Goal: Information Seeking & Learning: Learn about a topic

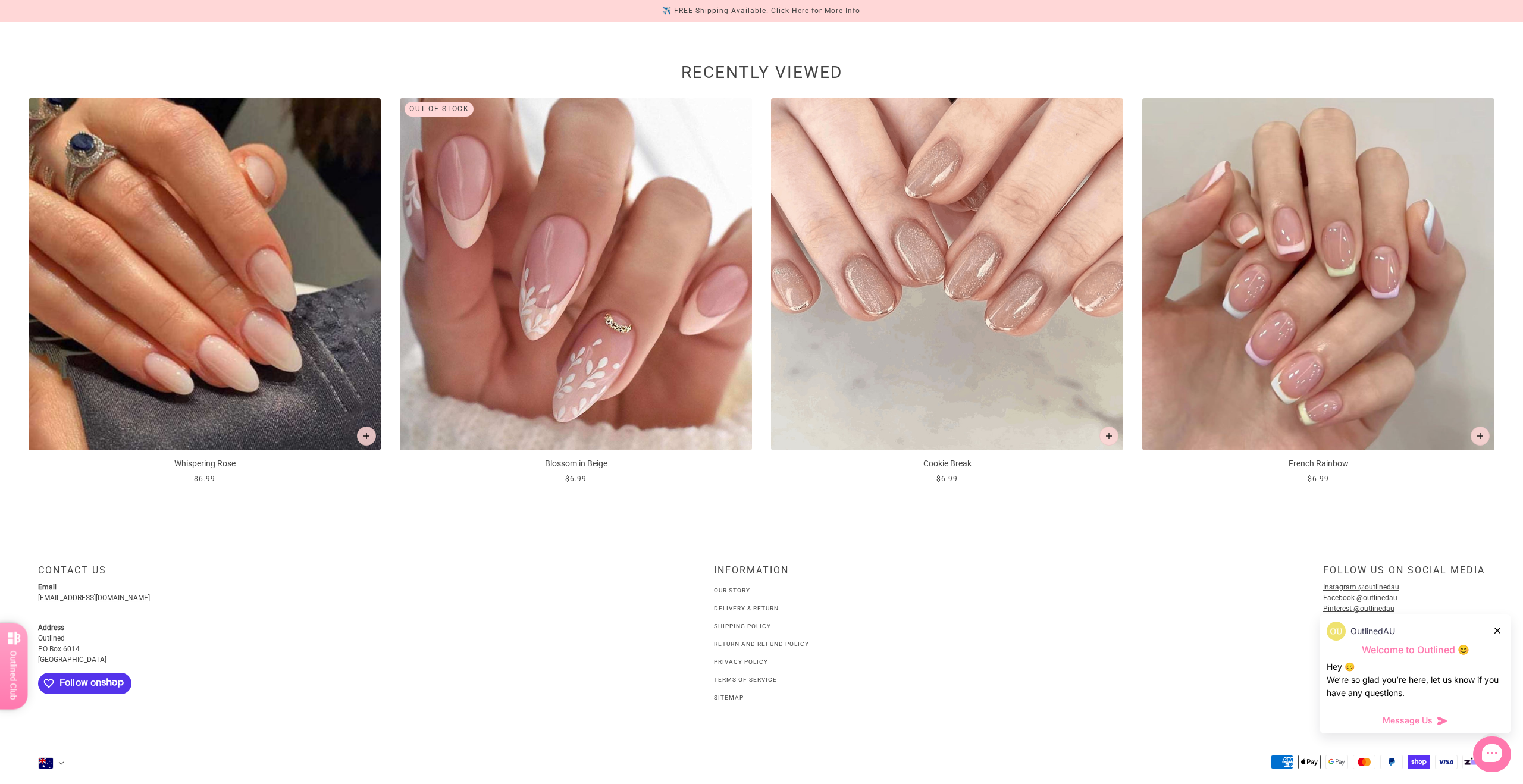
scroll to position [1502, 0]
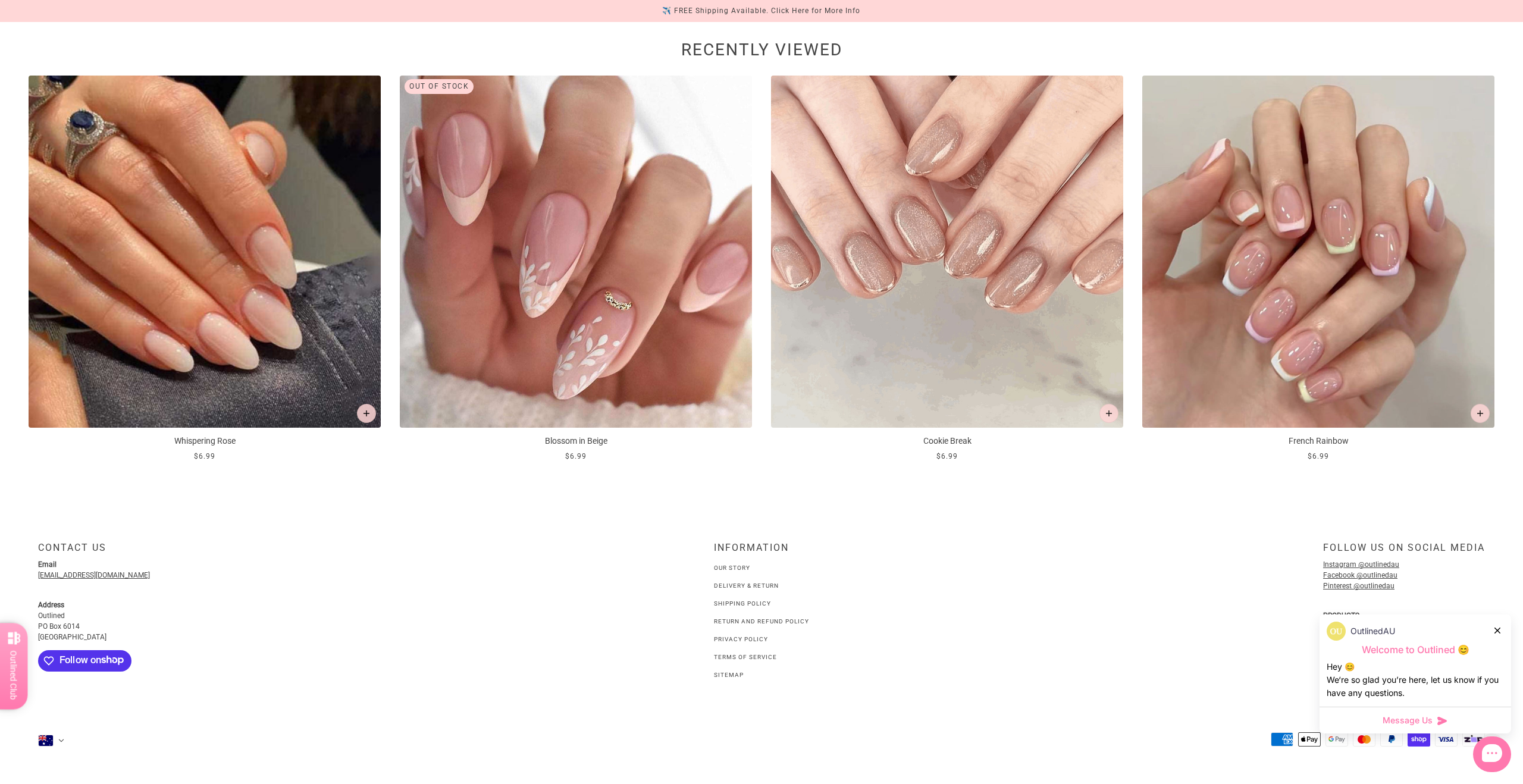
click at [765, 603] on link "Shipping Policy" at bounding box center [742, 603] width 57 height 7
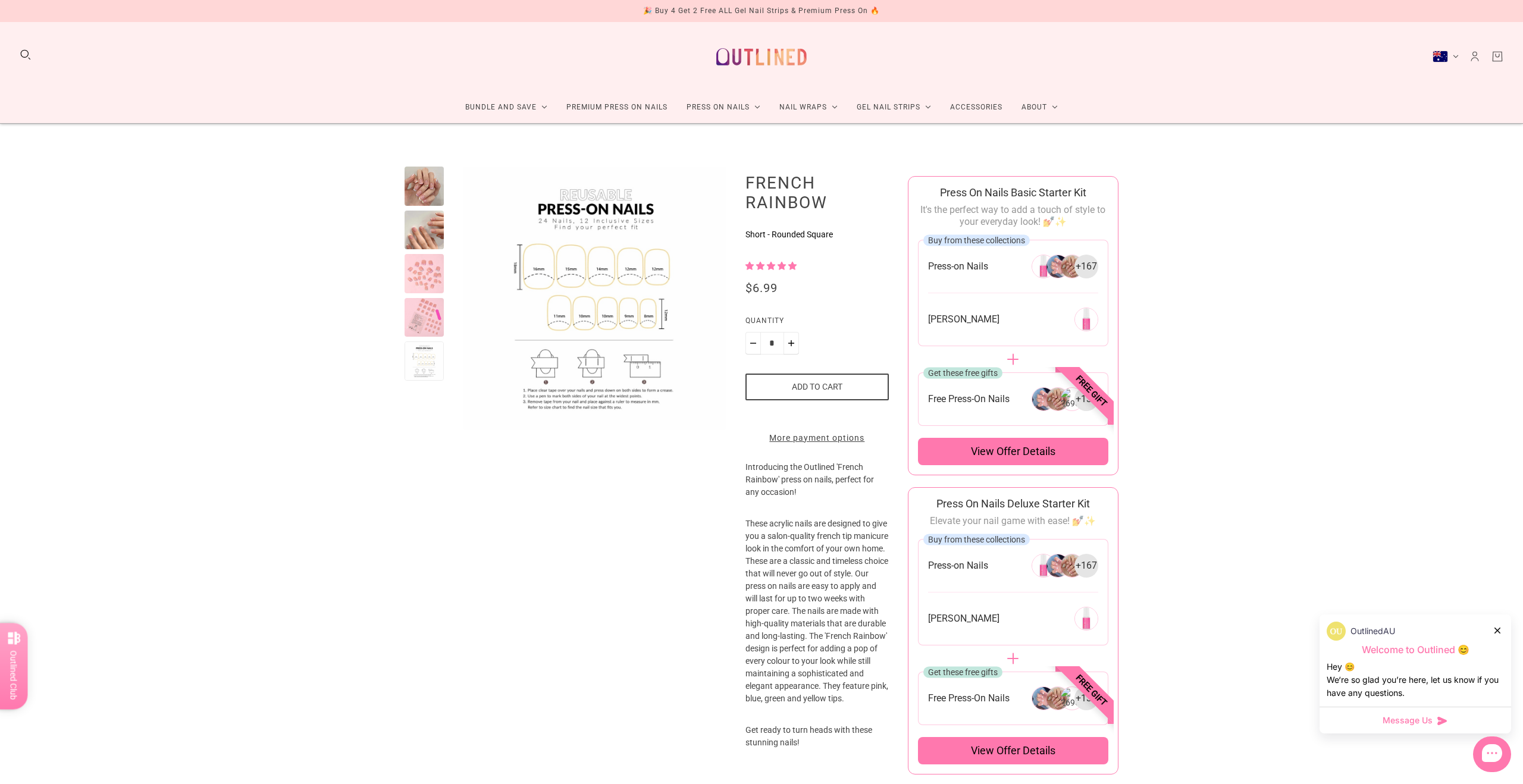
click at [427, 179] on div at bounding box center [424, 186] width 39 height 39
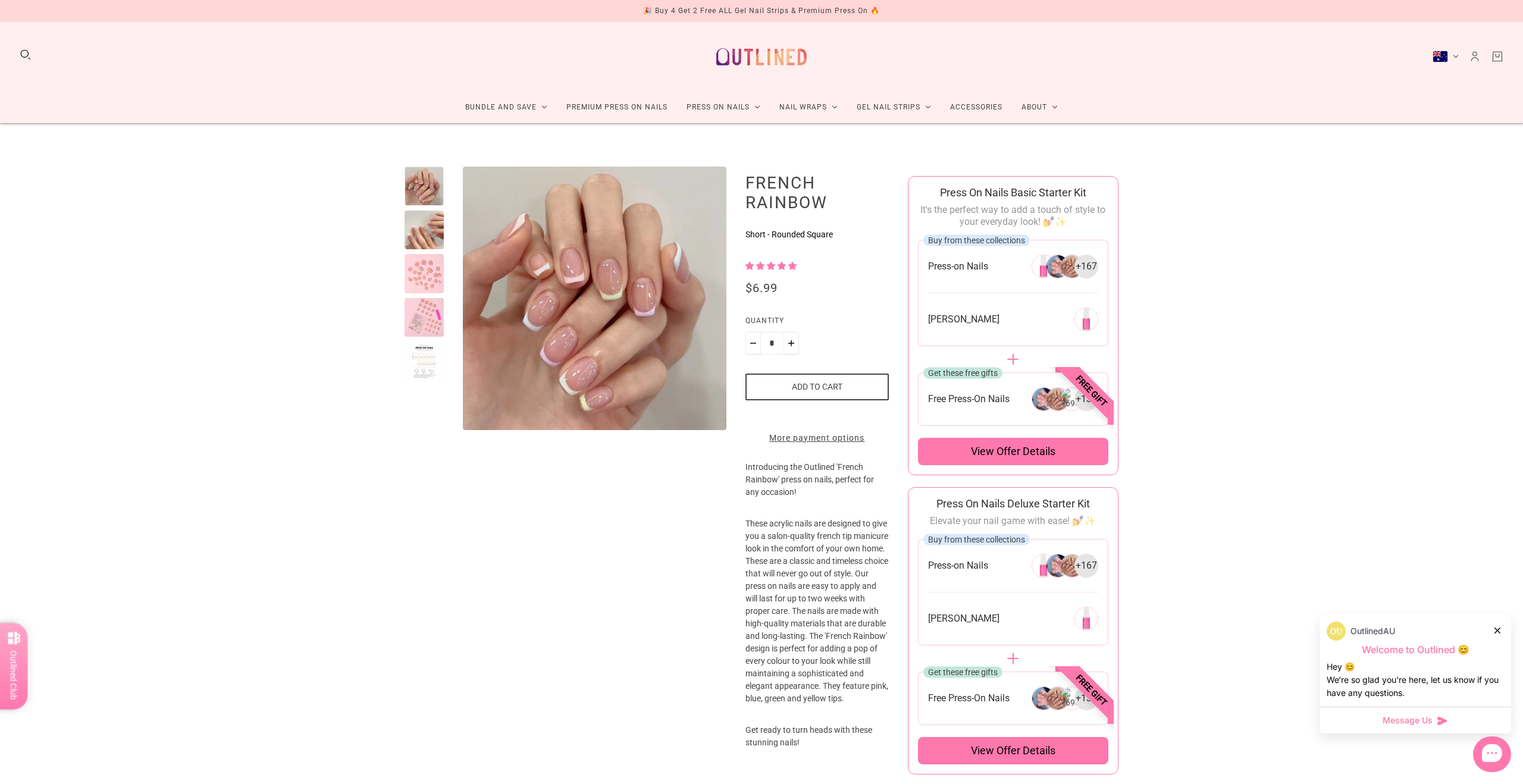
click at [426, 368] on div at bounding box center [424, 361] width 39 height 39
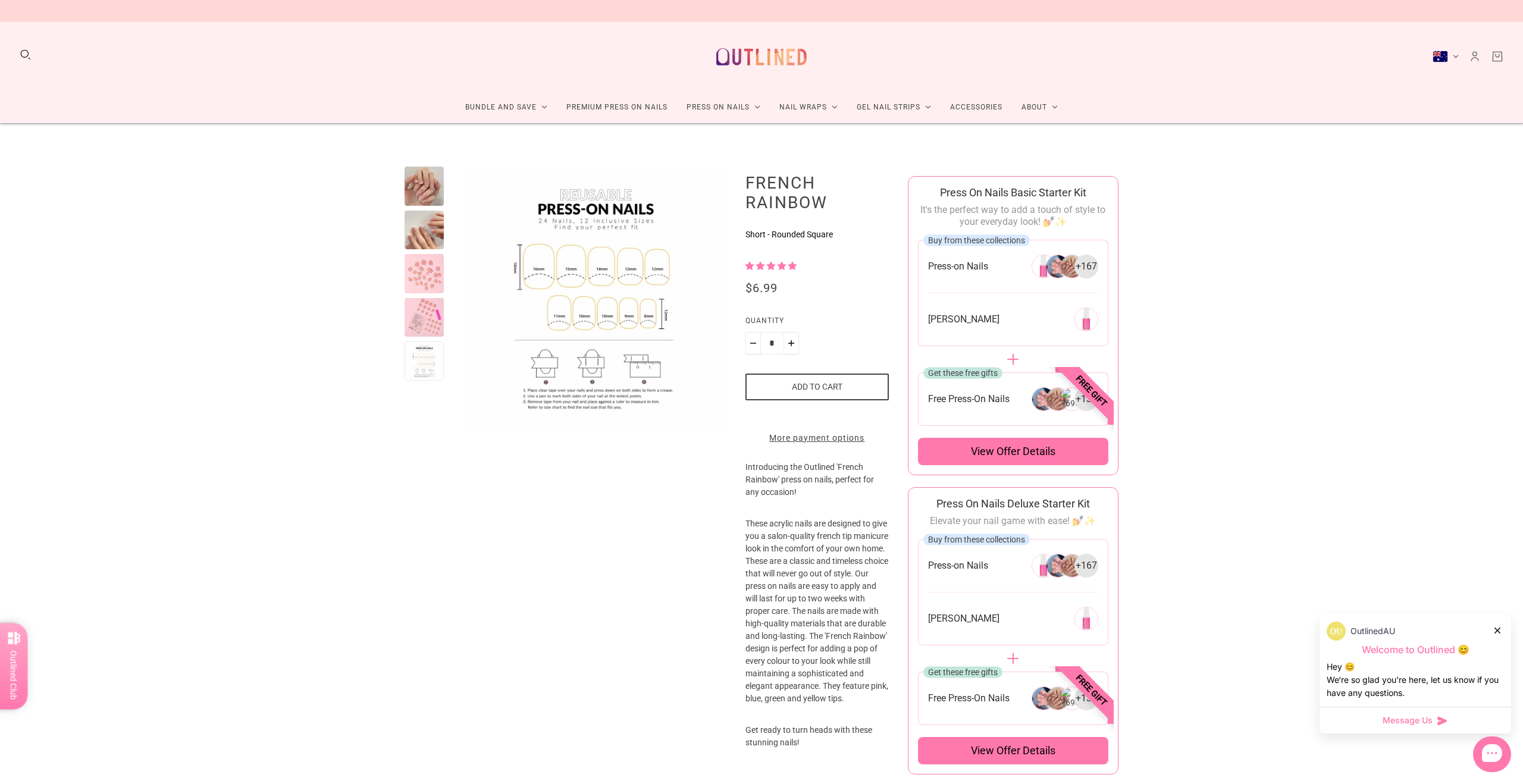
click at [412, 183] on div at bounding box center [424, 186] width 39 height 39
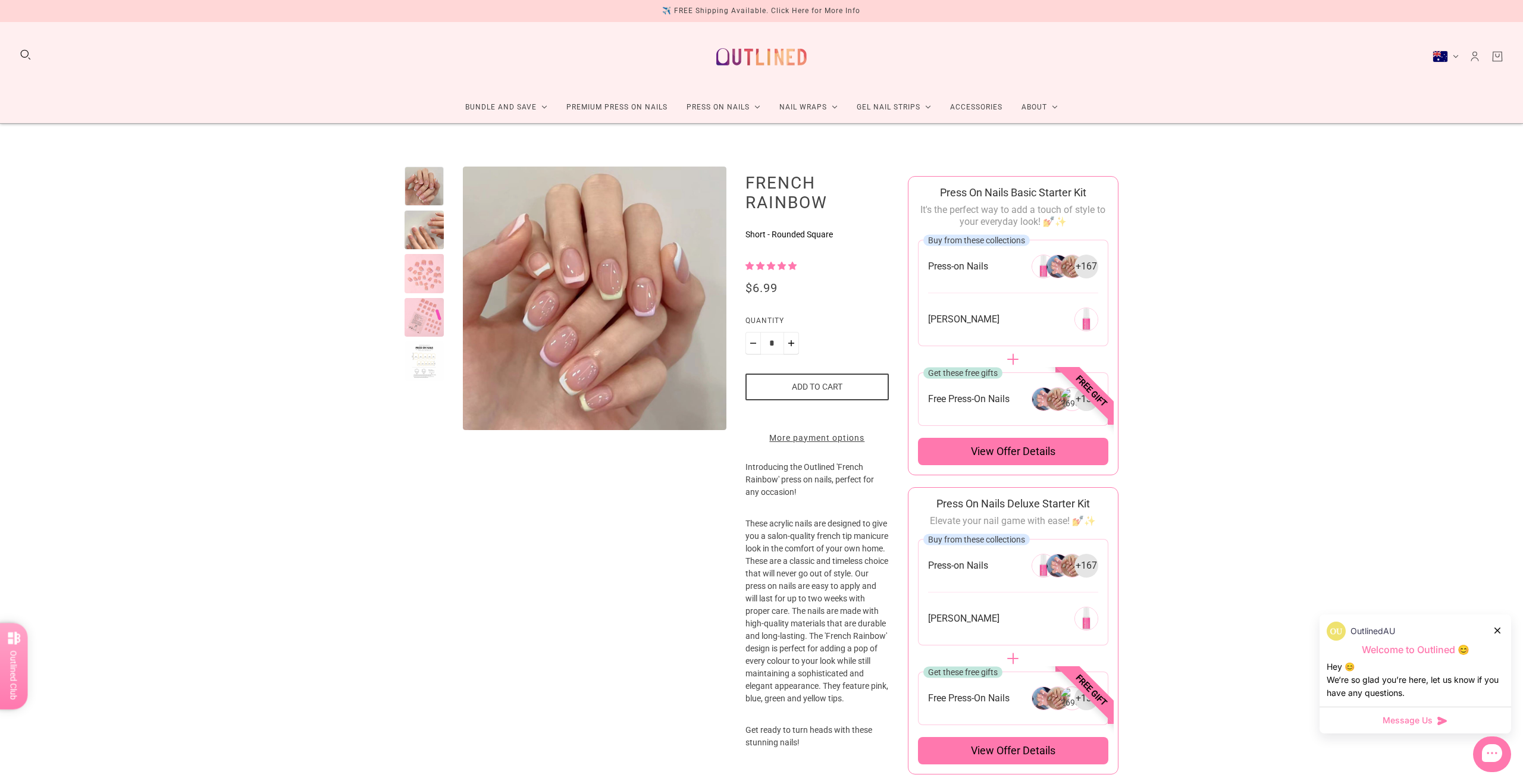
click at [419, 386] on div at bounding box center [424, 298] width 39 height 264
click at [423, 362] on div at bounding box center [424, 361] width 39 height 39
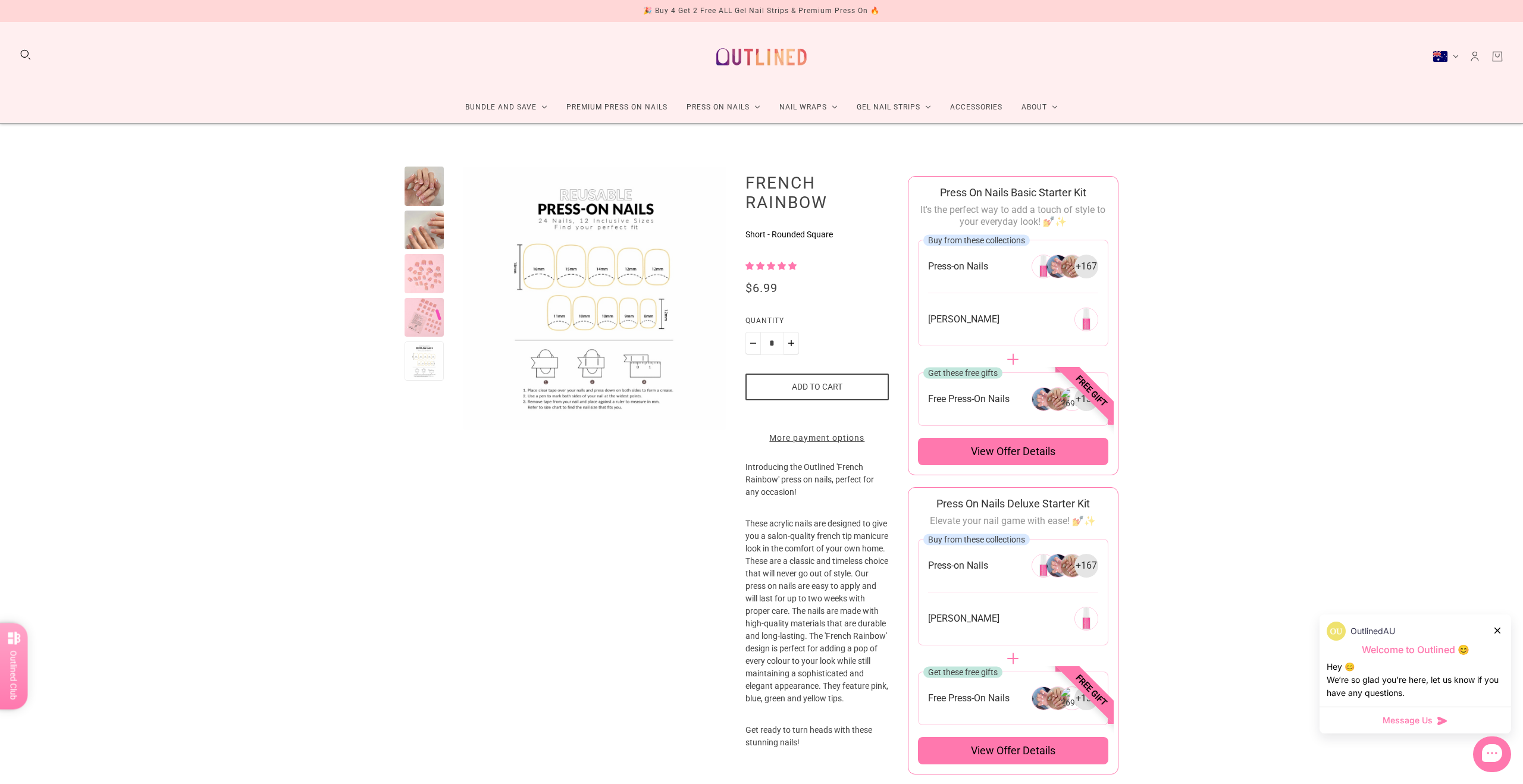
click at [421, 174] on div at bounding box center [424, 186] width 39 height 39
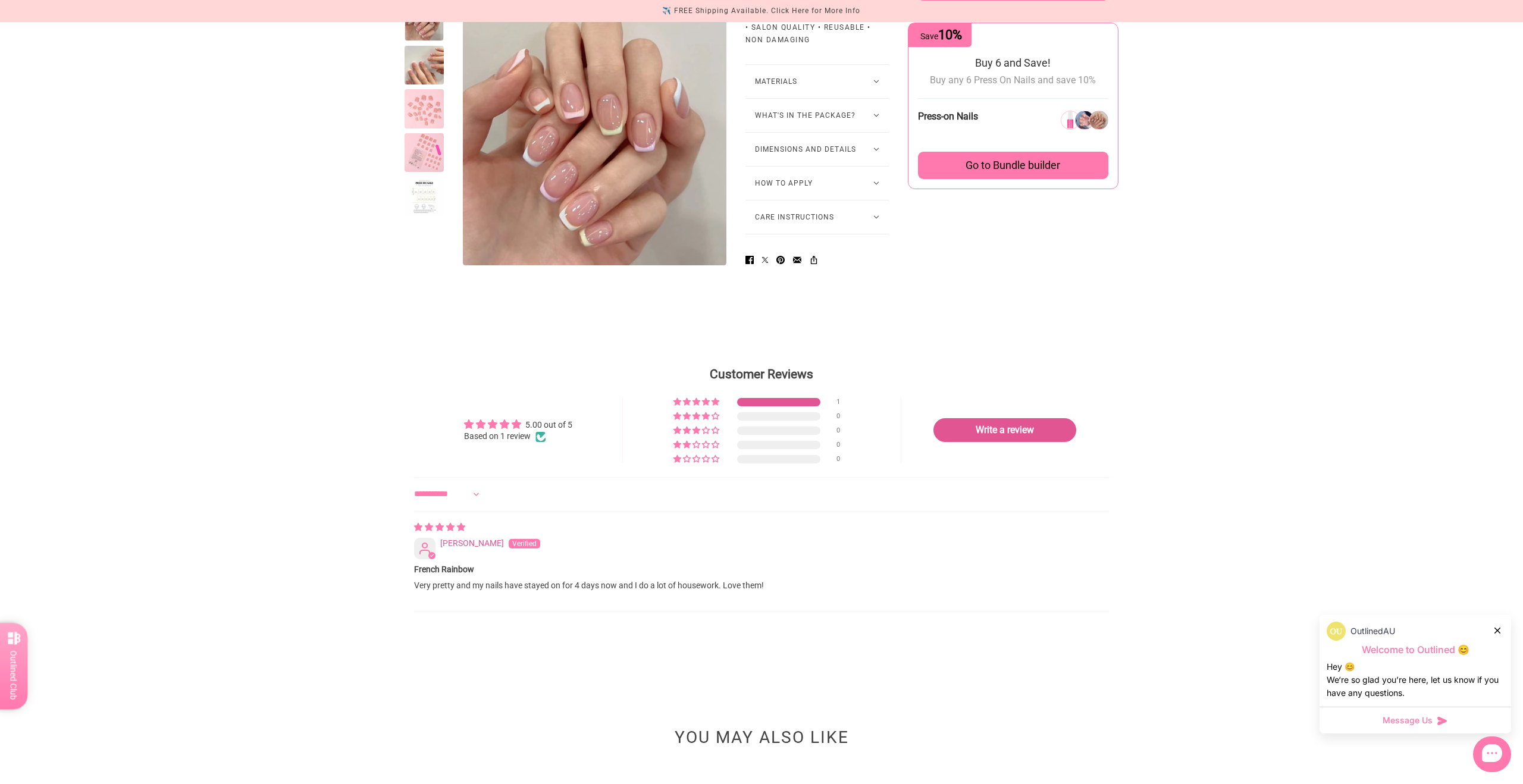
scroll to position [765, 0]
click at [836, 160] on button "Dimensions and Details" at bounding box center [817, 148] width 143 height 33
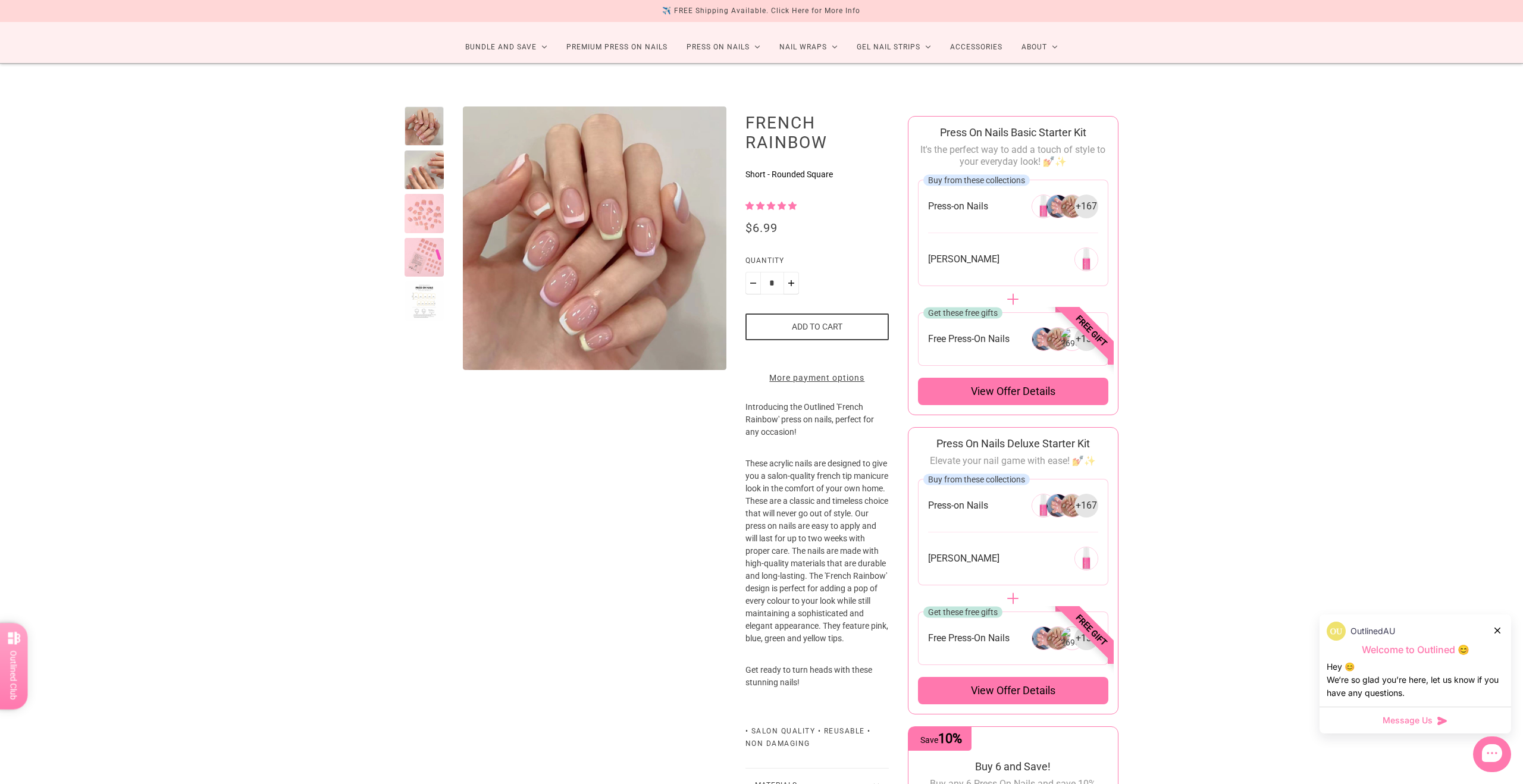
scroll to position [0, 0]
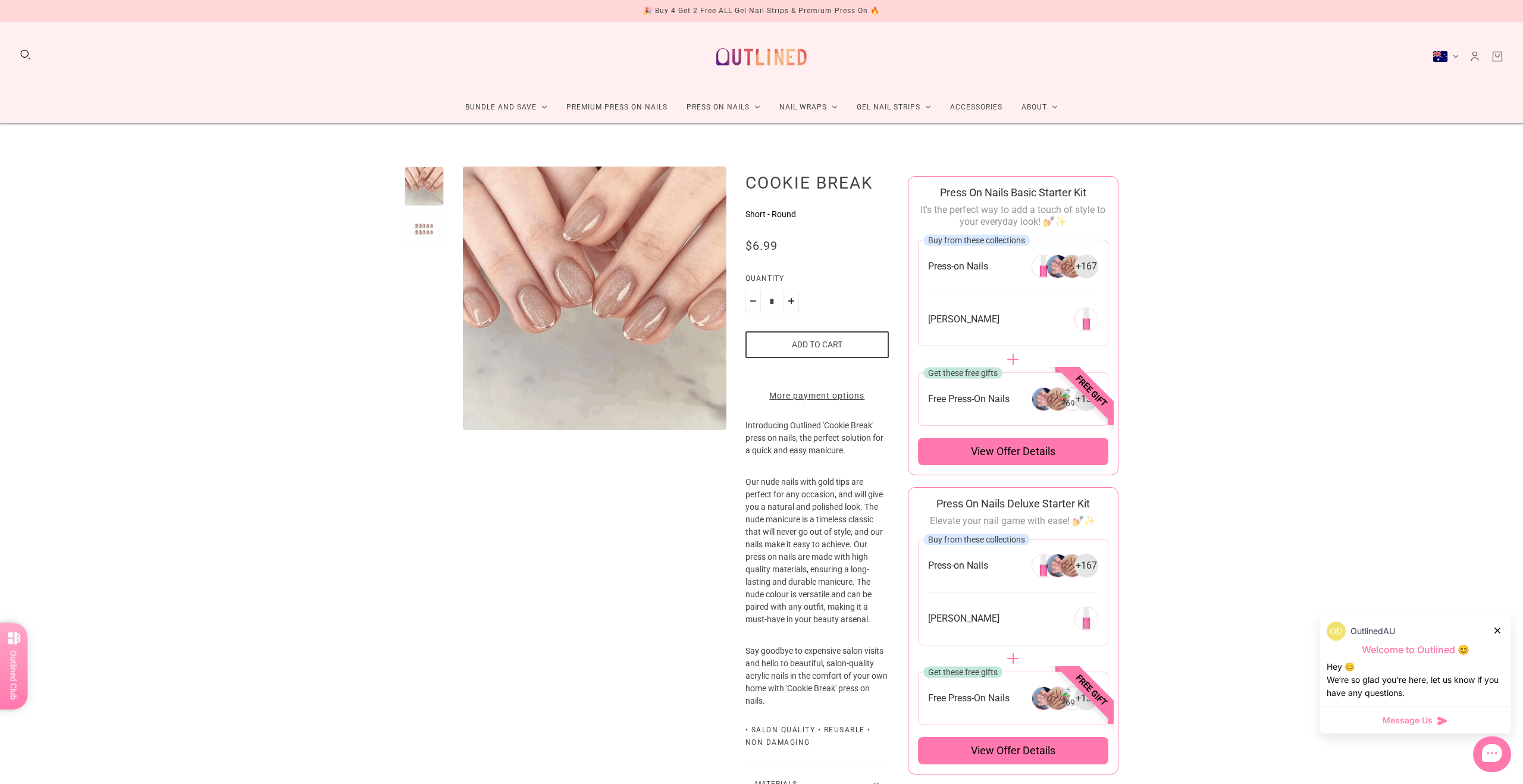
click at [419, 223] on div at bounding box center [424, 230] width 39 height 39
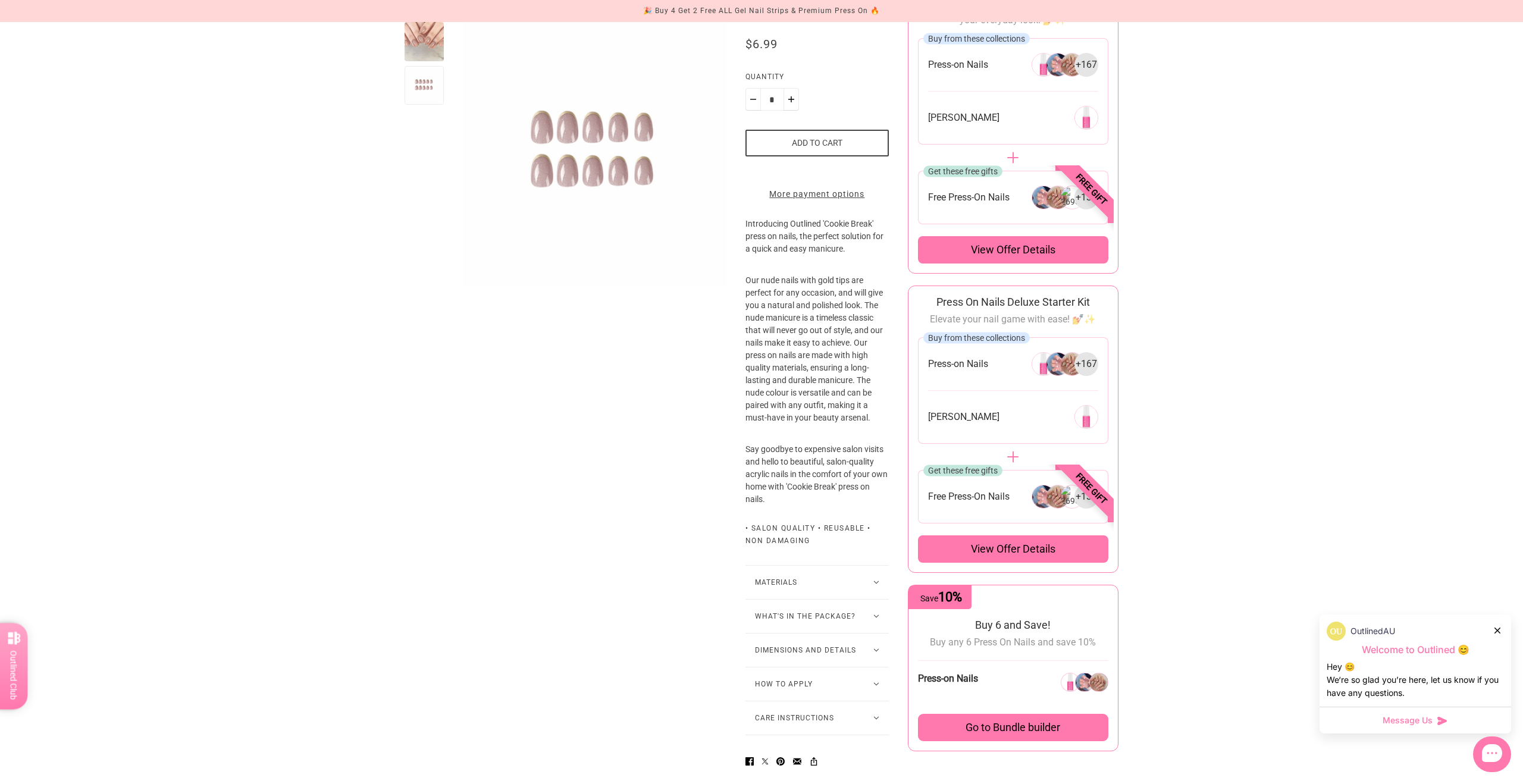
scroll to position [203, 0]
click at [773, 665] on button "Dimensions and Details" at bounding box center [817, 649] width 143 height 33
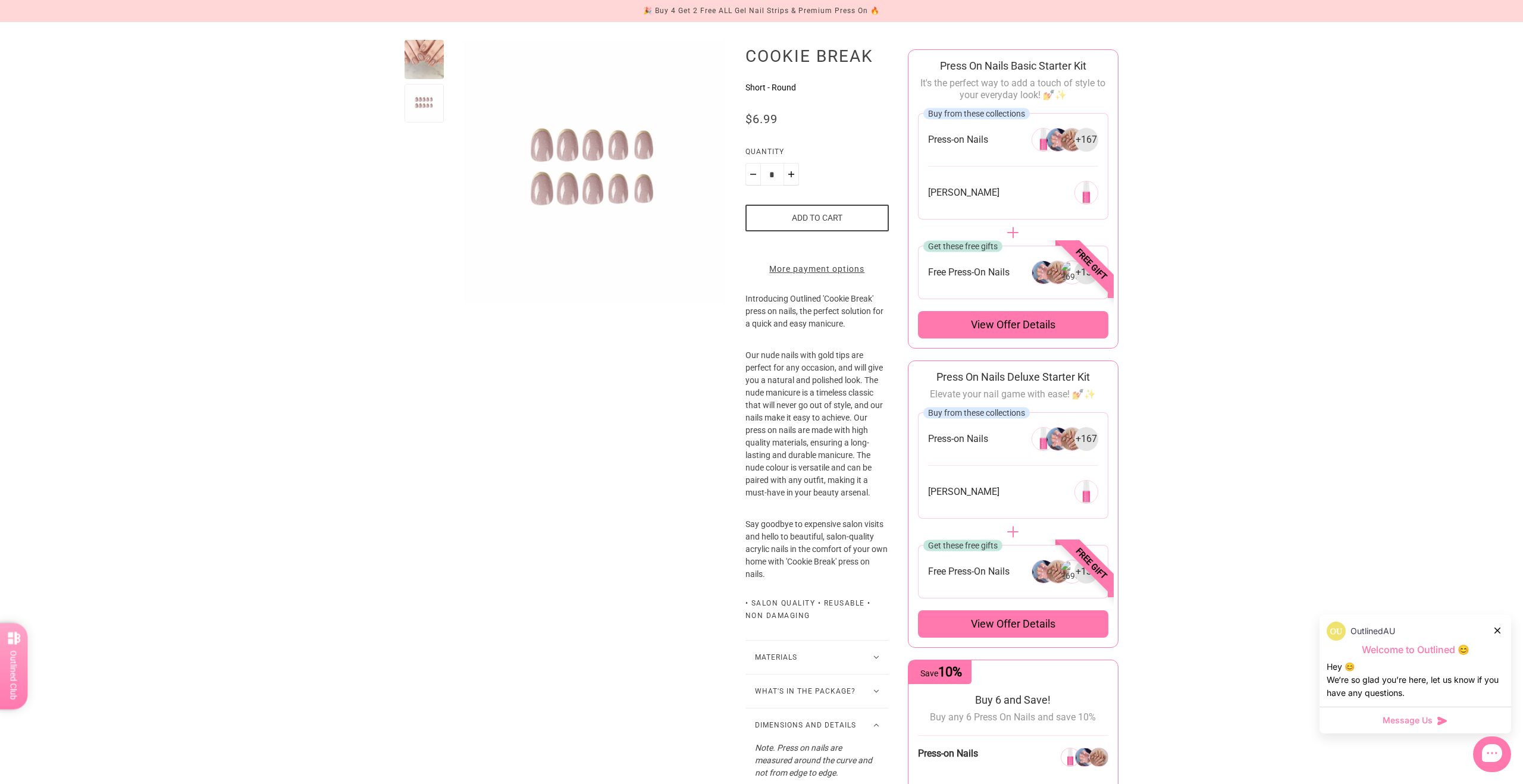
scroll to position [0, 0]
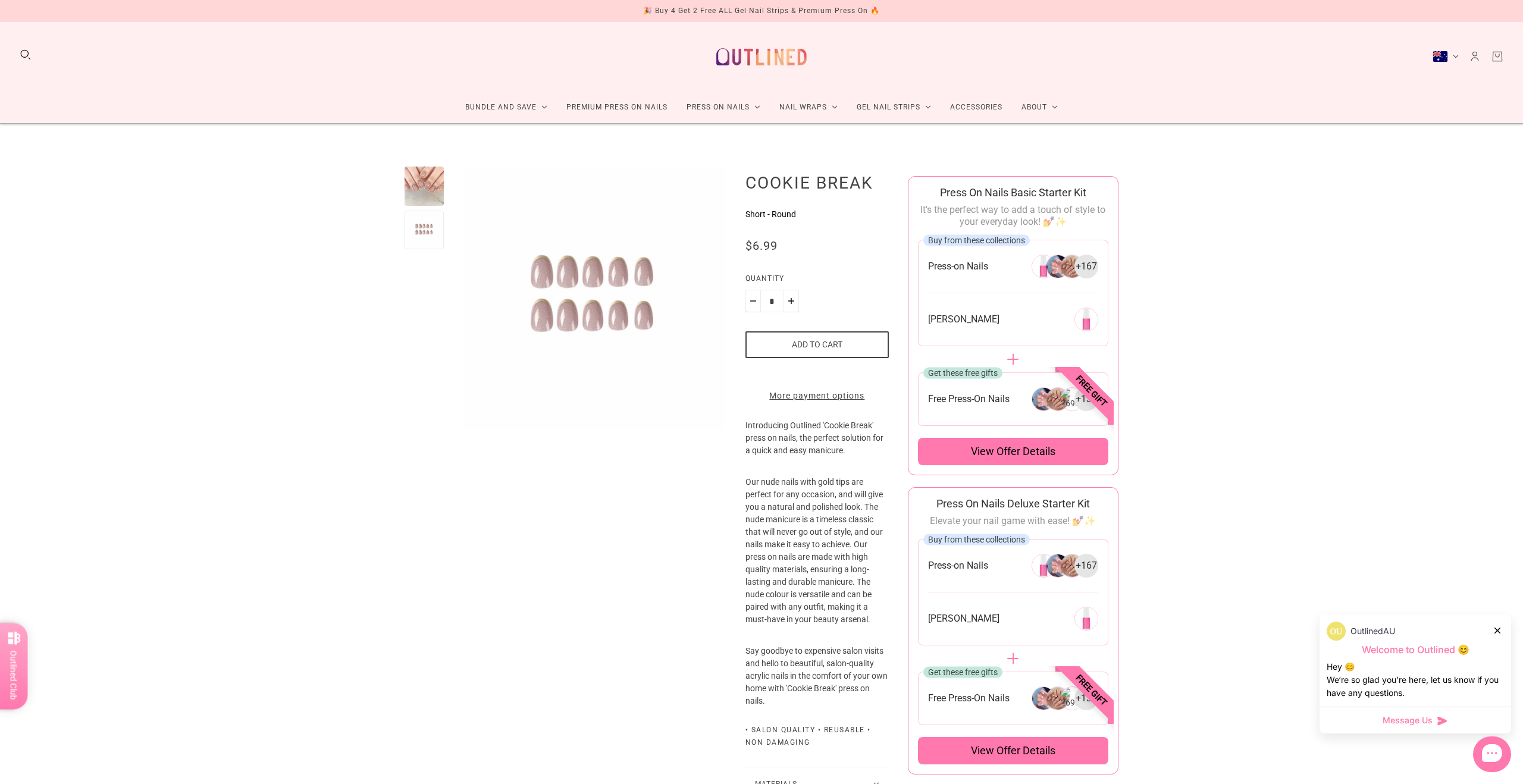
click at [416, 185] on div at bounding box center [424, 186] width 39 height 39
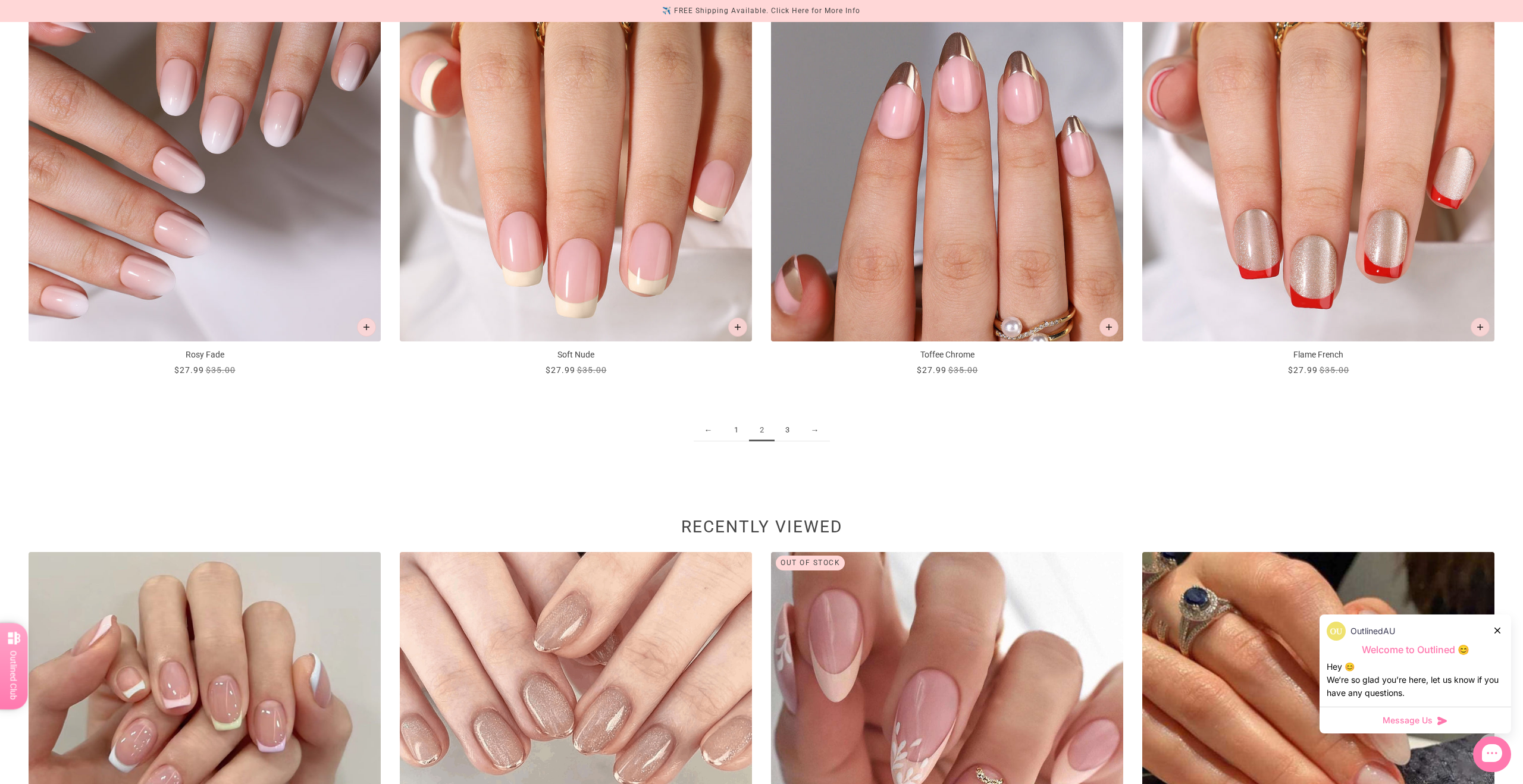
scroll to position [2320, 0]
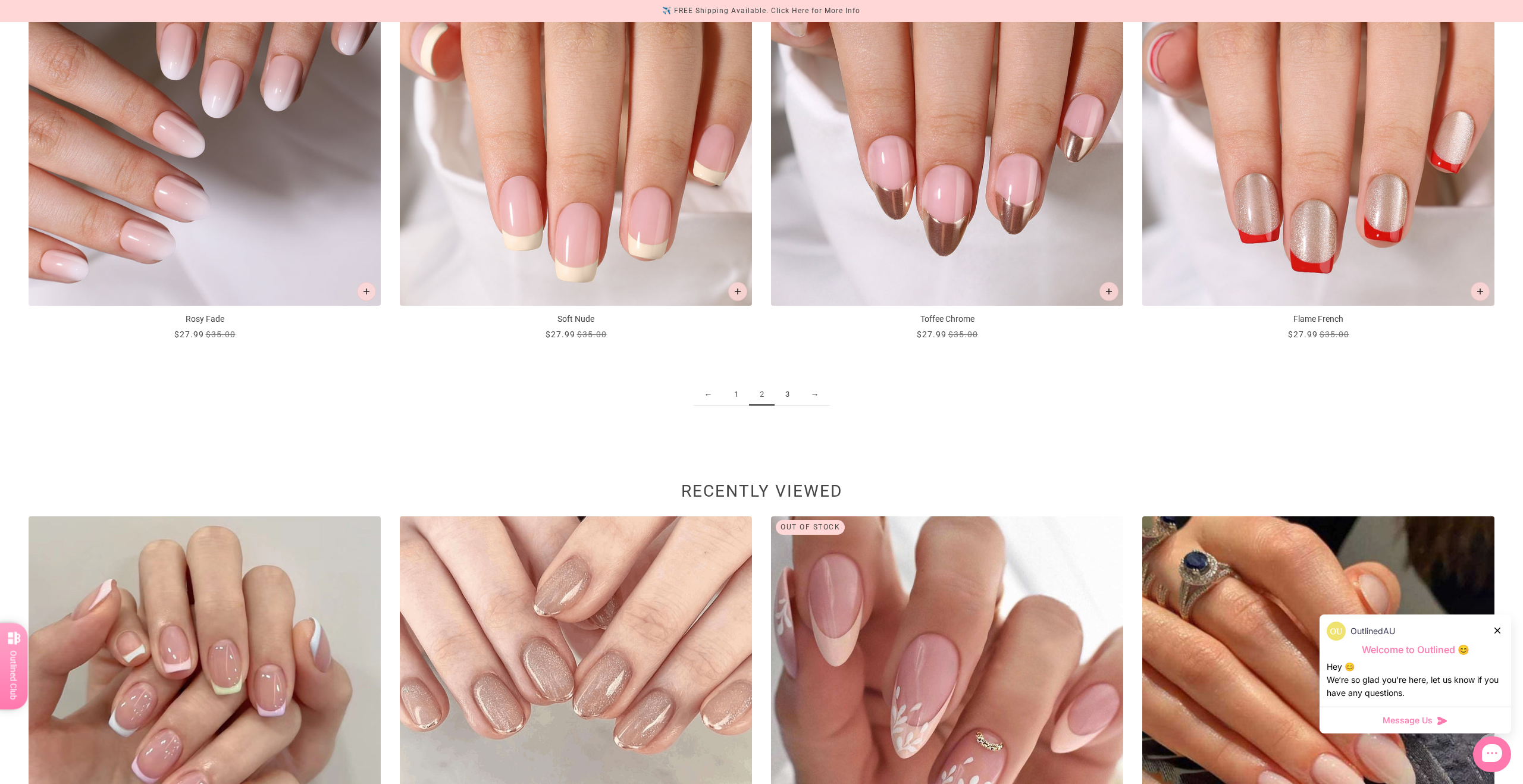
click at [788, 393] on link "3" at bounding box center [788, 395] width 26 height 22
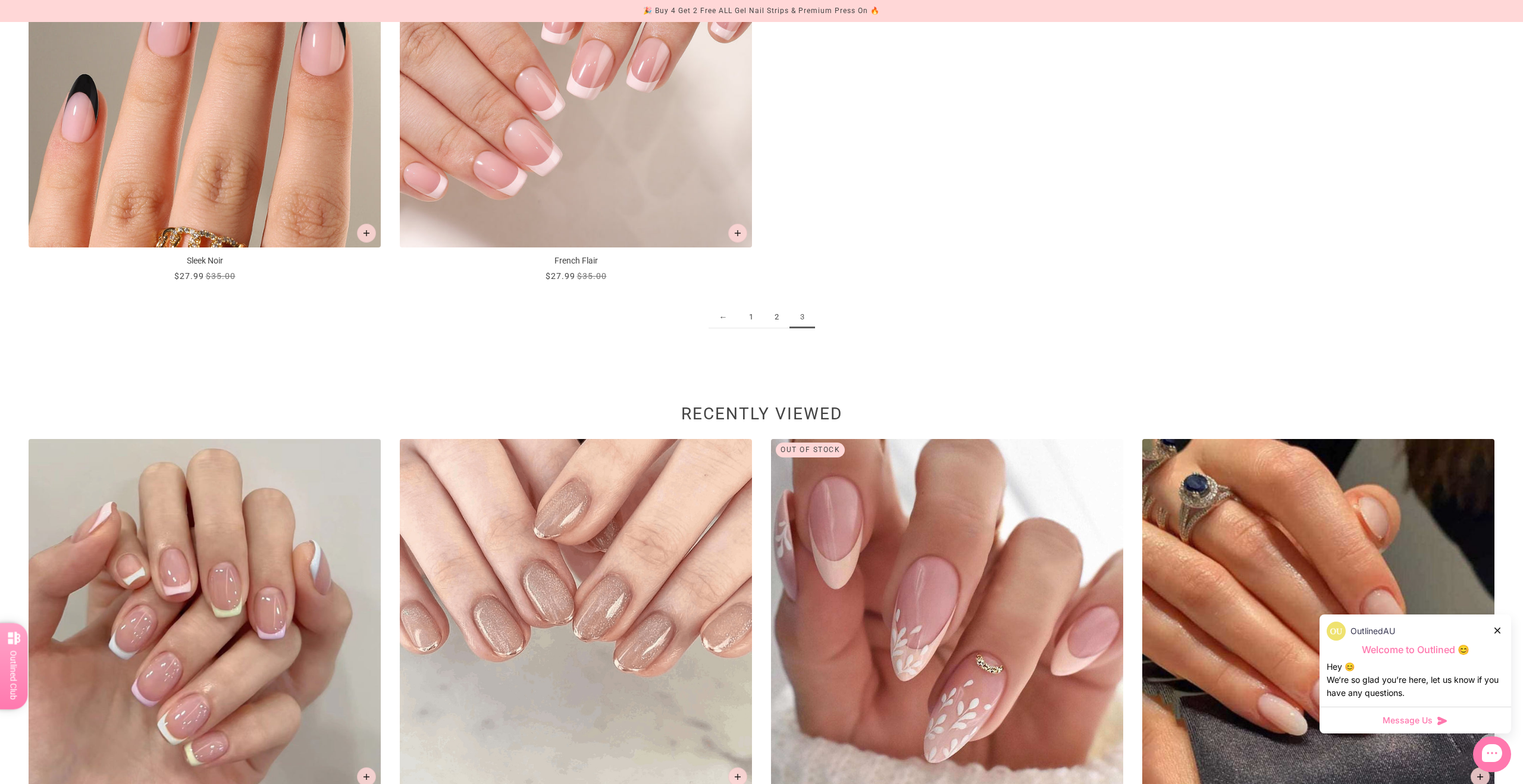
scroll to position [1206, 0]
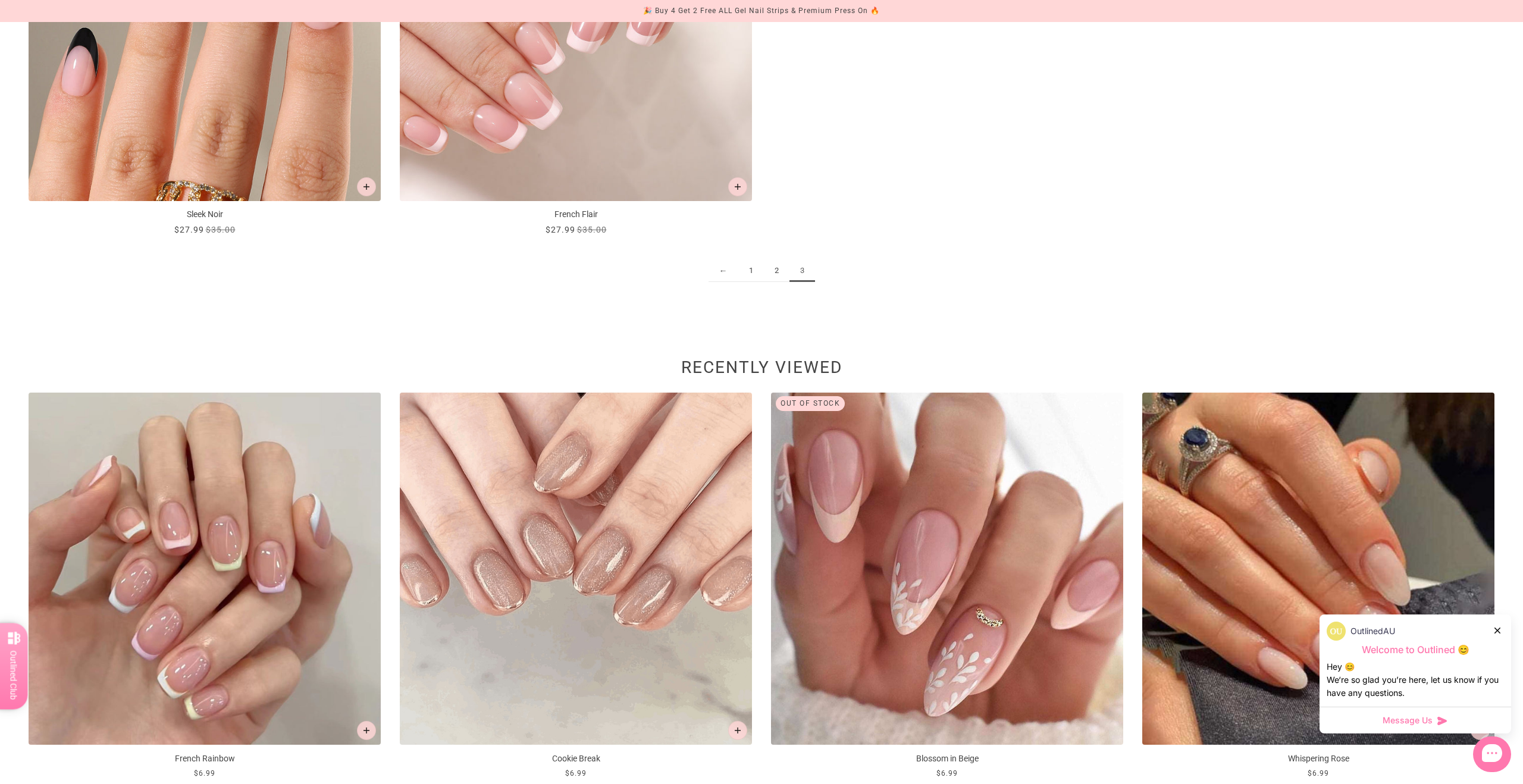
click at [747, 267] on link "1" at bounding box center [752, 271] width 26 height 22
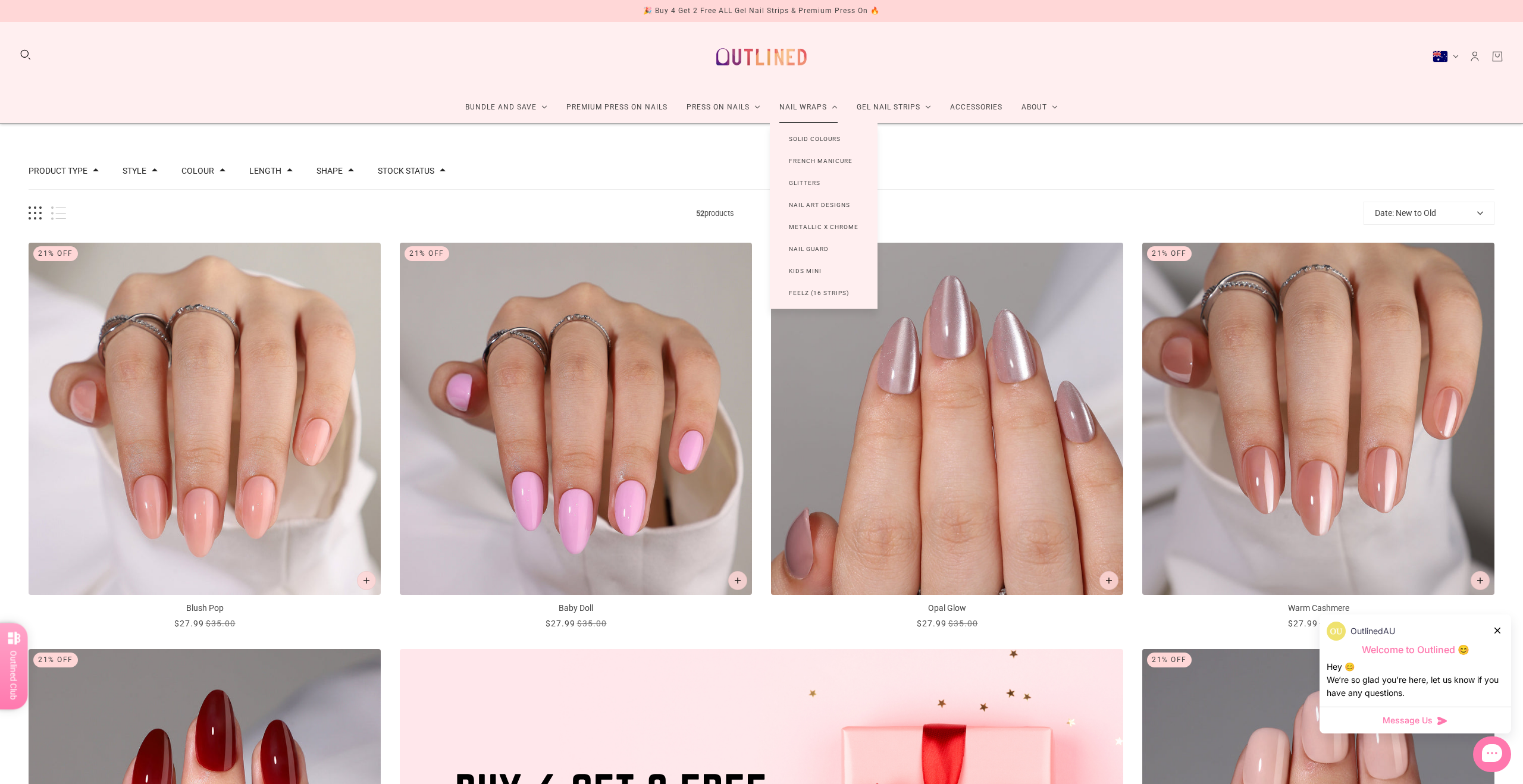
click at [822, 137] on link "Solid Colours" at bounding box center [814, 139] width 90 height 22
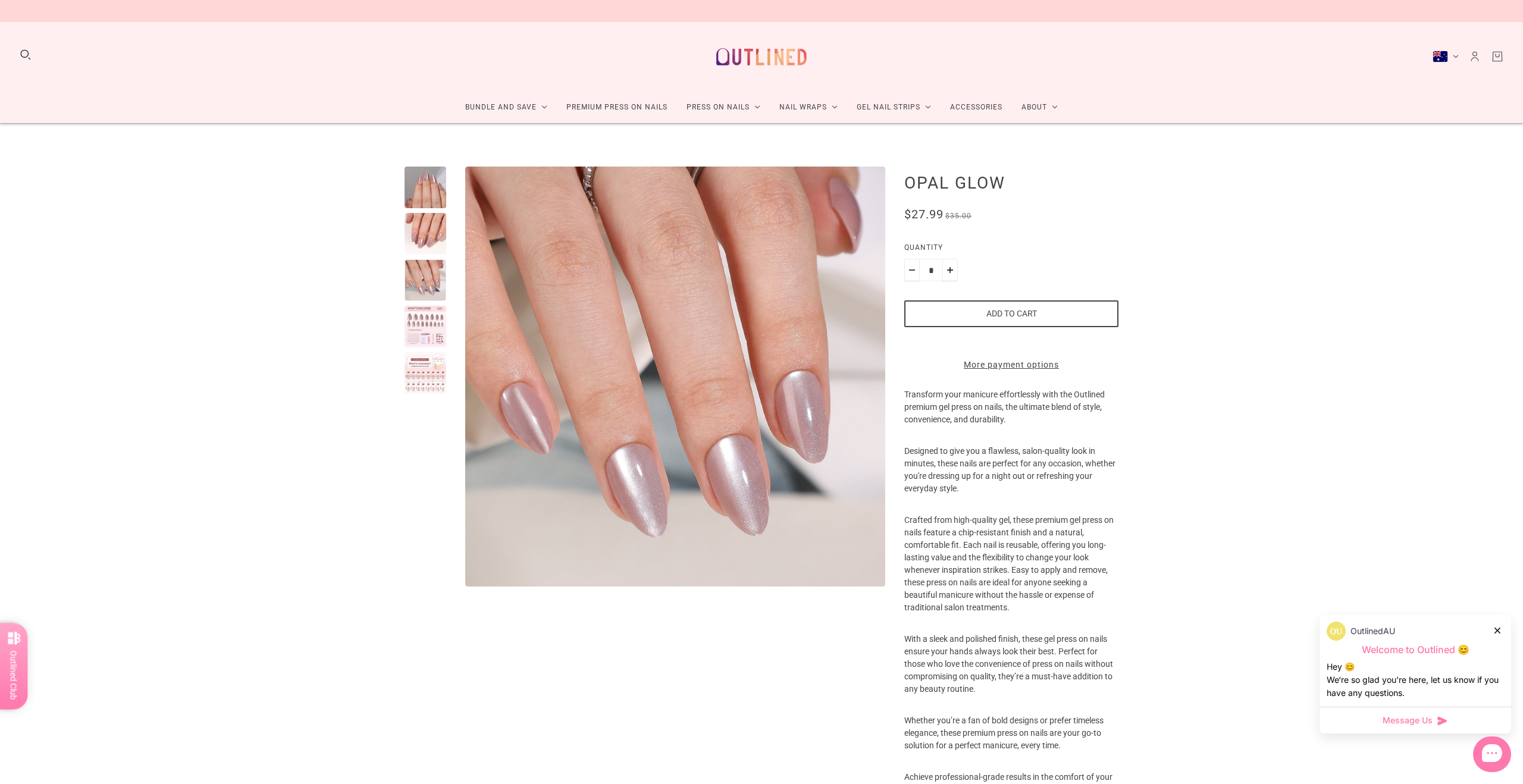
click at [421, 393] on div at bounding box center [425, 372] width 42 height 42
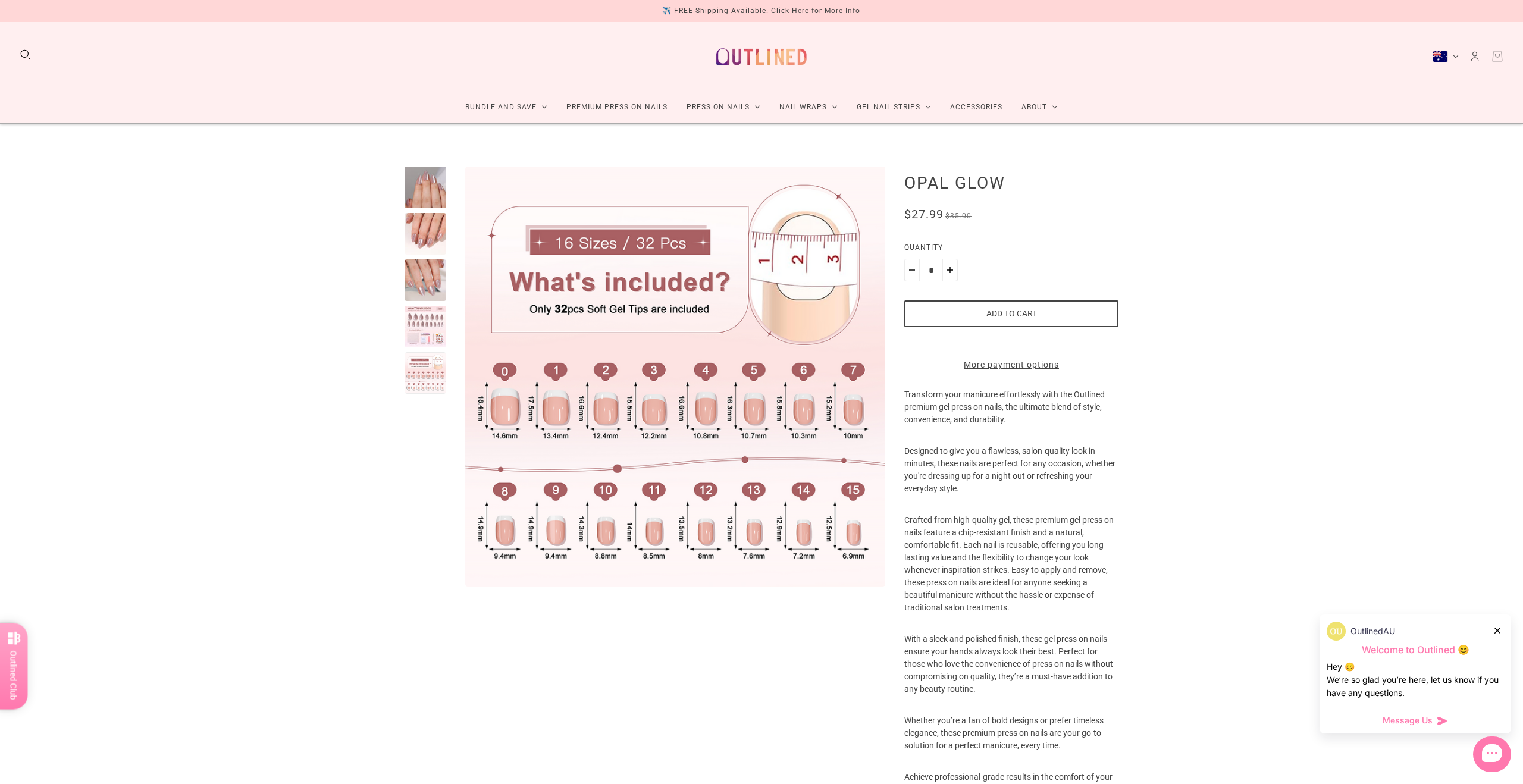
click at [434, 200] on div at bounding box center [425, 187] width 42 height 42
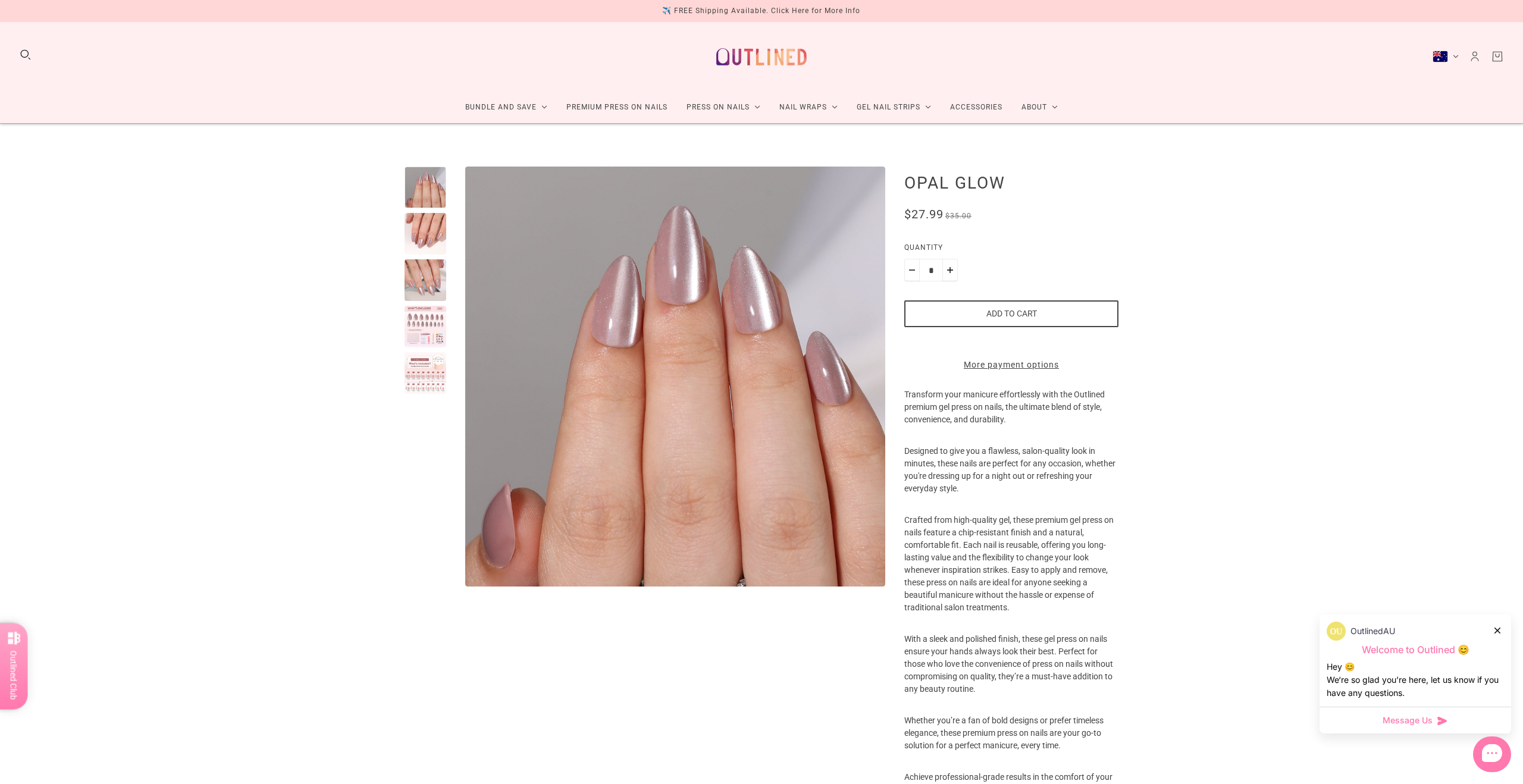
click at [432, 226] on div at bounding box center [425, 233] width 42 height 42
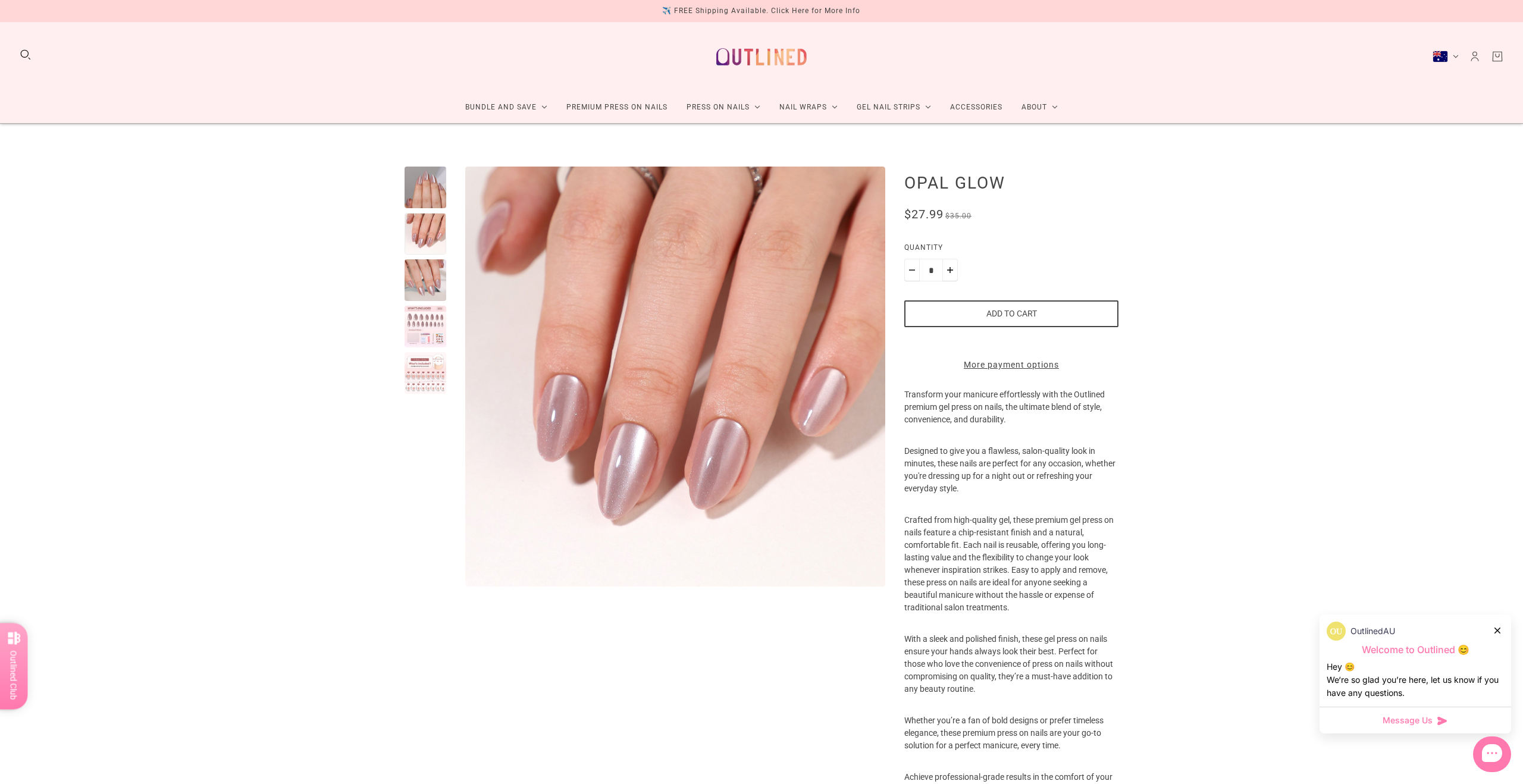
click at [432, 279] on div at bounding box center [425, 280] width 42 height 42
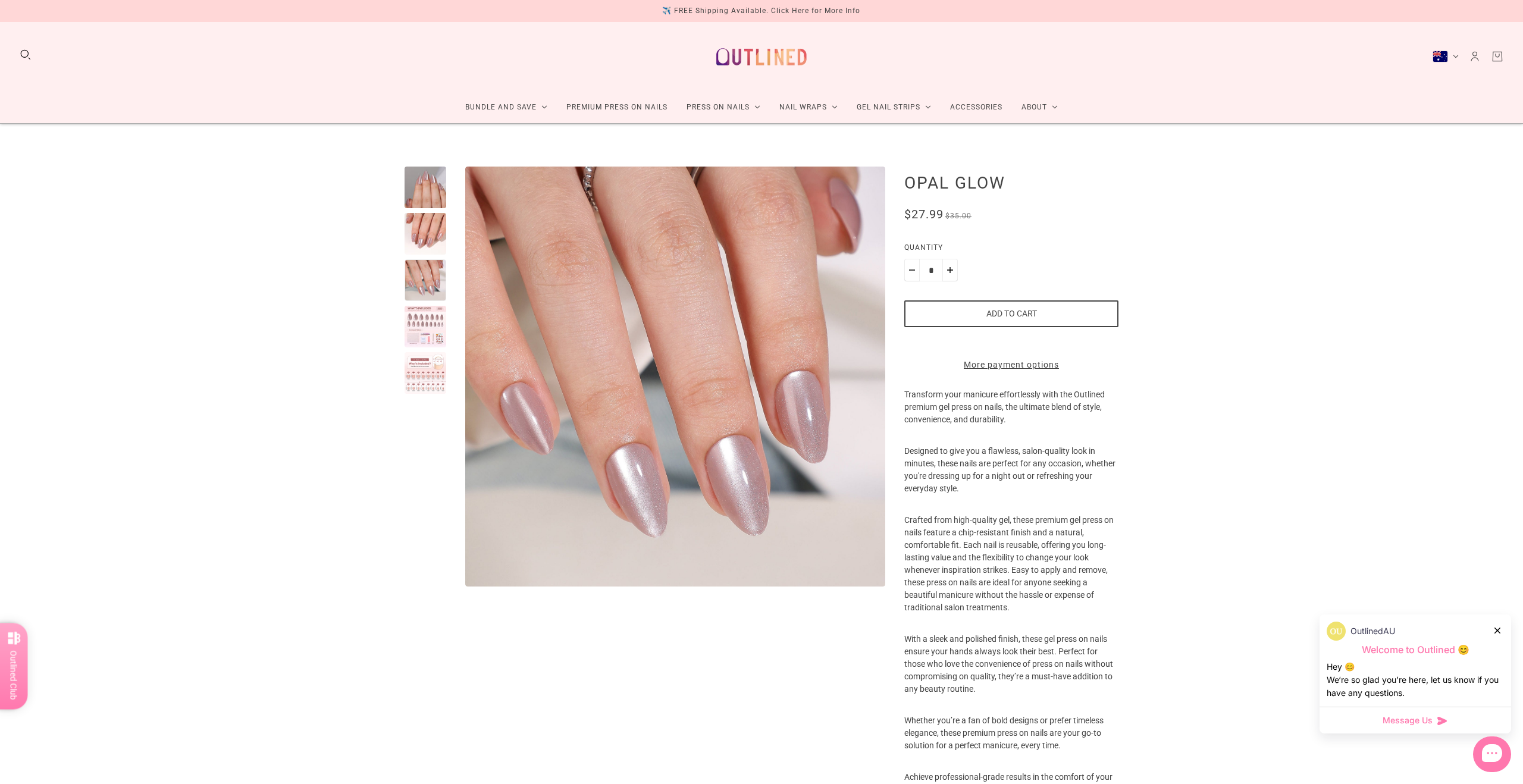
click at [432, 345] on div at bounding box center [425, 326] width 42 height 42
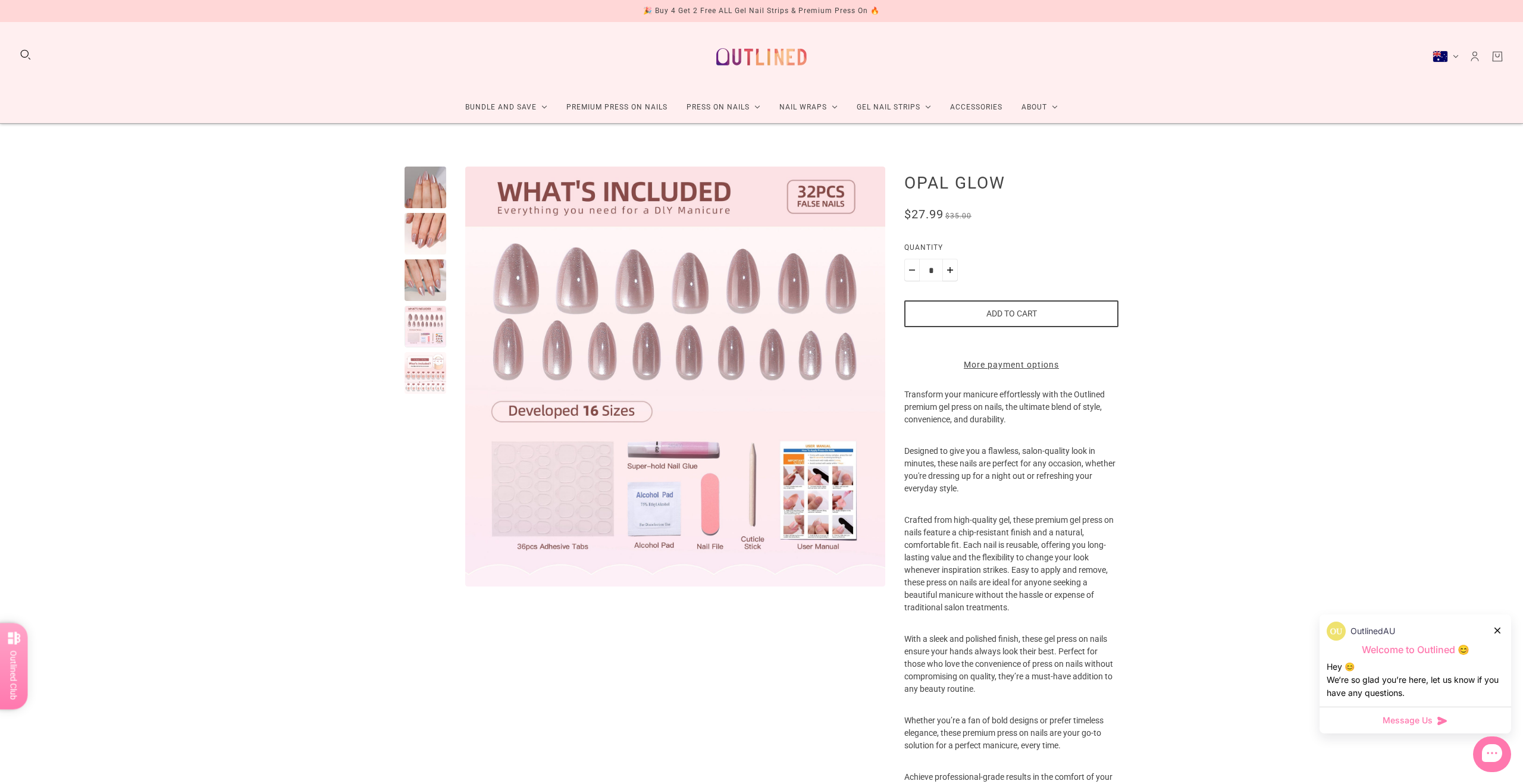
click at [424, 379] on div at bounding box center [425, 372] width 42 height 42
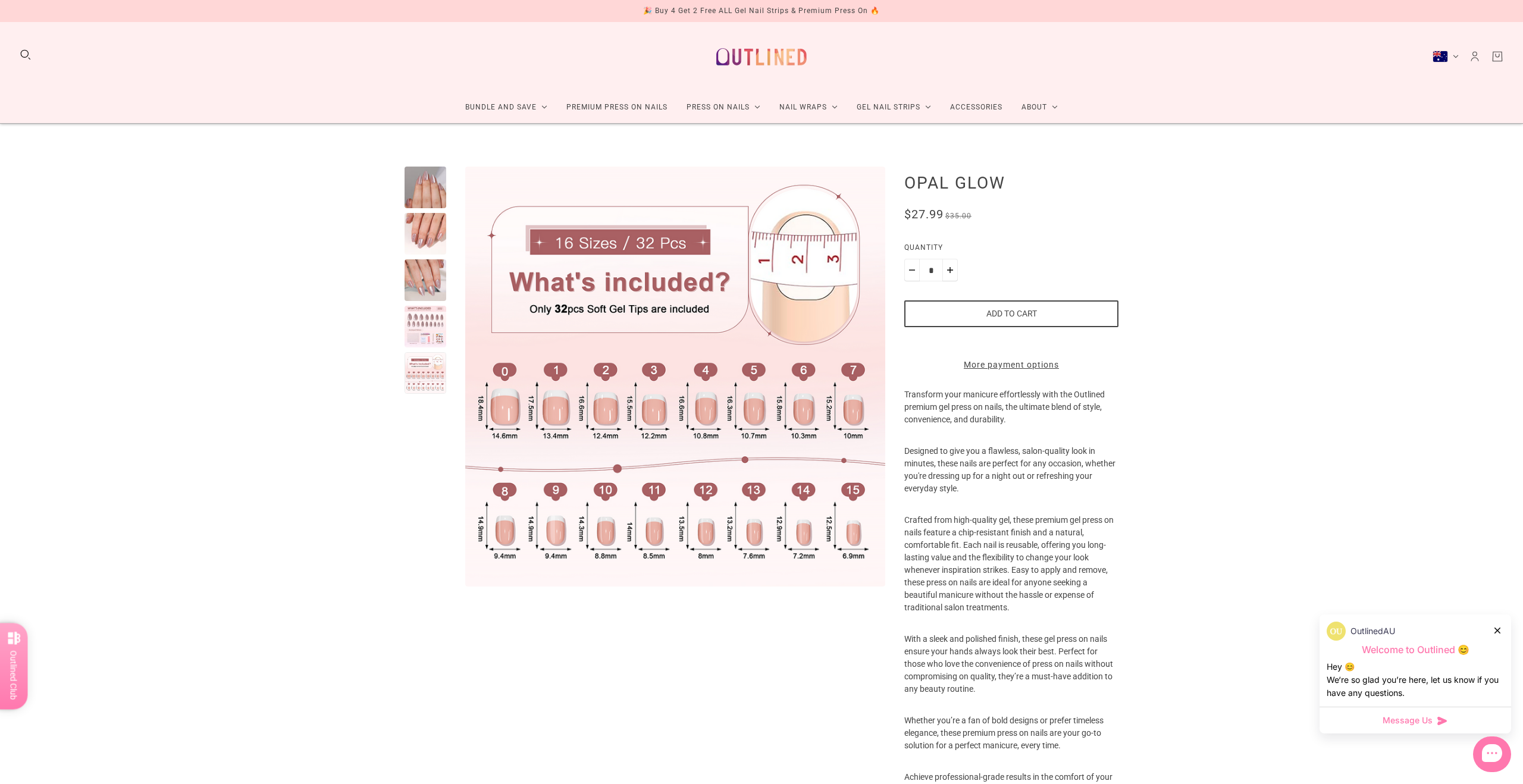
click at [431, 179] on div at bounding box center [425, 187] width 42 height 42
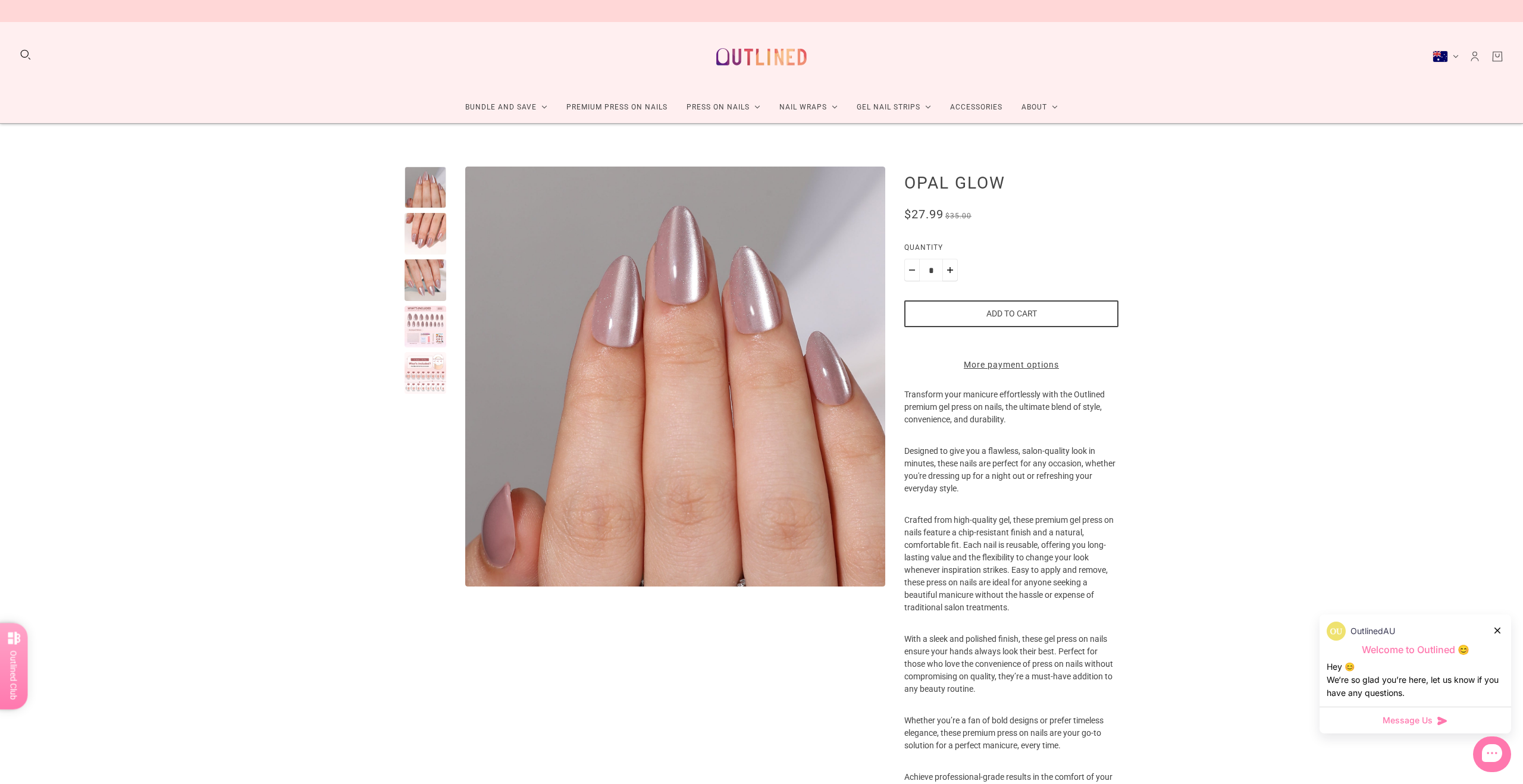
click at [419, 372] on div at bounding box center [425, 372] width 42 height 42
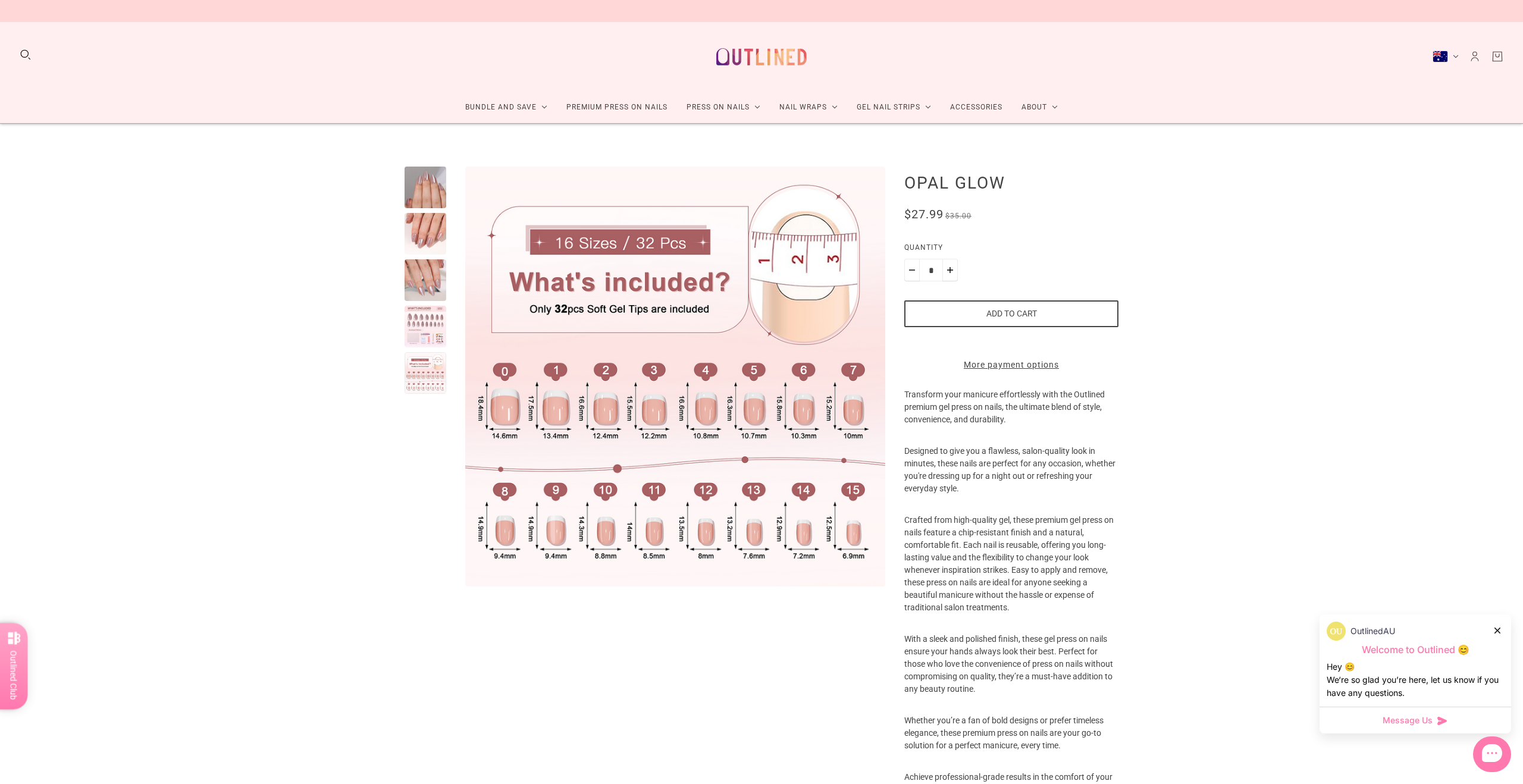
click at [421, 201] on div at bounding box center [425, 187] width 42 height 42
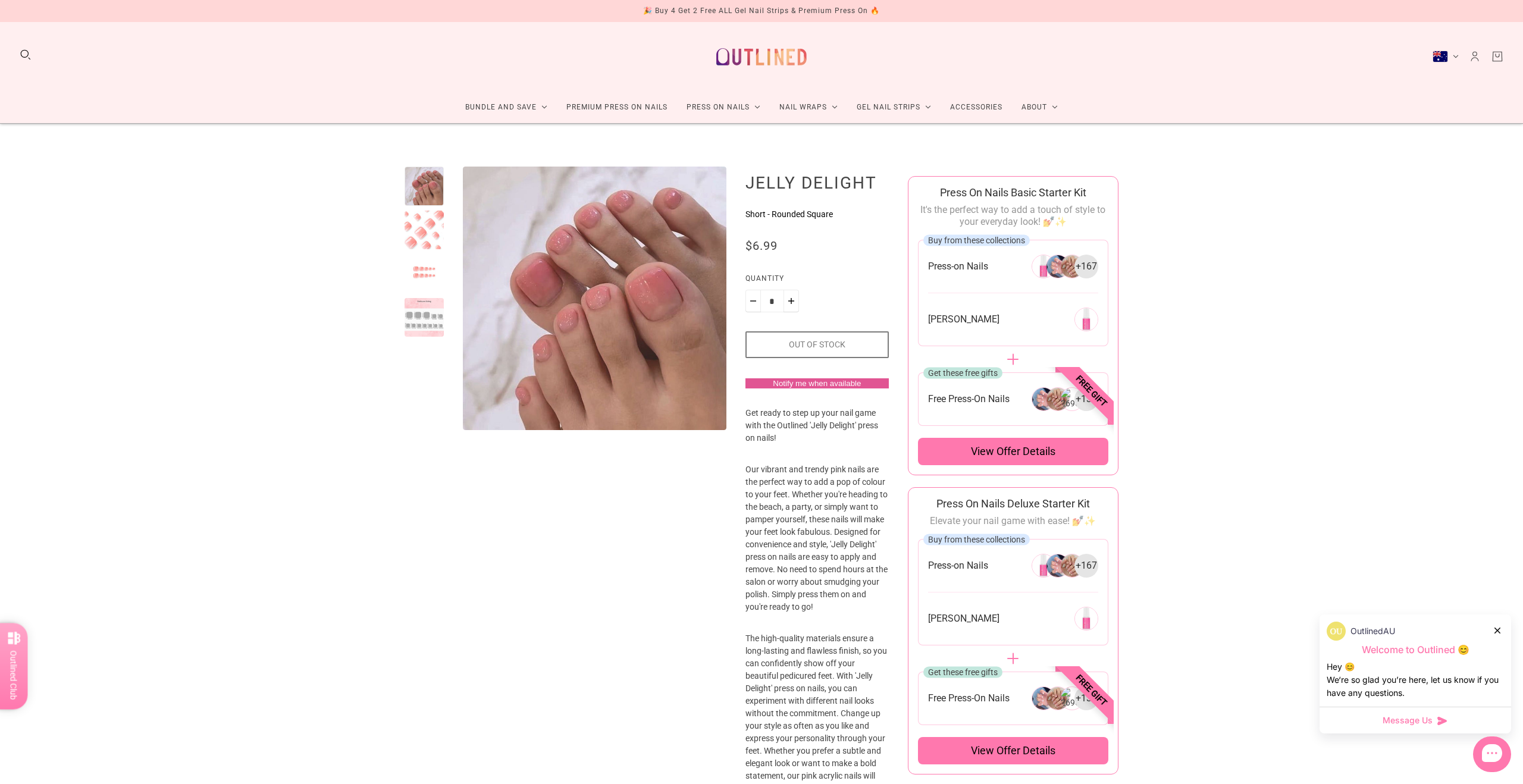
click at [409, 321] on div at bounding box center [424, 318] width 39 height 39
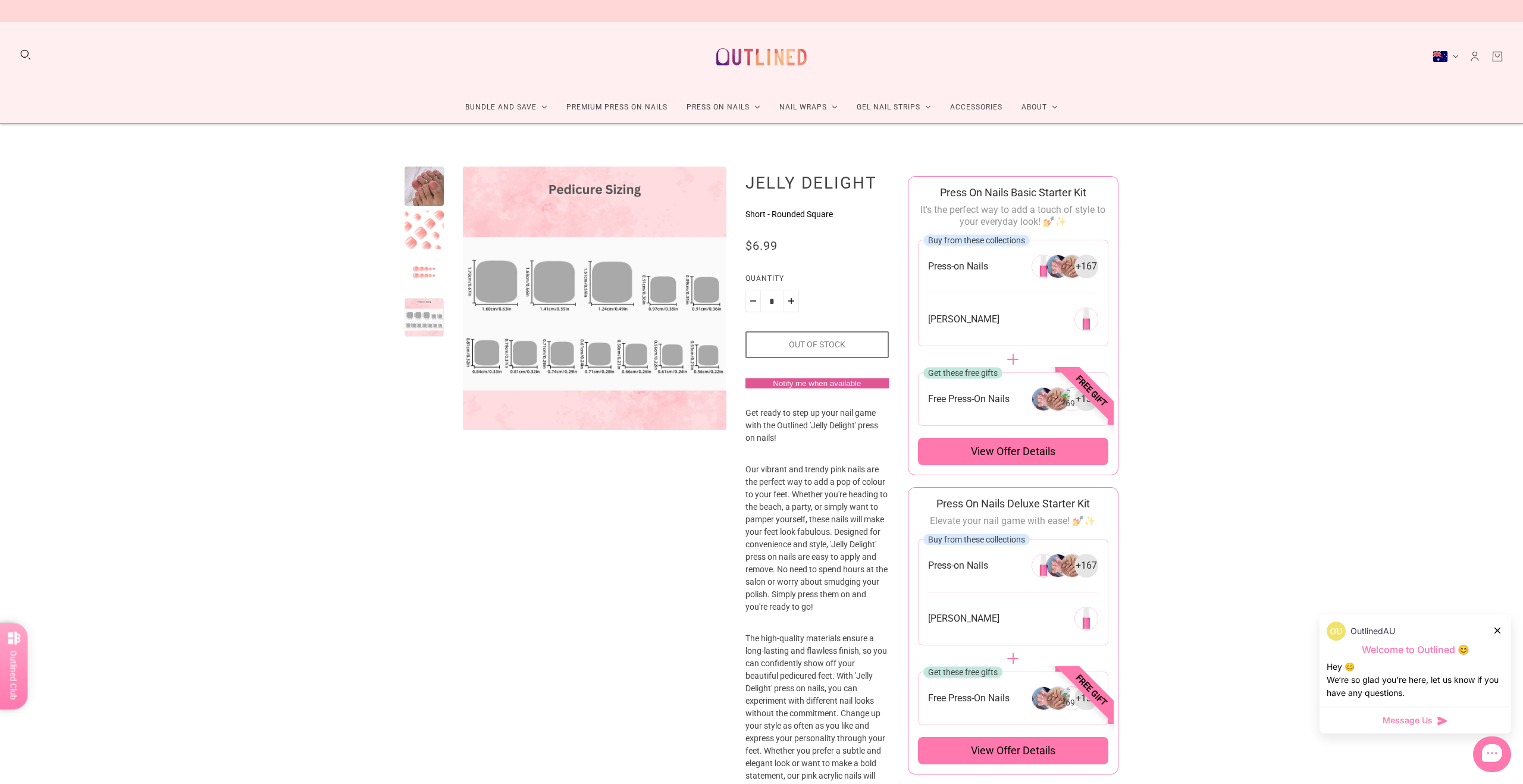
click at [422, 201] on div at bounding box center [424, 186] width 39 height 39
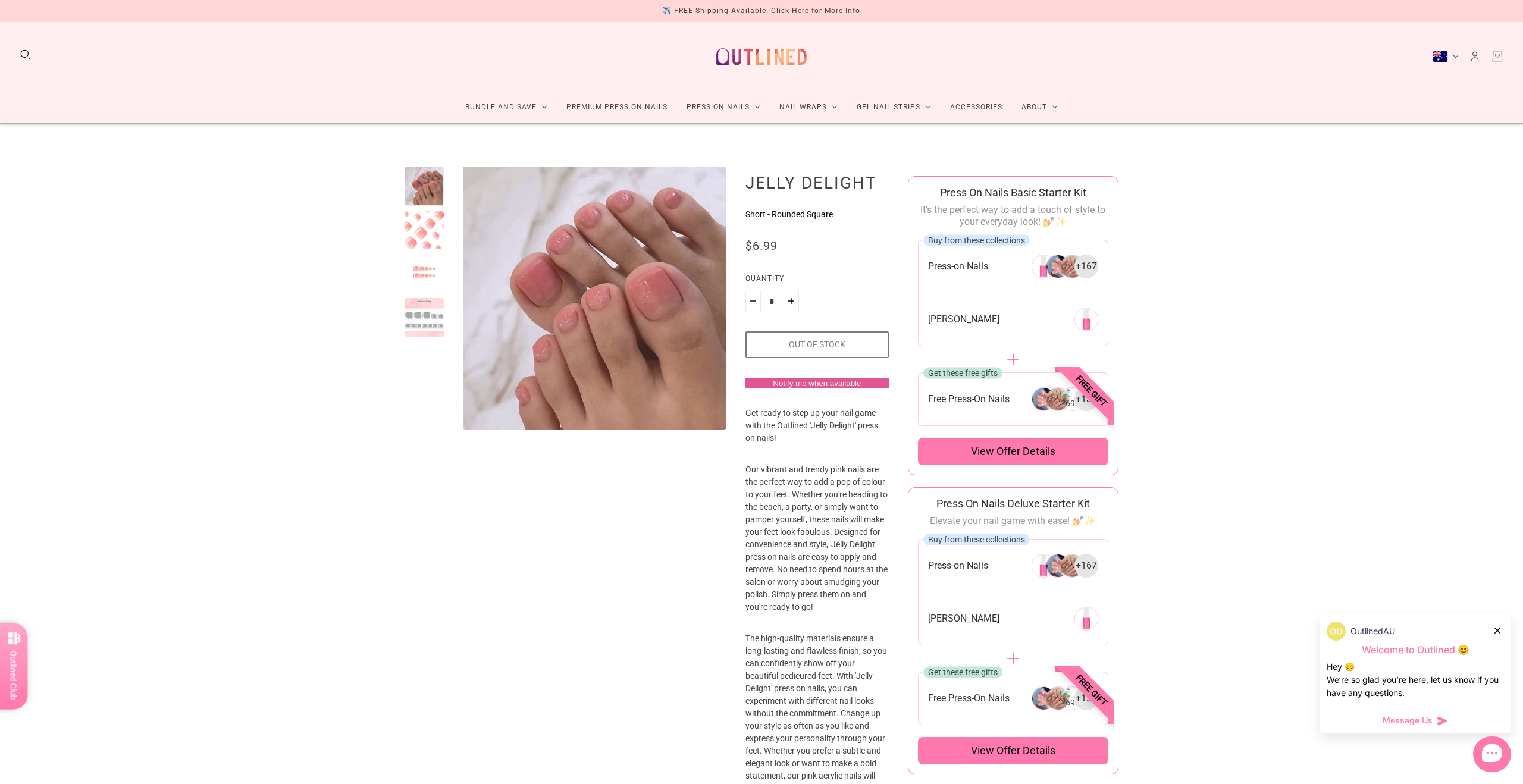
click at [424, 221] on div at bounding box center [424, 230] width 39 height 39
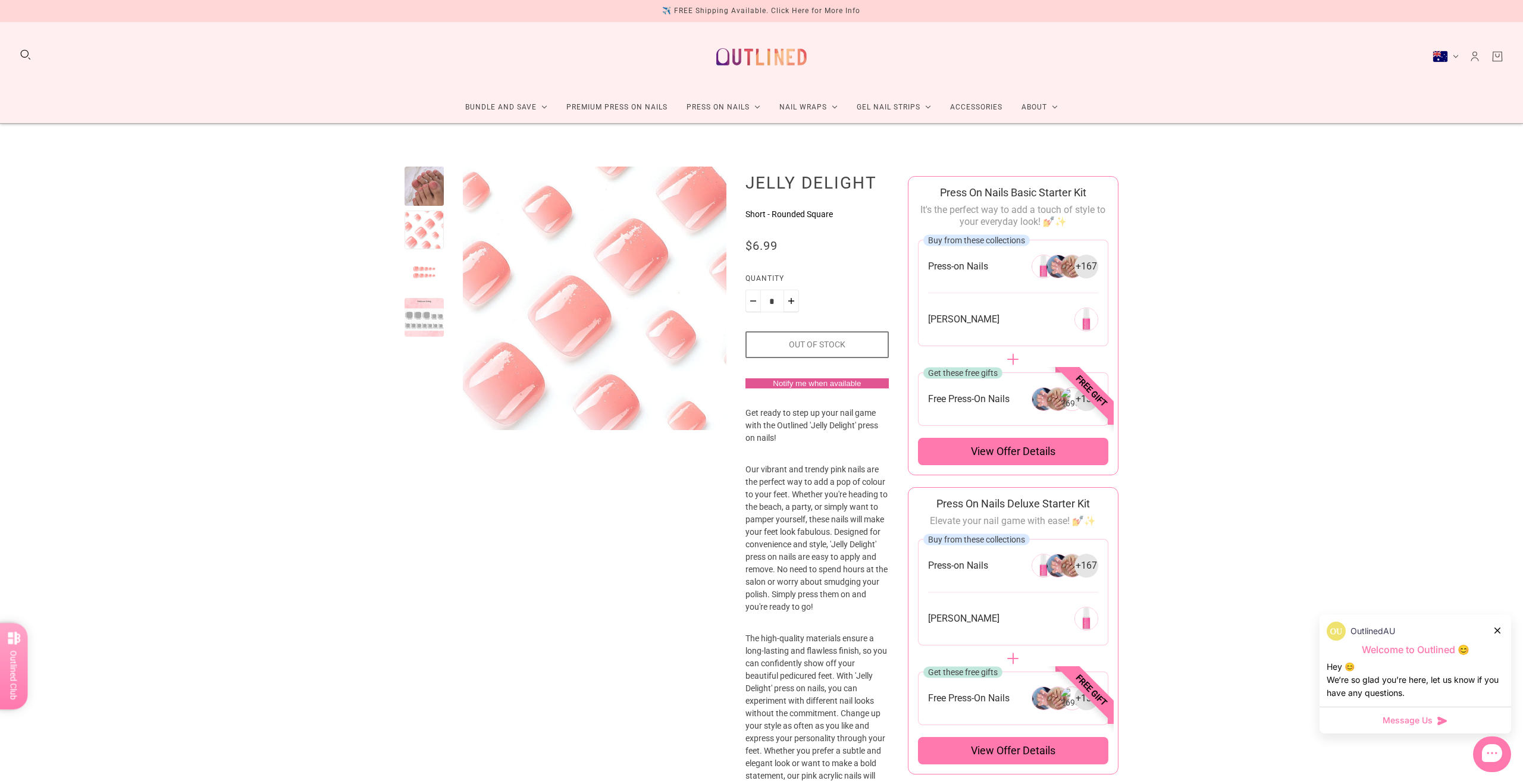
click at [424, 266] on div at bounding box center [424, 273] width 39 height 39
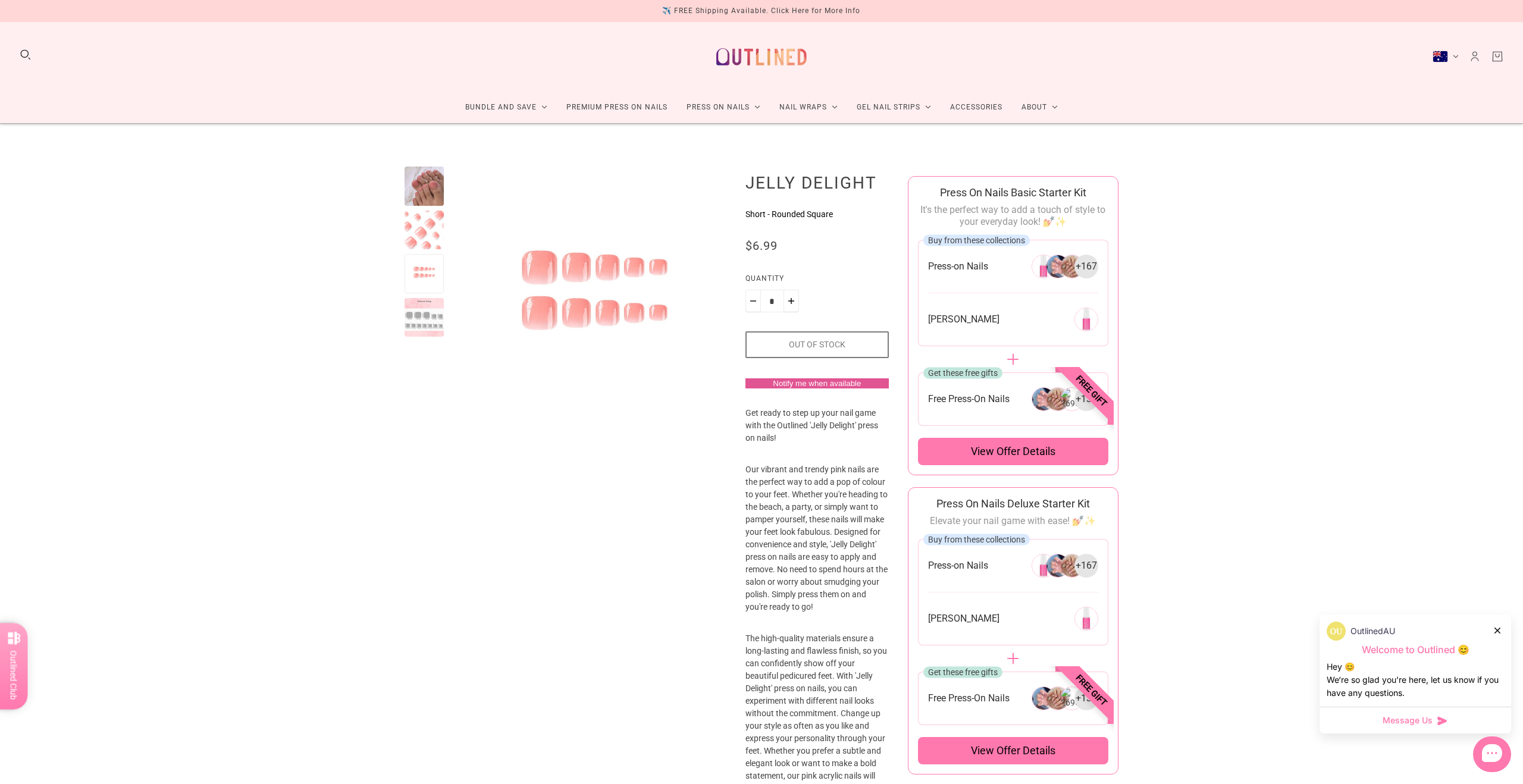
click at [427, 315] on div at bounding box center [424, 318] width 39 height 39
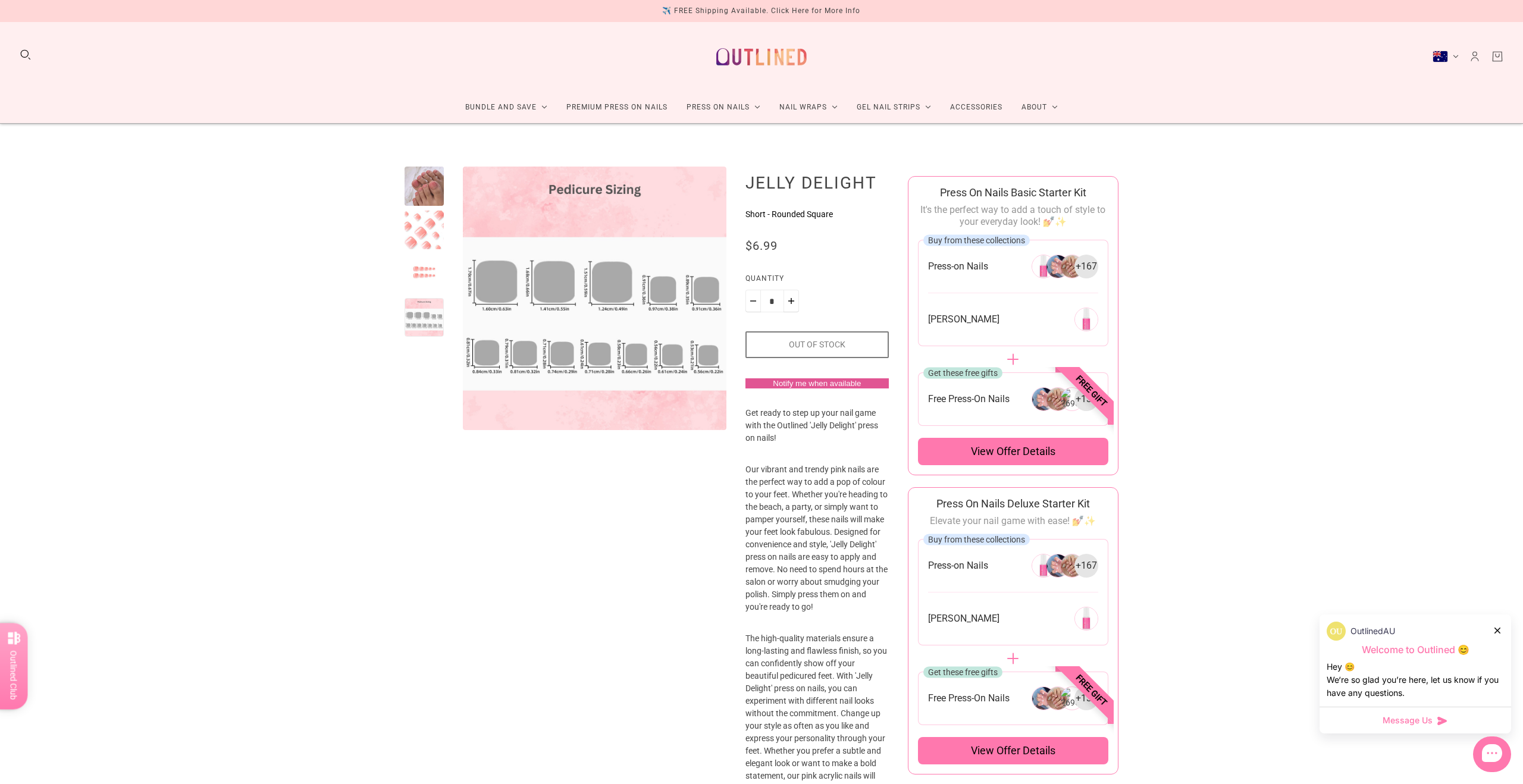
click at [424, 187] on div "Press On Nail Bundles Press On Nails Bundles Kids Press On Nails Bundles Nail W…" at bounding box center [761, 161] width 1523 height 74
click at [427, 179] on div at bounding box center [424, 186] width 39 height 39
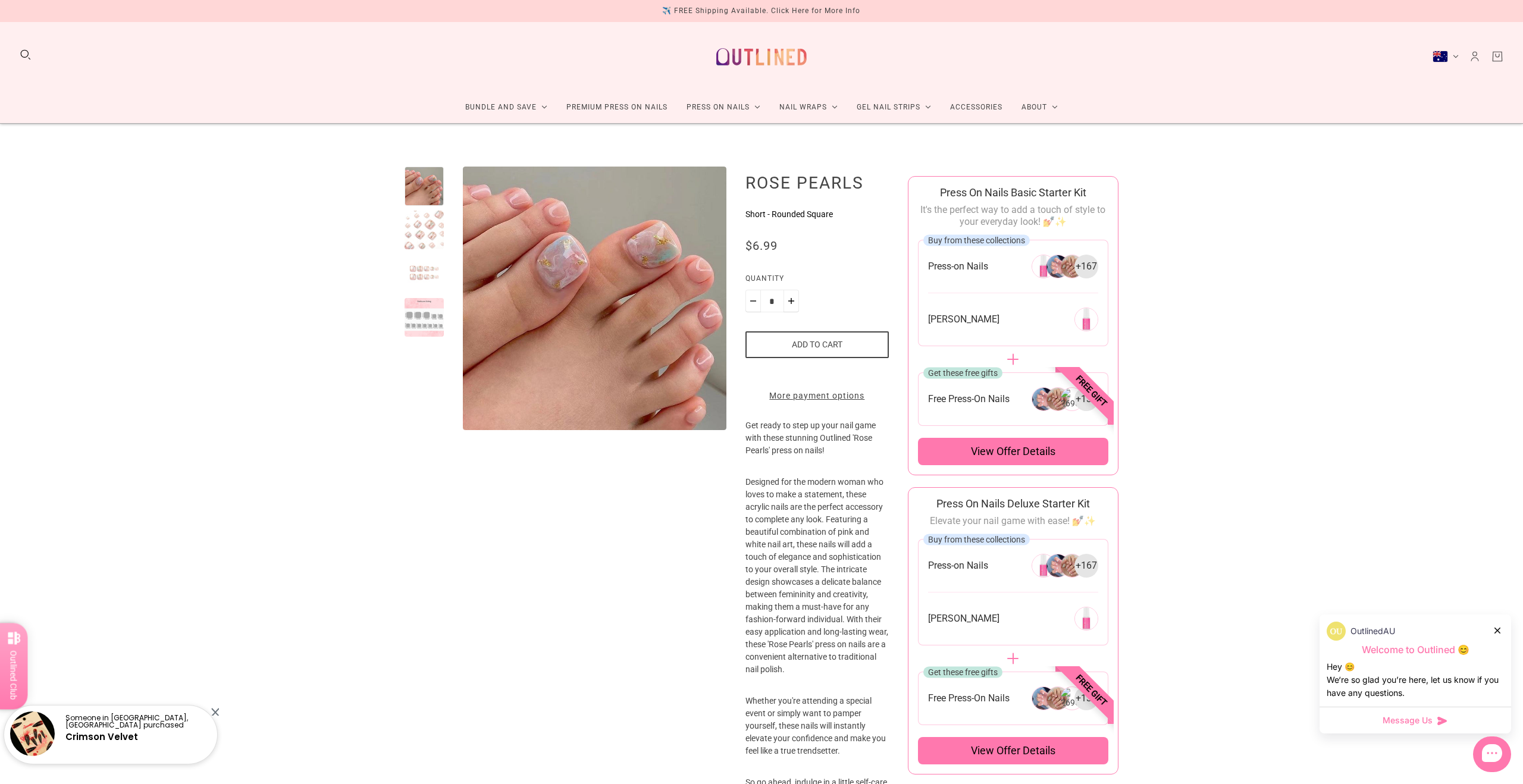
click at [419, 229] on div at bounding box center [424, 230] width 39 height 39
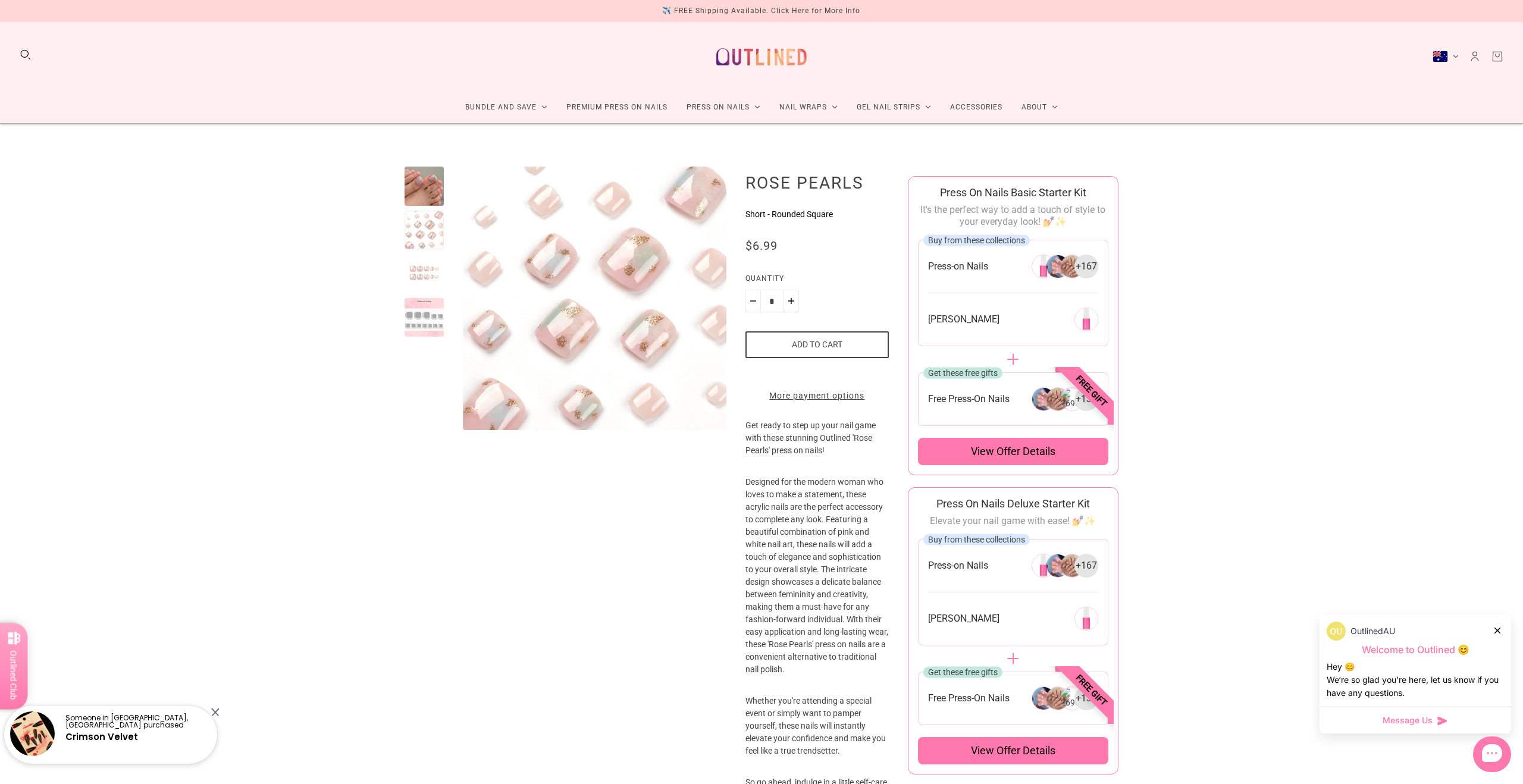
click at [419, 295] on div at bounding box center [424, 298] width 39 height 264
click at [421, 271] on div at bounding box center [424, 273] width 39 height 39
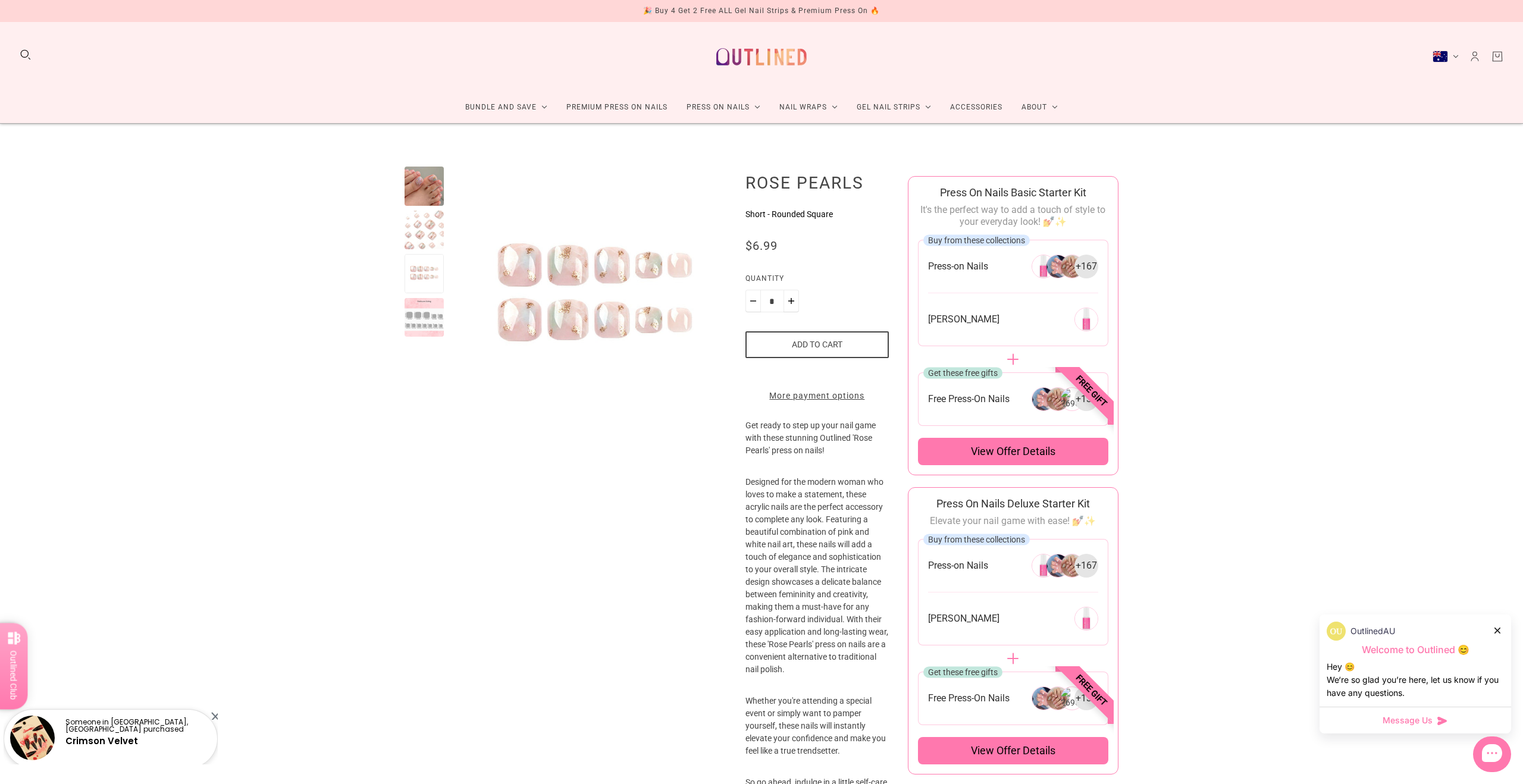
click at [422, 319] on div at bounding box center [424, 318] width 39 height 39
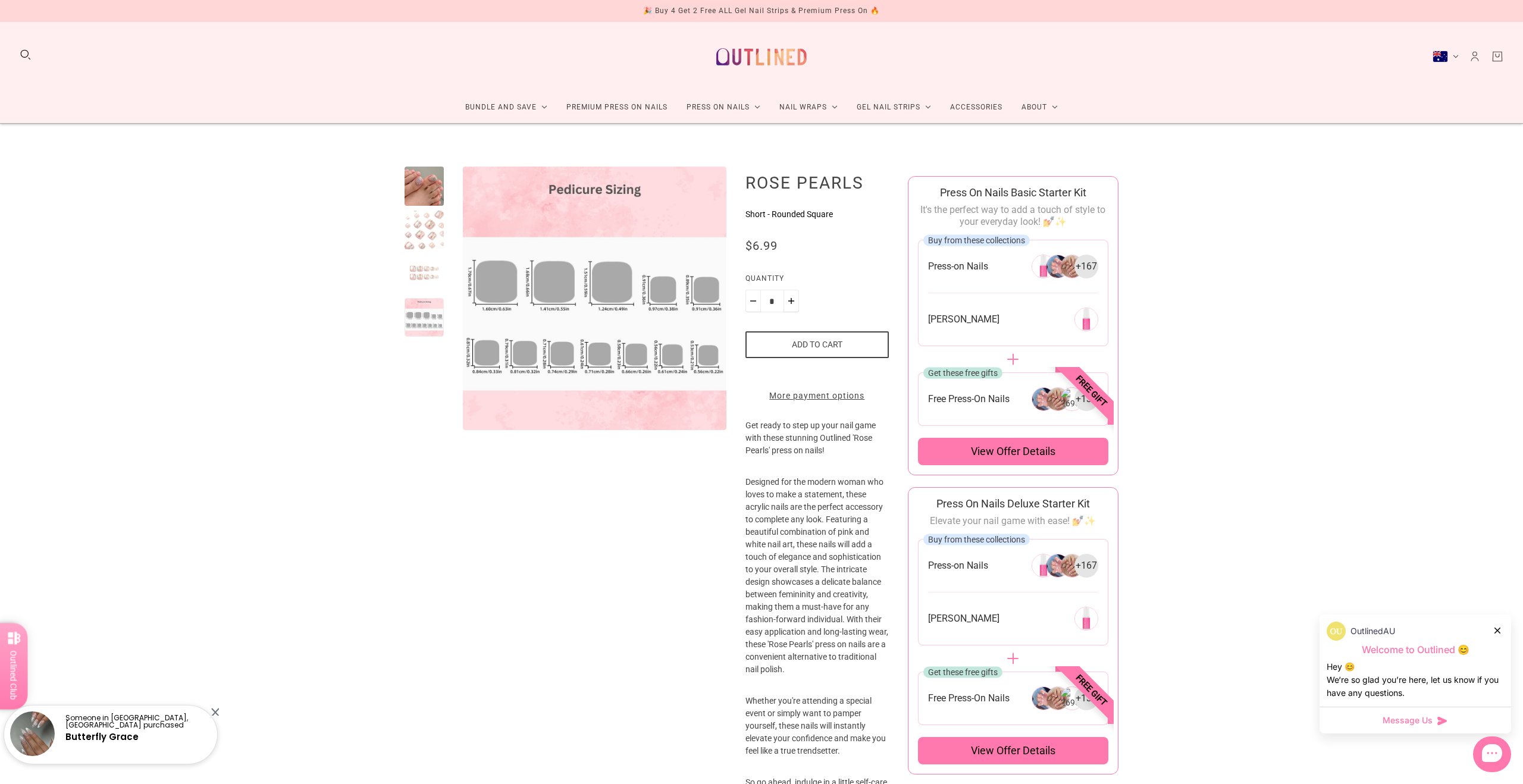
click at [427, 181] on div at bounding box center [424, 186] width 39 height 39
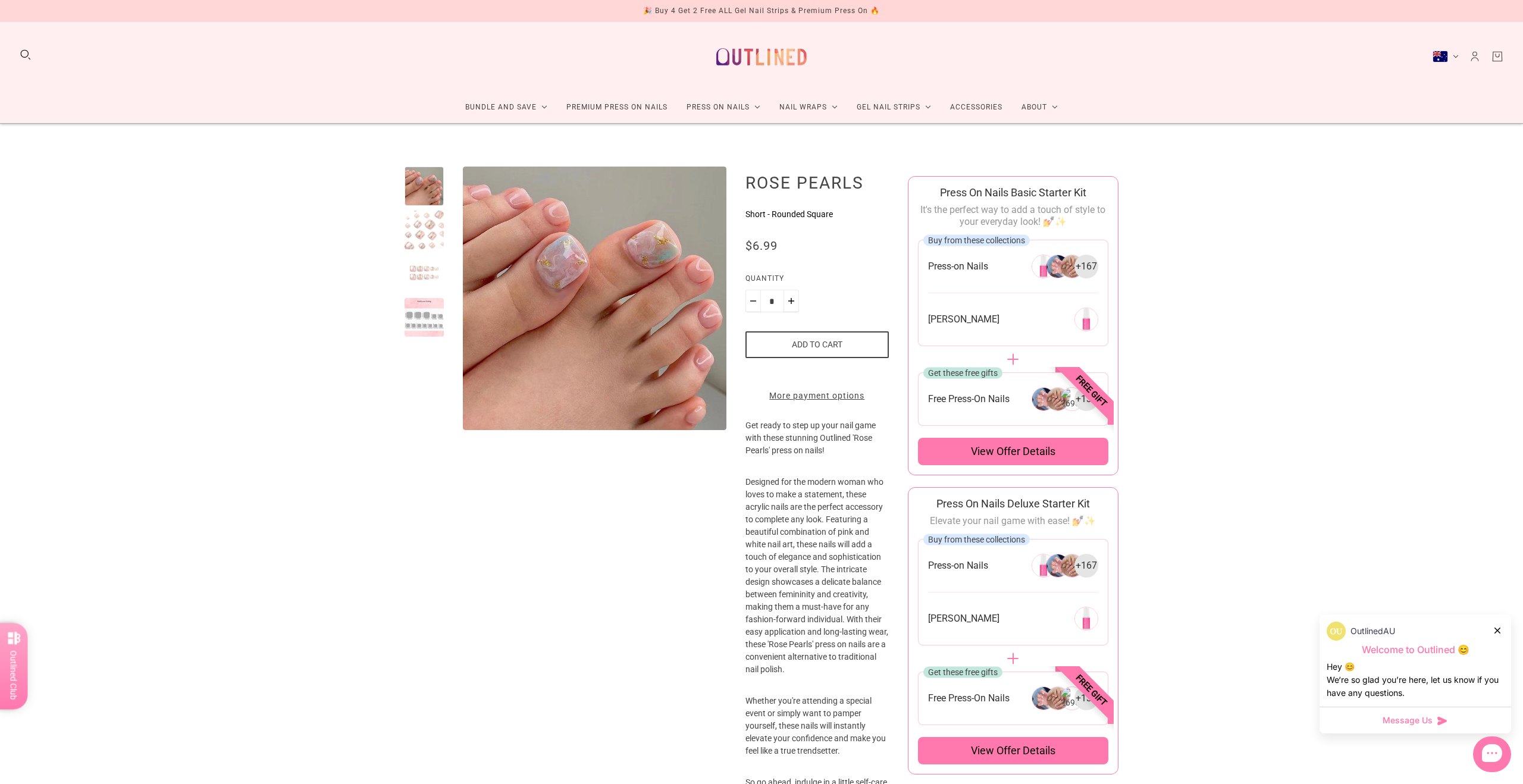
click at [409, 346] on div at bounding box center [424, 298] width 39 height 264
click at [410, 338] on div at bounding box center [424, 298] width 39 height 264
click at [412, 323] on div at bounding box center [424, 318] width 39 height 39
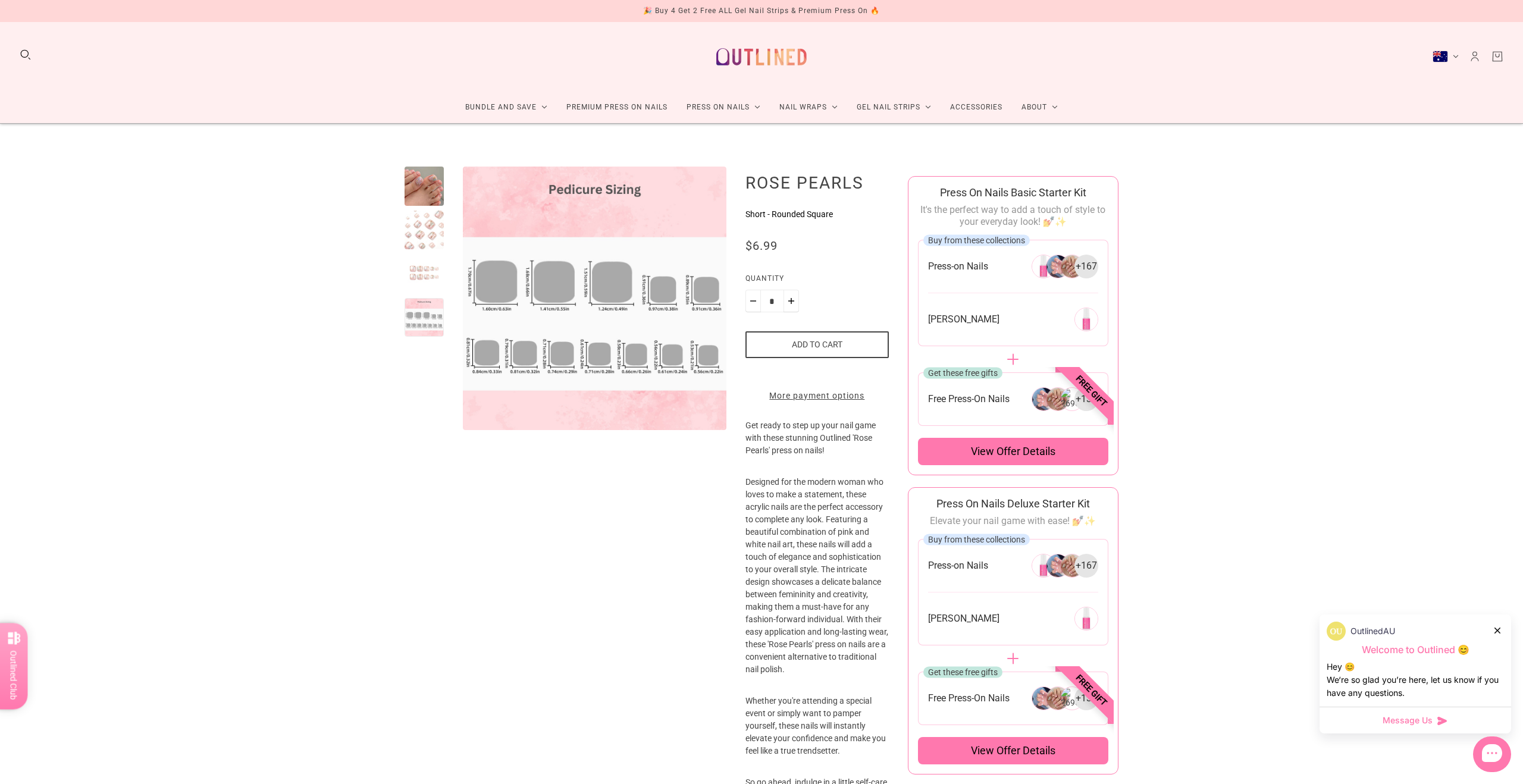
click at [427, 186] on div at bounding box center [424, 186] width 39 height 39
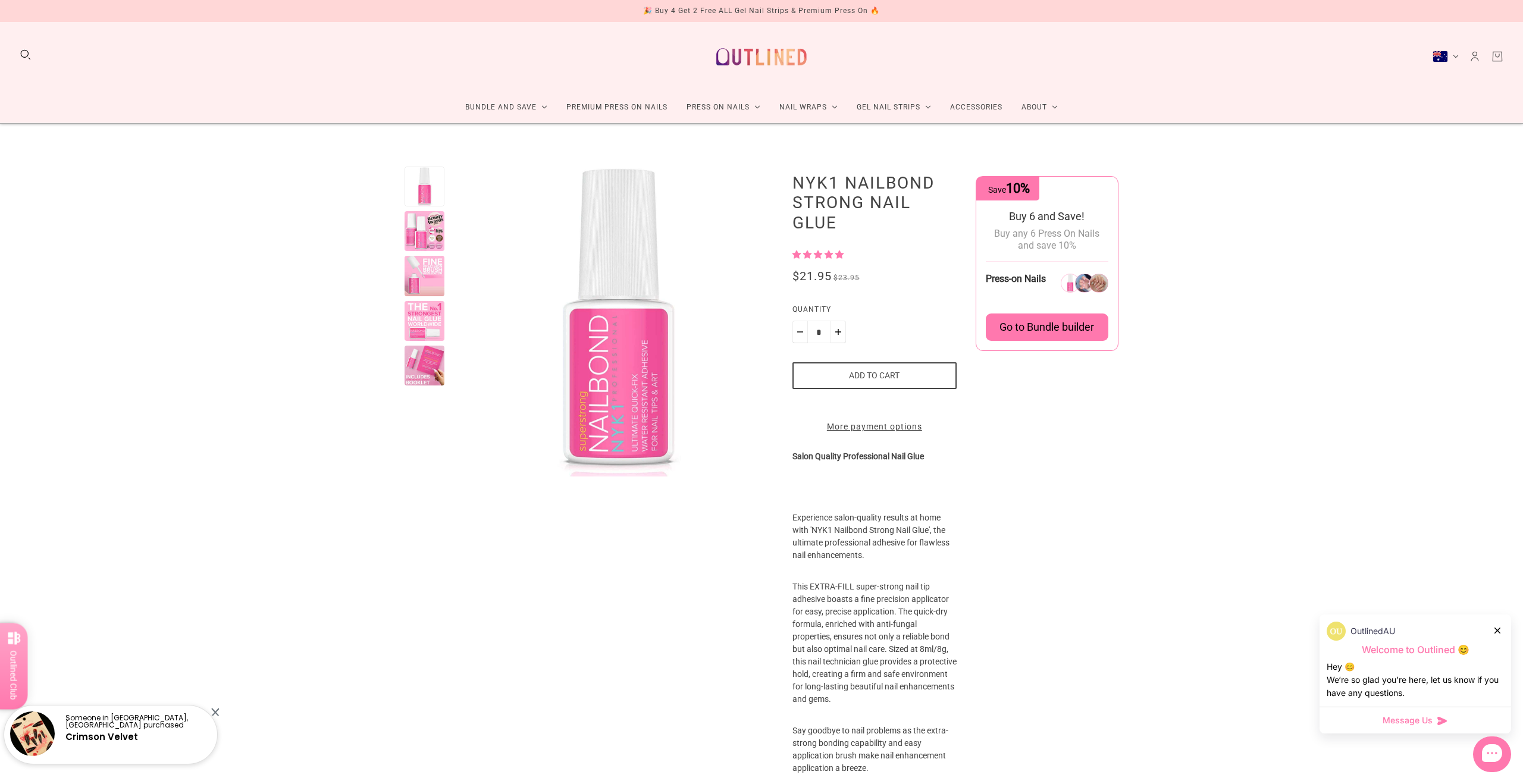
click at [415, 274] on div at bounding box center [424, 275] width 40 height 40
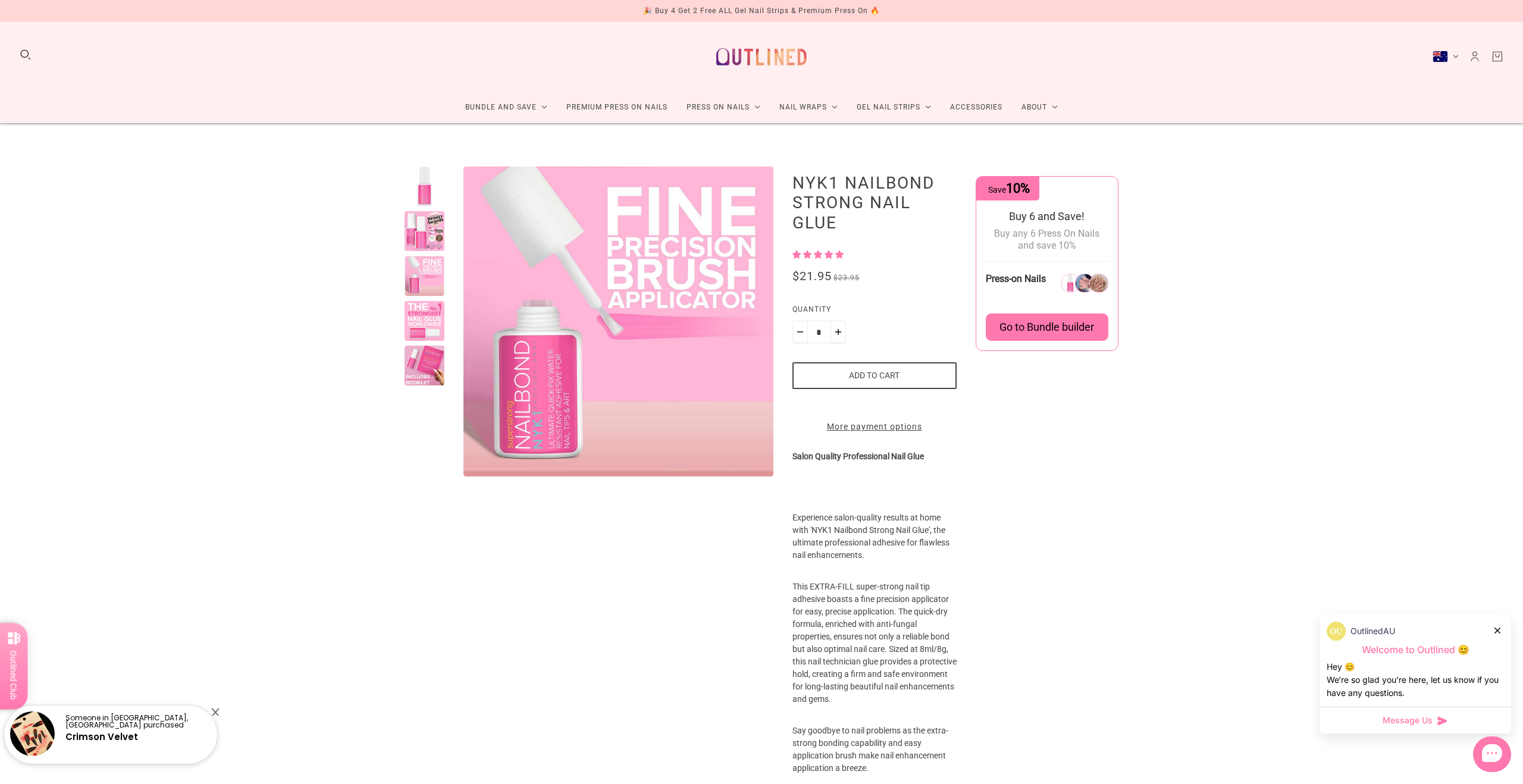
click at [424, 190] on div at bounding box center [424, 186] width 40 height 40
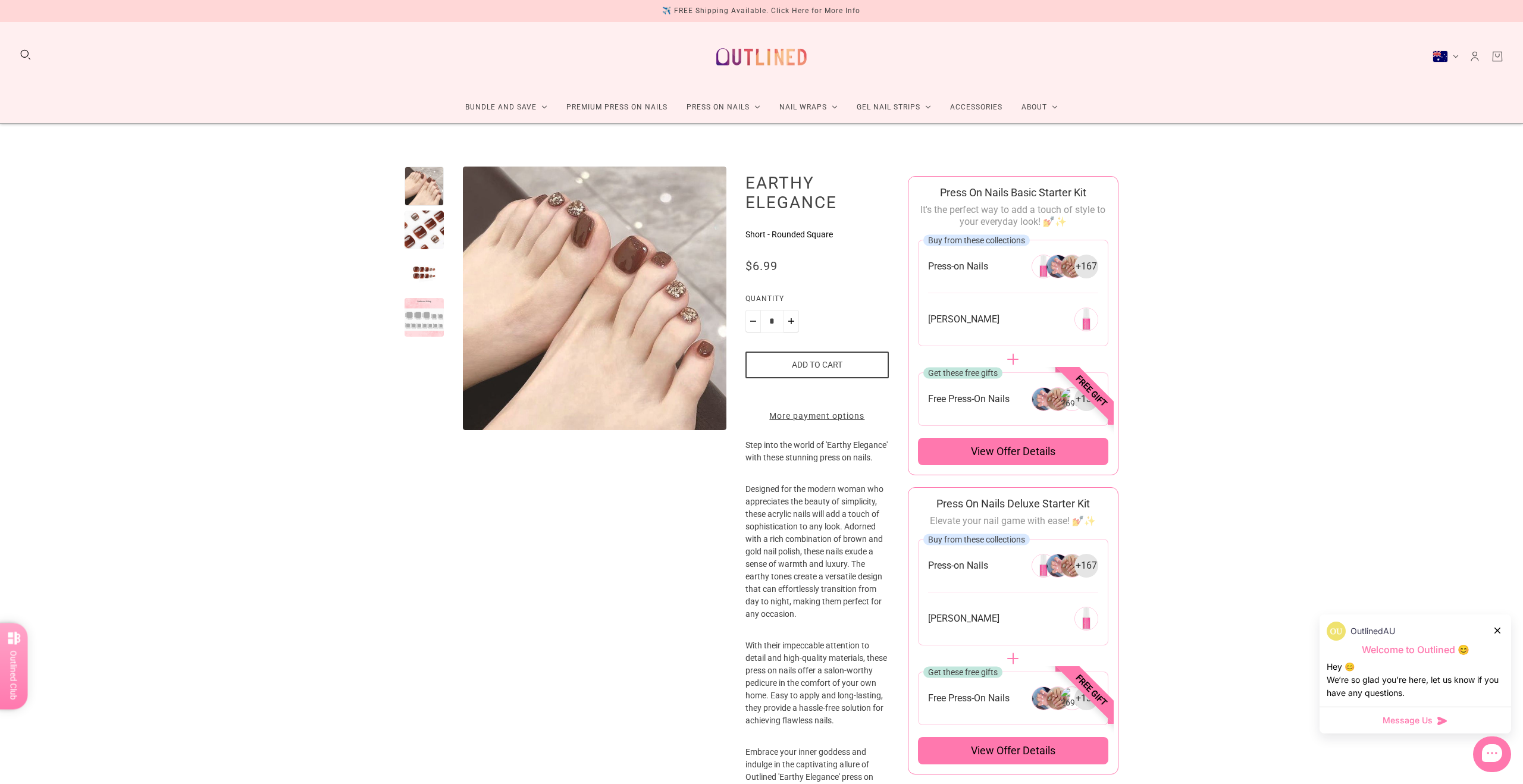
click at [415, 234] on div at bounding box center [424, 230] width 39 height 39
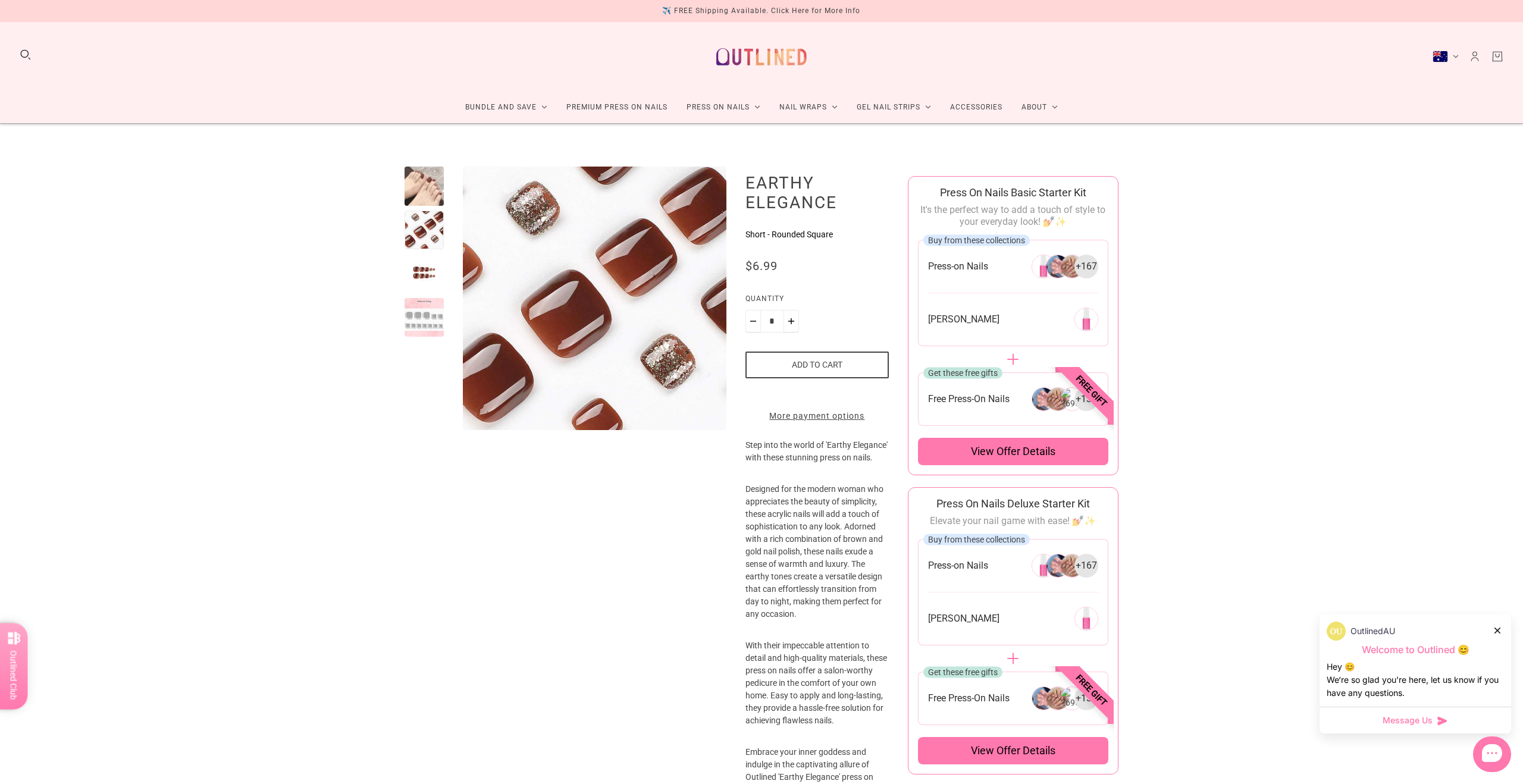
click at [414, 277] on div at bounding box center [424, 273] width 39 height 39
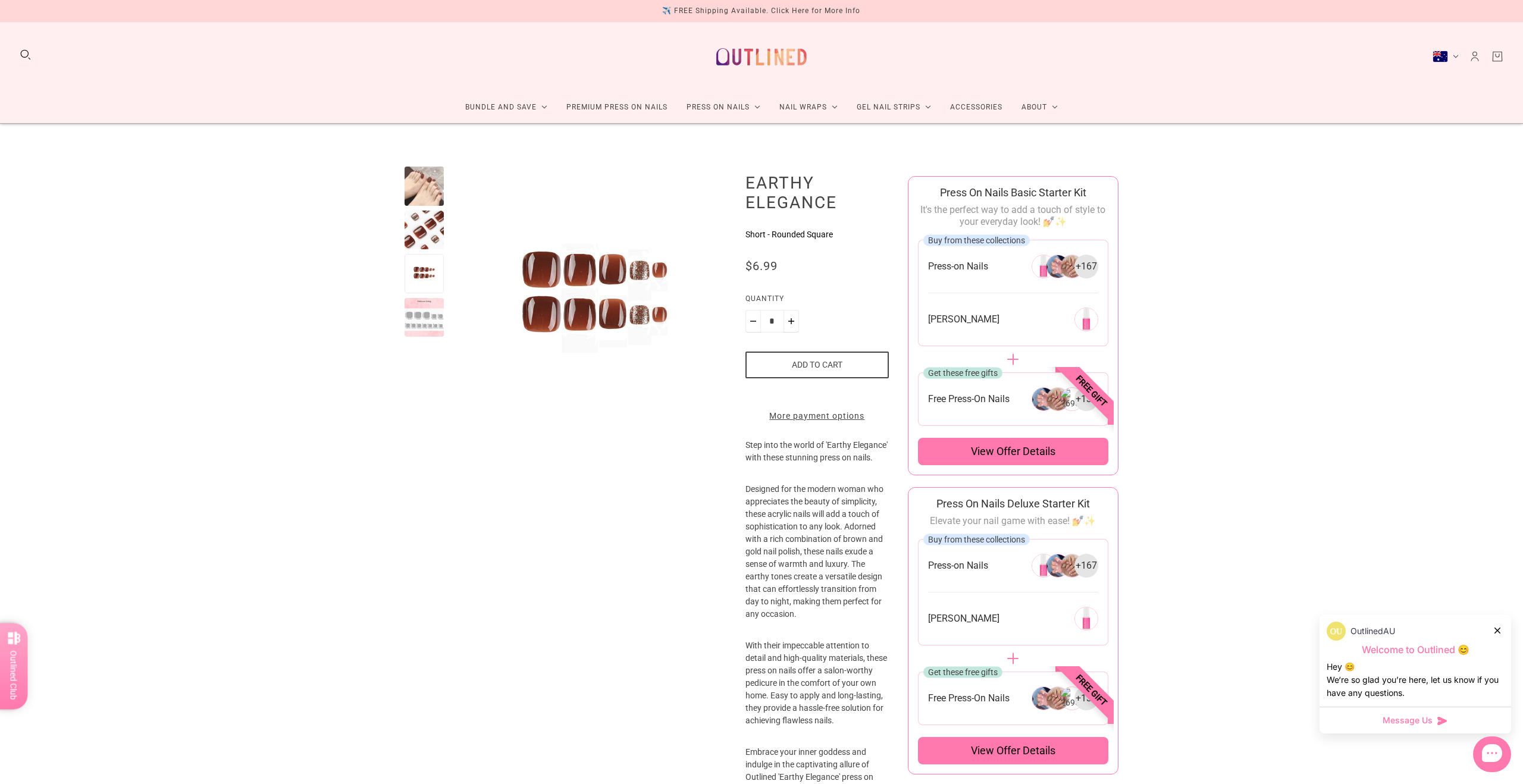
click at [421, 320] on div at bounding box center [424, 318] width 39 height 39
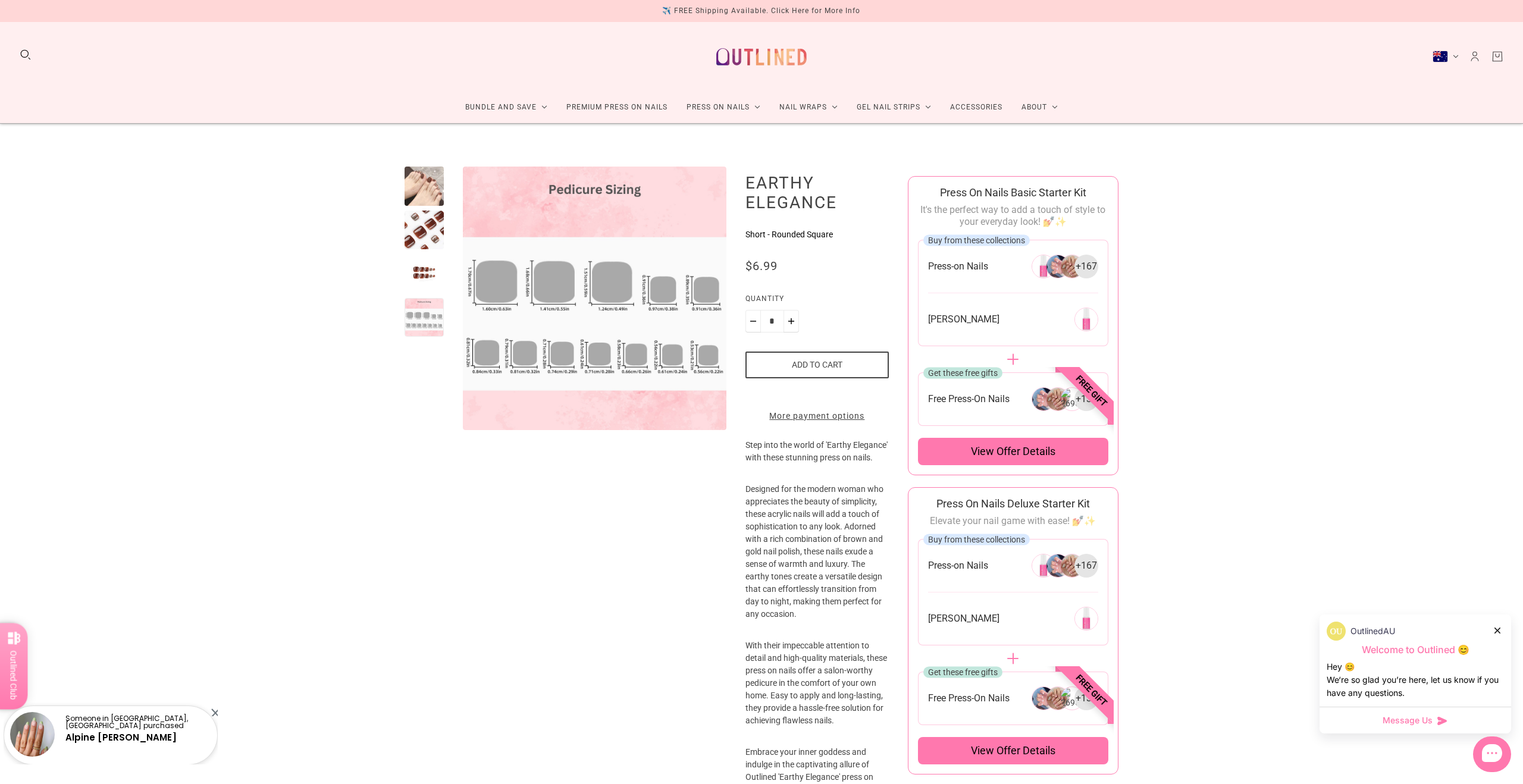
click at [426, 191] on div at bounding box center [424, 186] width 39 height 39
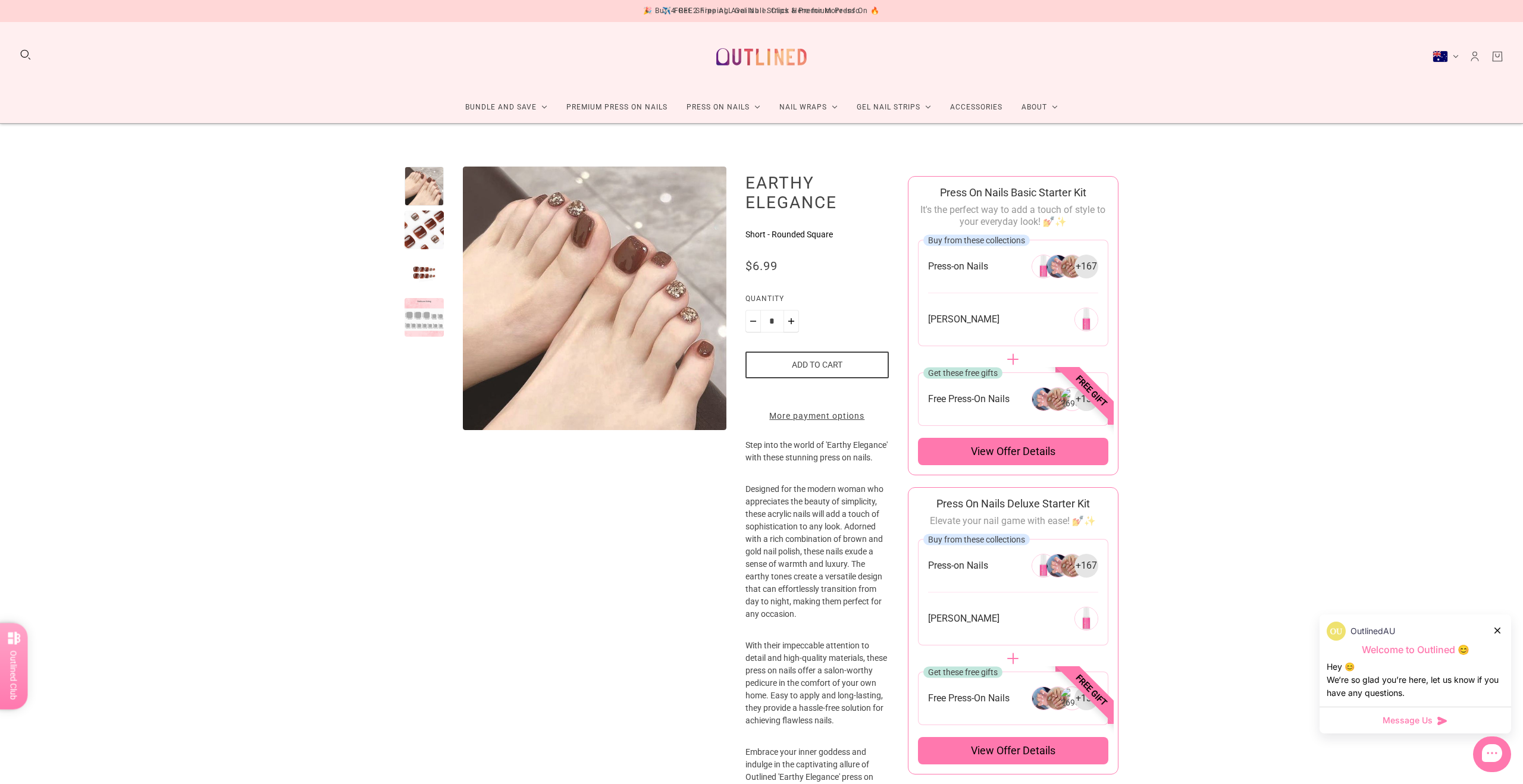
click at [419, 317] on div at bounding box center [424, 318] width 39 height 39
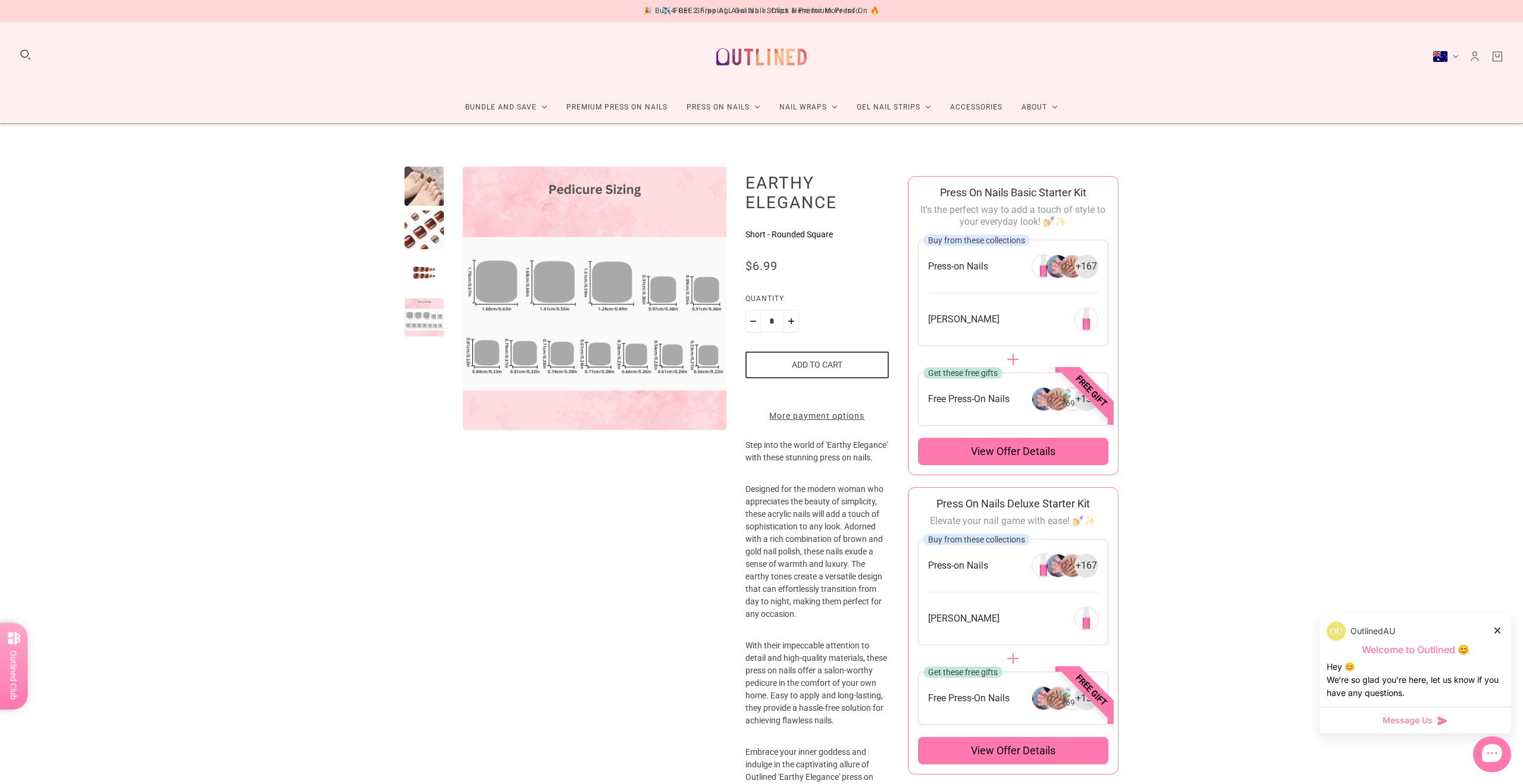
click at [421, 211] on div at bounding box center [424, 230] width 39 height 39
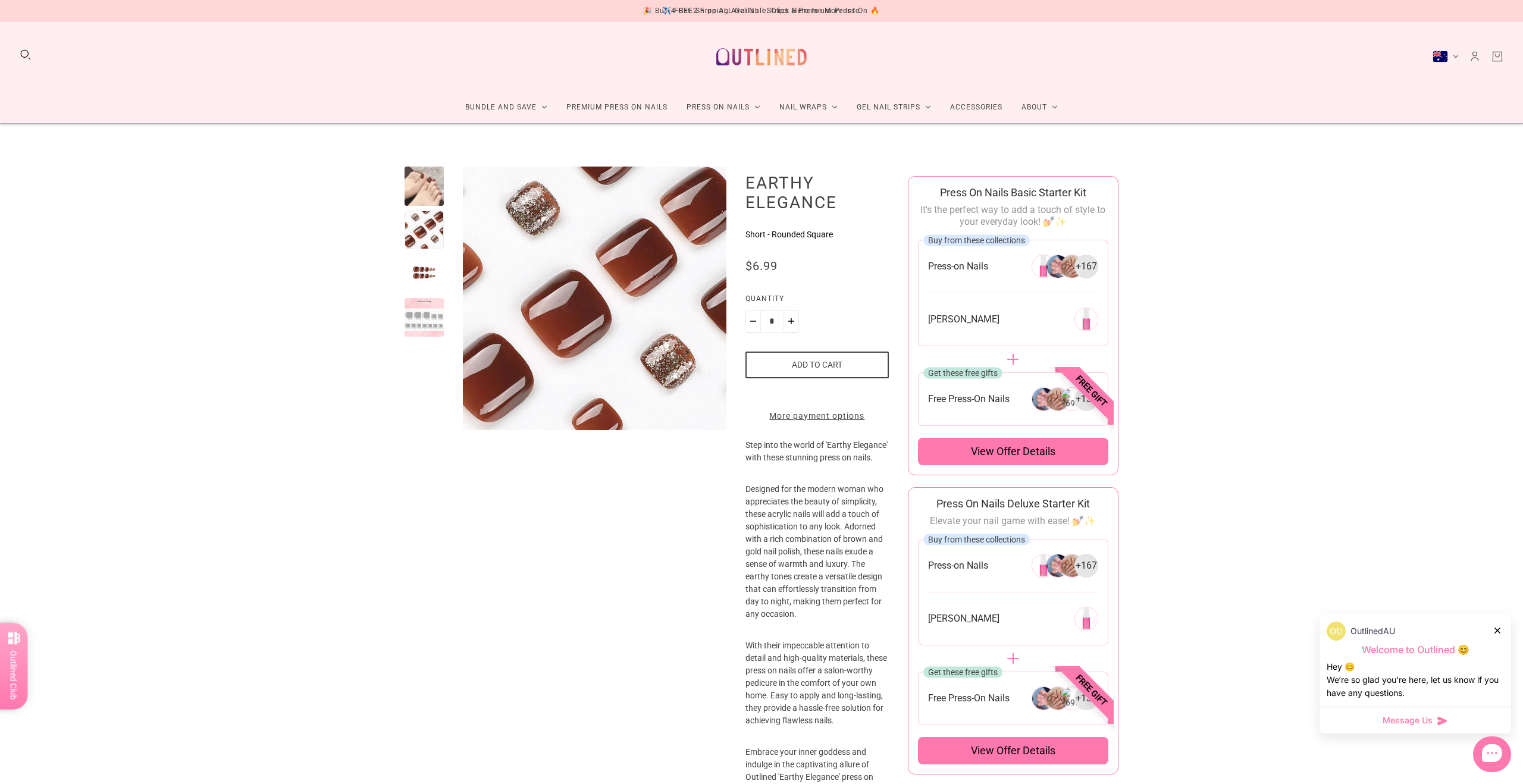
click at [418, 325] on div at bounding box center [424, 318] width 39 height 39
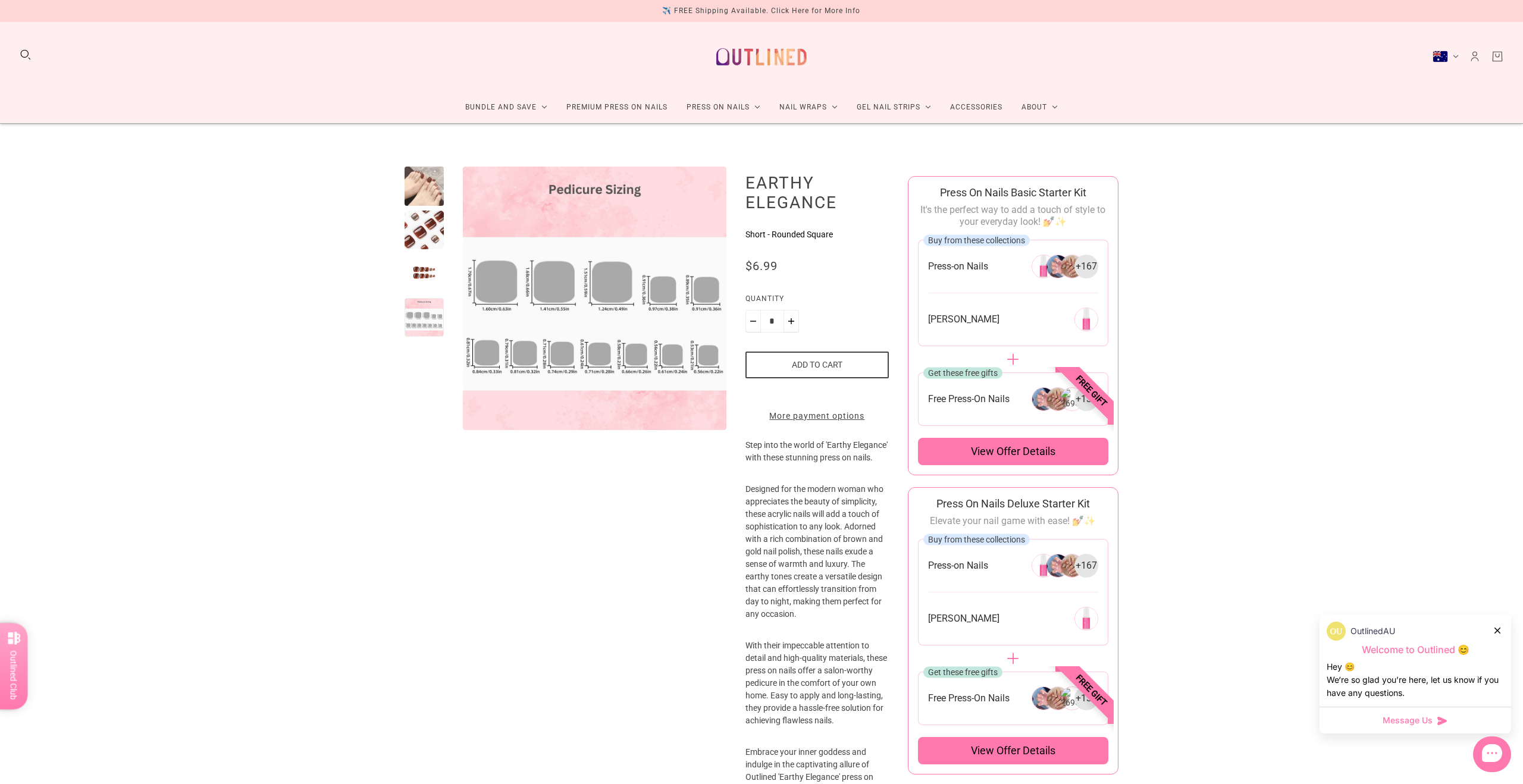
click at [419, 189] on div at bounding box center [424, 186] width 39 height 39
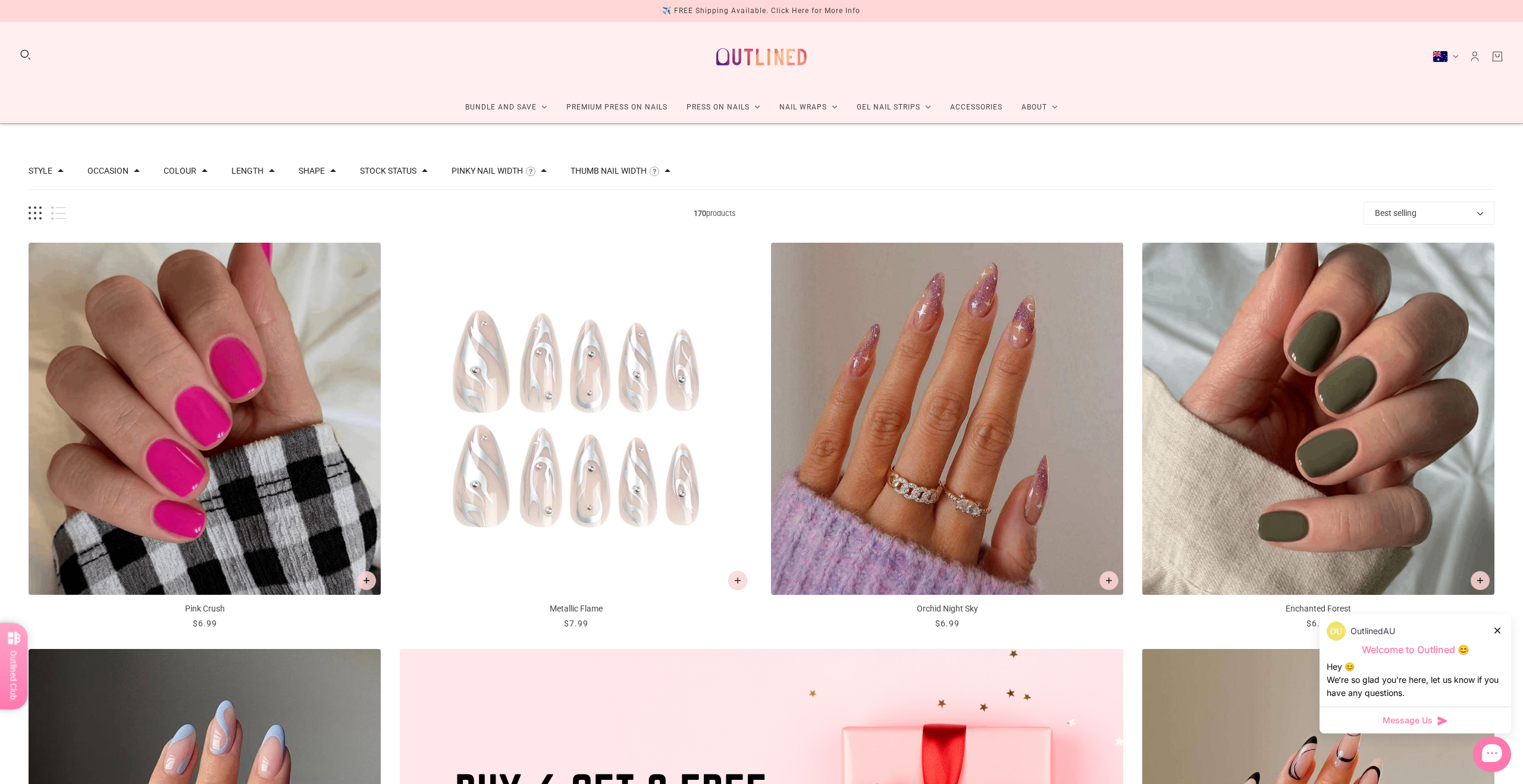
click at [1086, 164] on div "Style Cat Eye 10 Chrome 1 French 46 Glitter 10 Glitter Design 6 Nail Art 109 Om…" at bounding box center [762, 172] width 1466 height 37
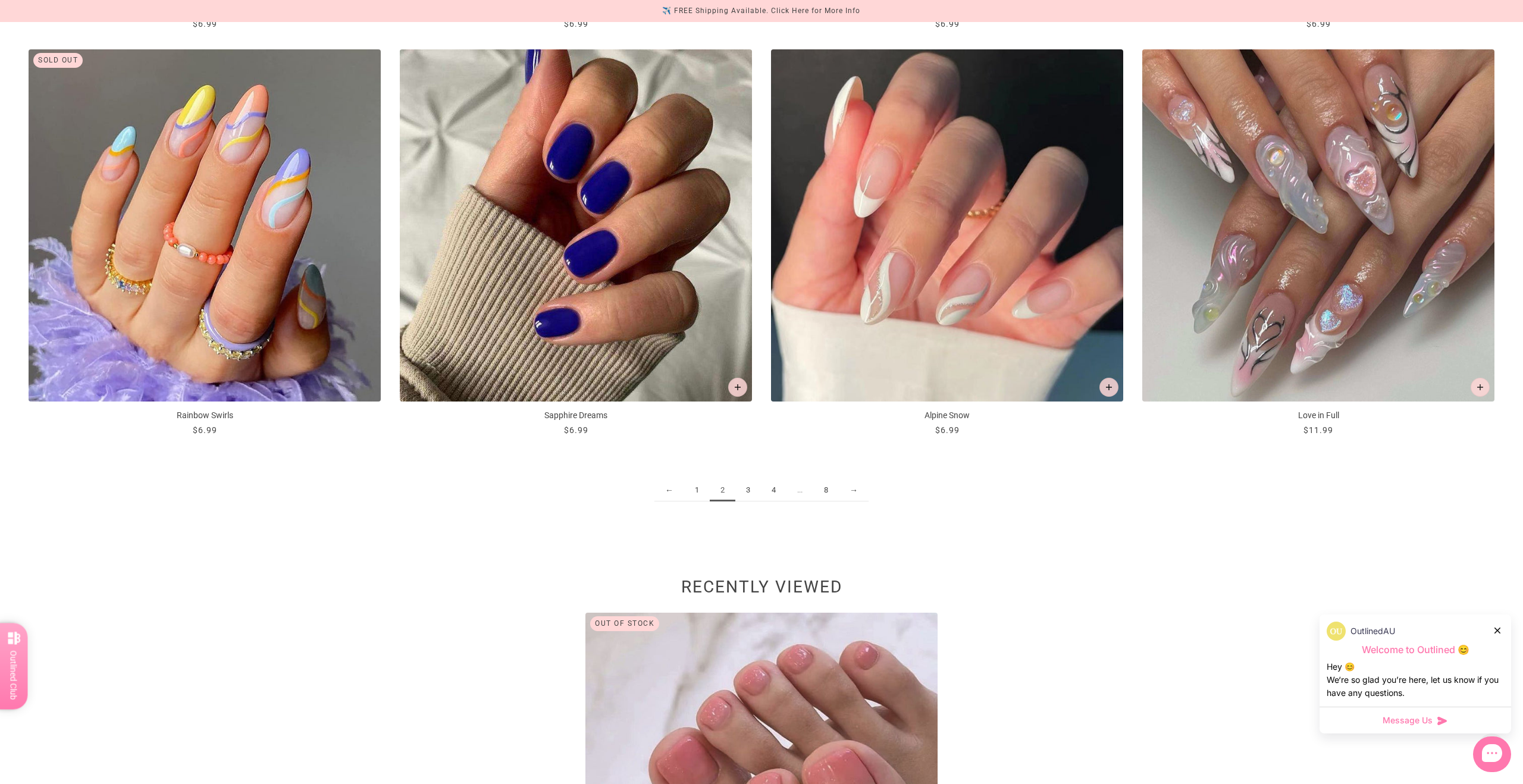
scroll to position [2226, 0]
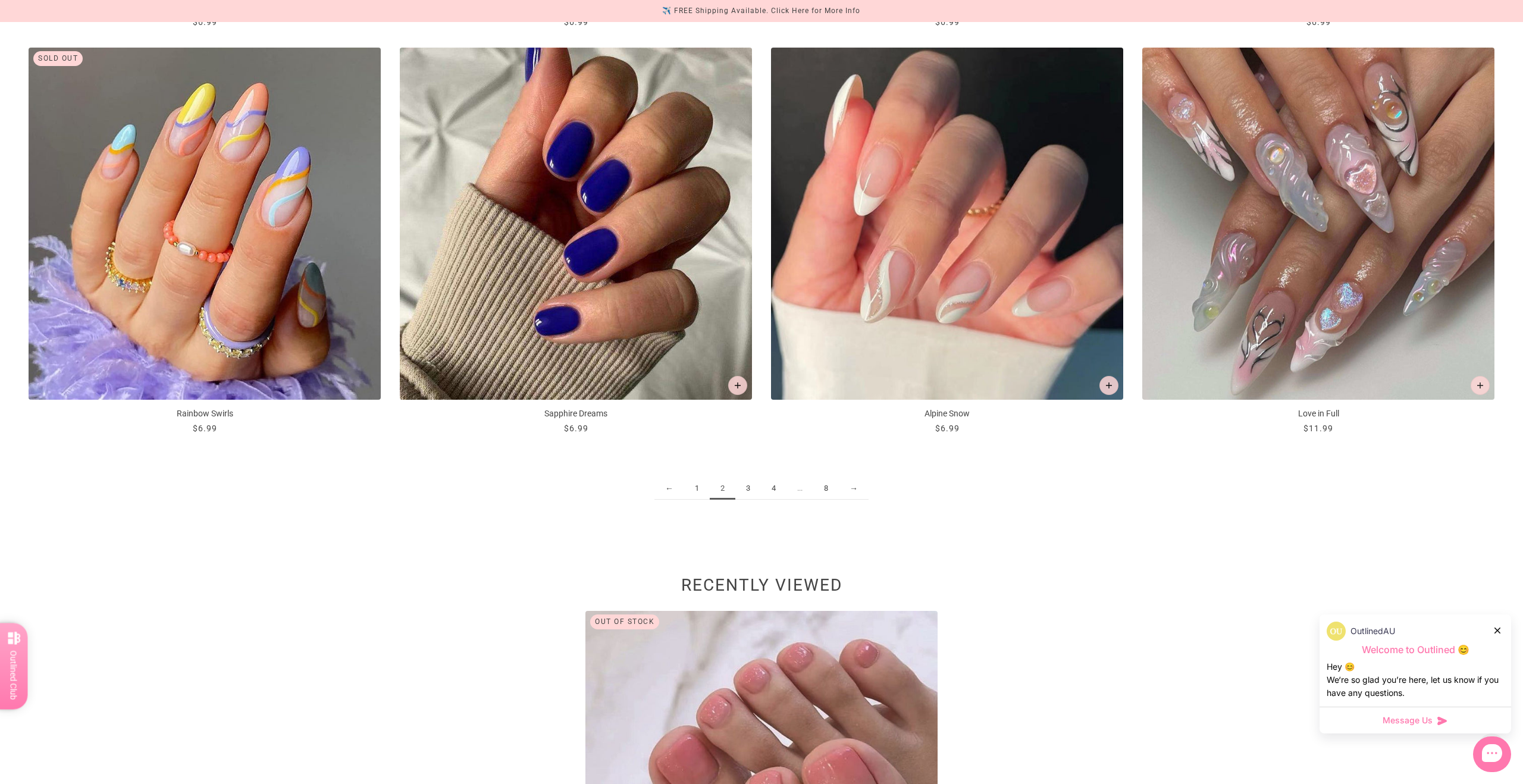
click at [750, 487] on link "3" at bounding box center [748, 489] width 26 height 22
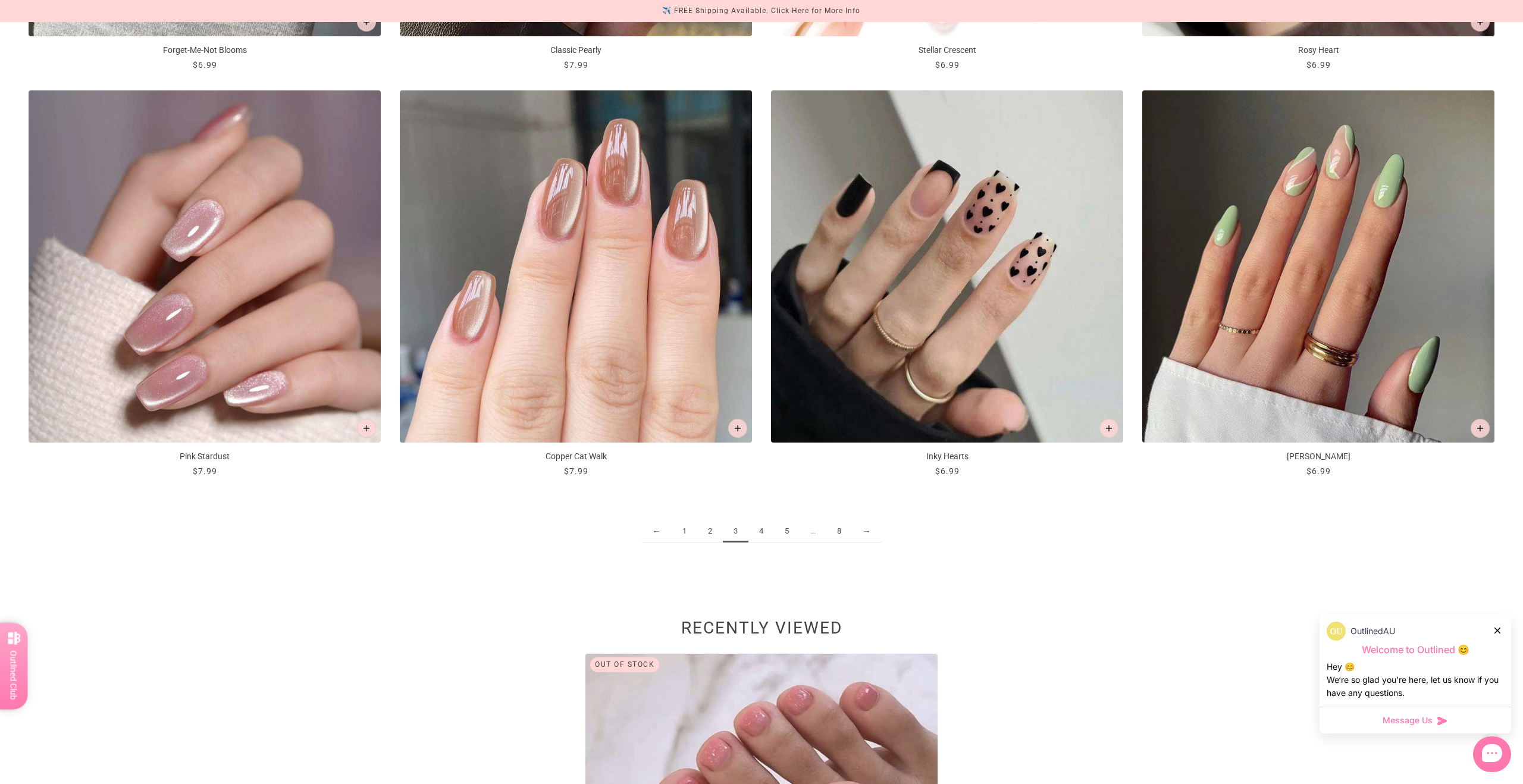
scroll to position [2181, 0]
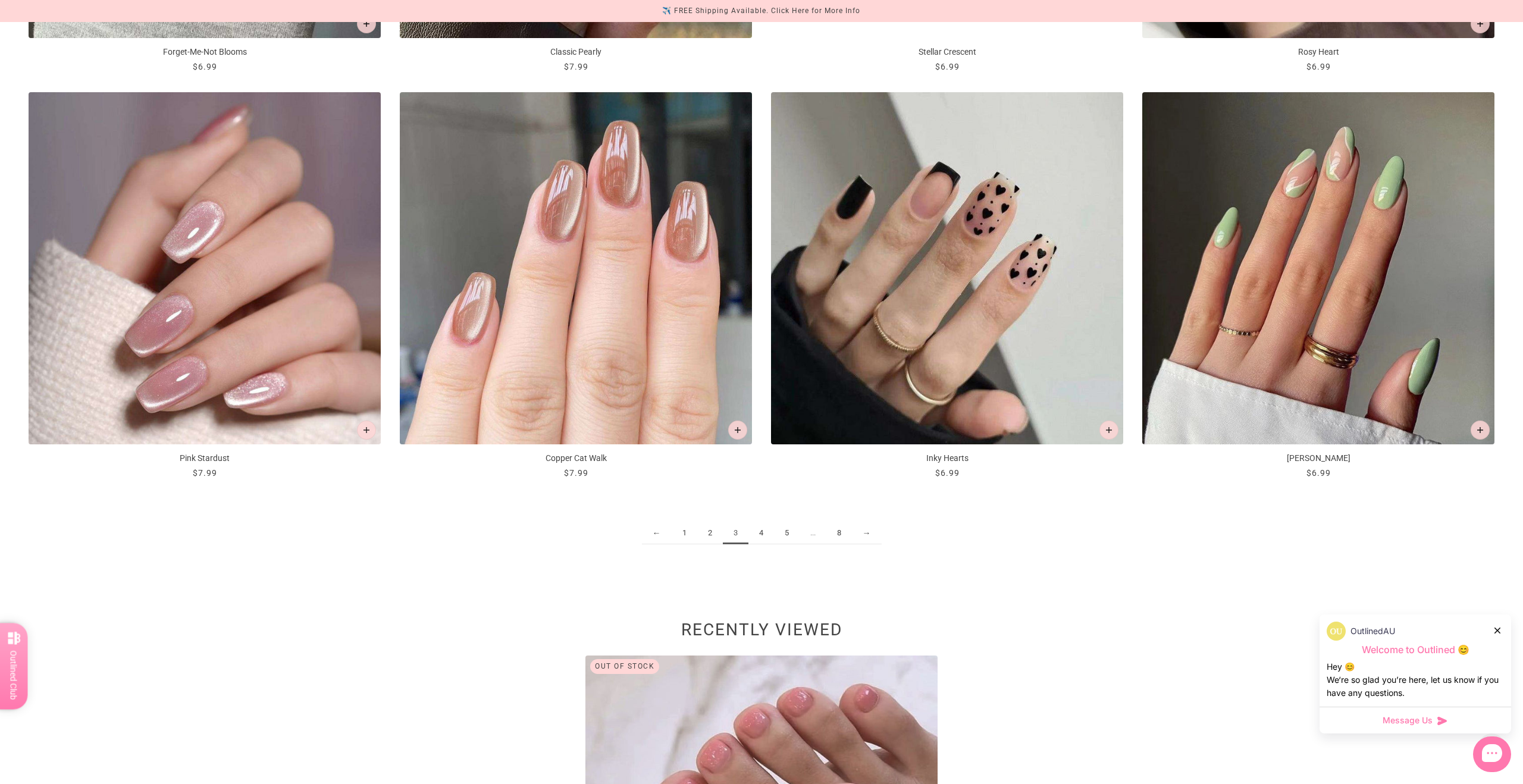
click at [765, 531] on link "4" at bounding box center [761, 533] width 26 height 22
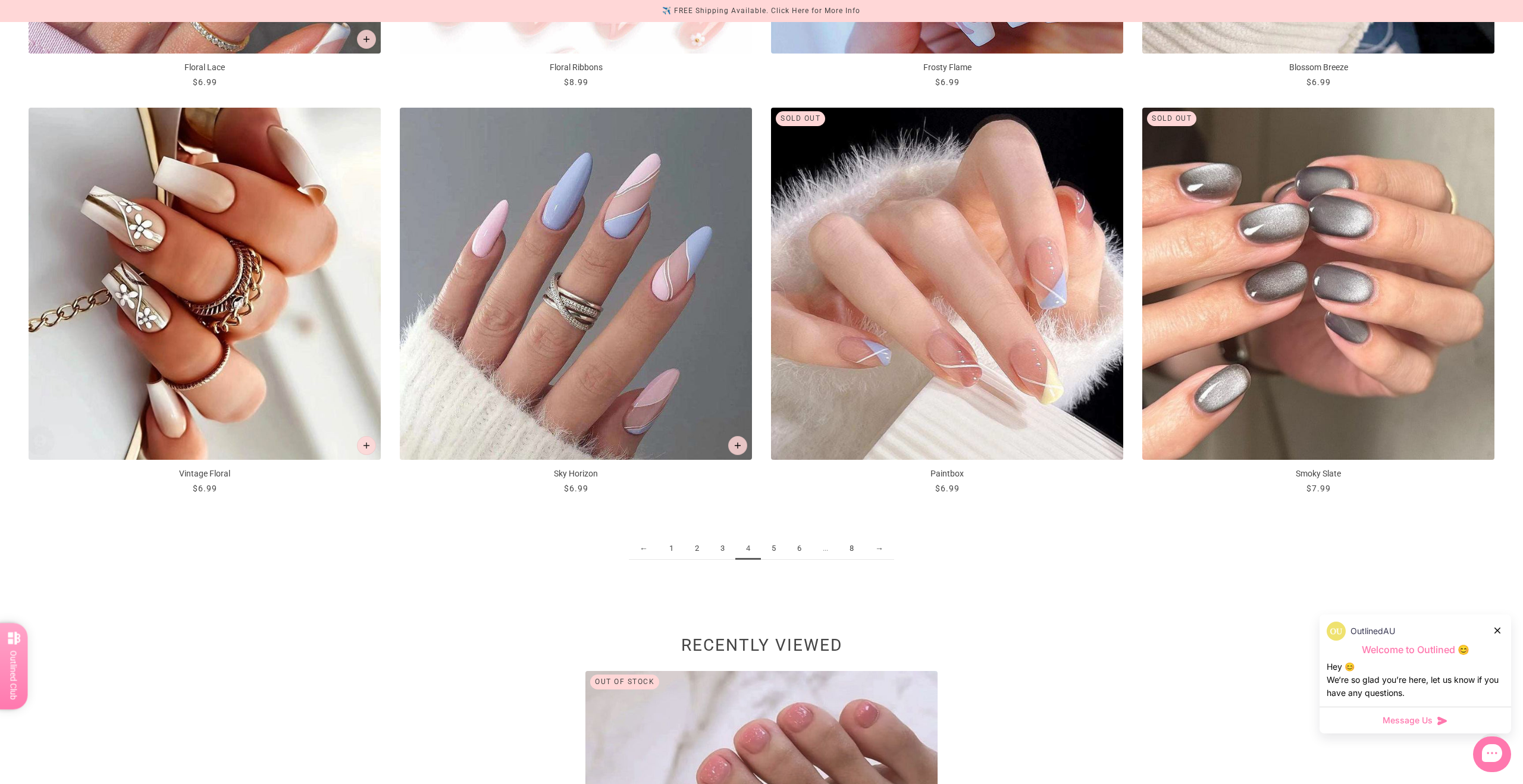
scroll to position [2175, 0]
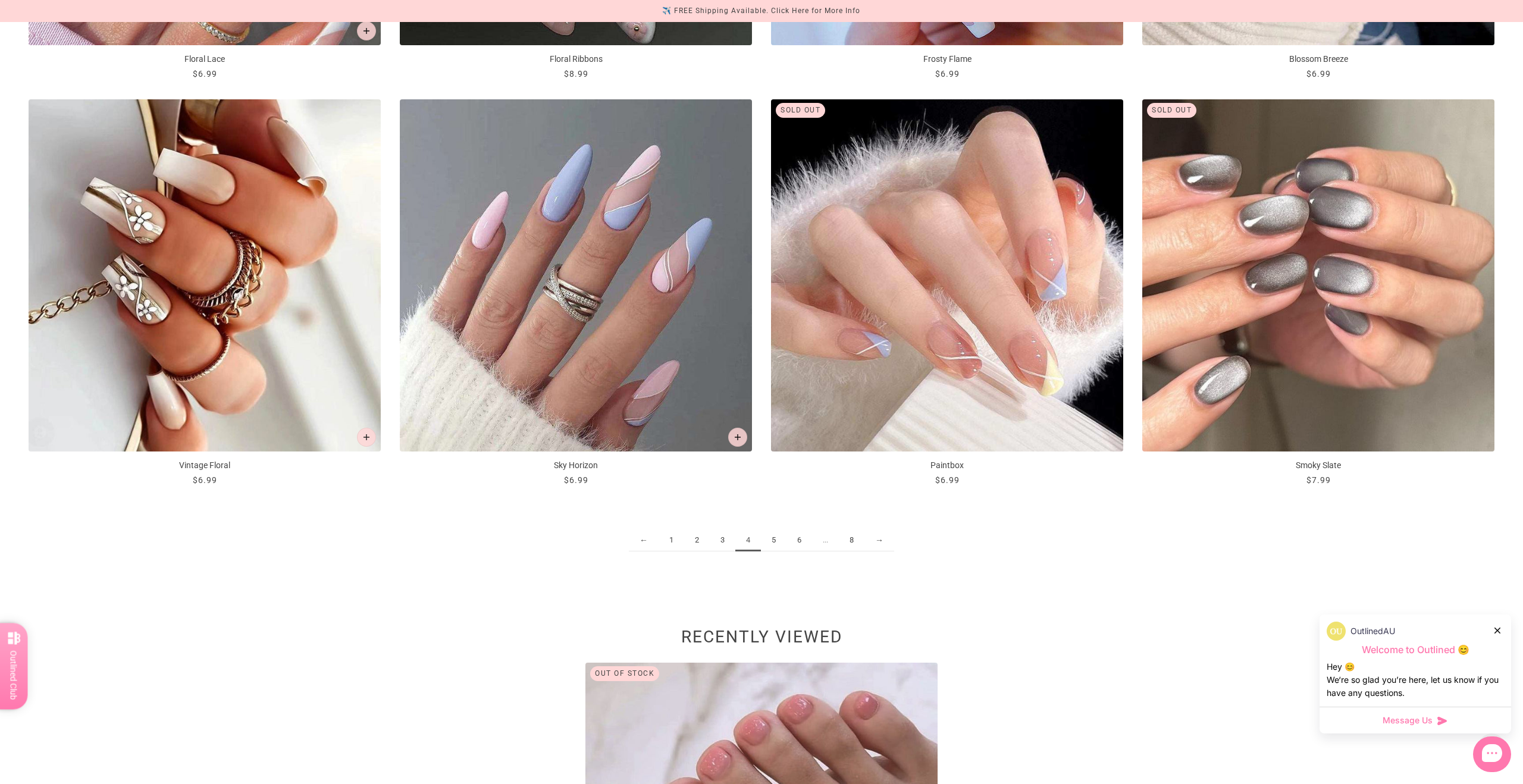
click at [770, 538] on link "5" at bounding box center [774, 541] width 26 height 22
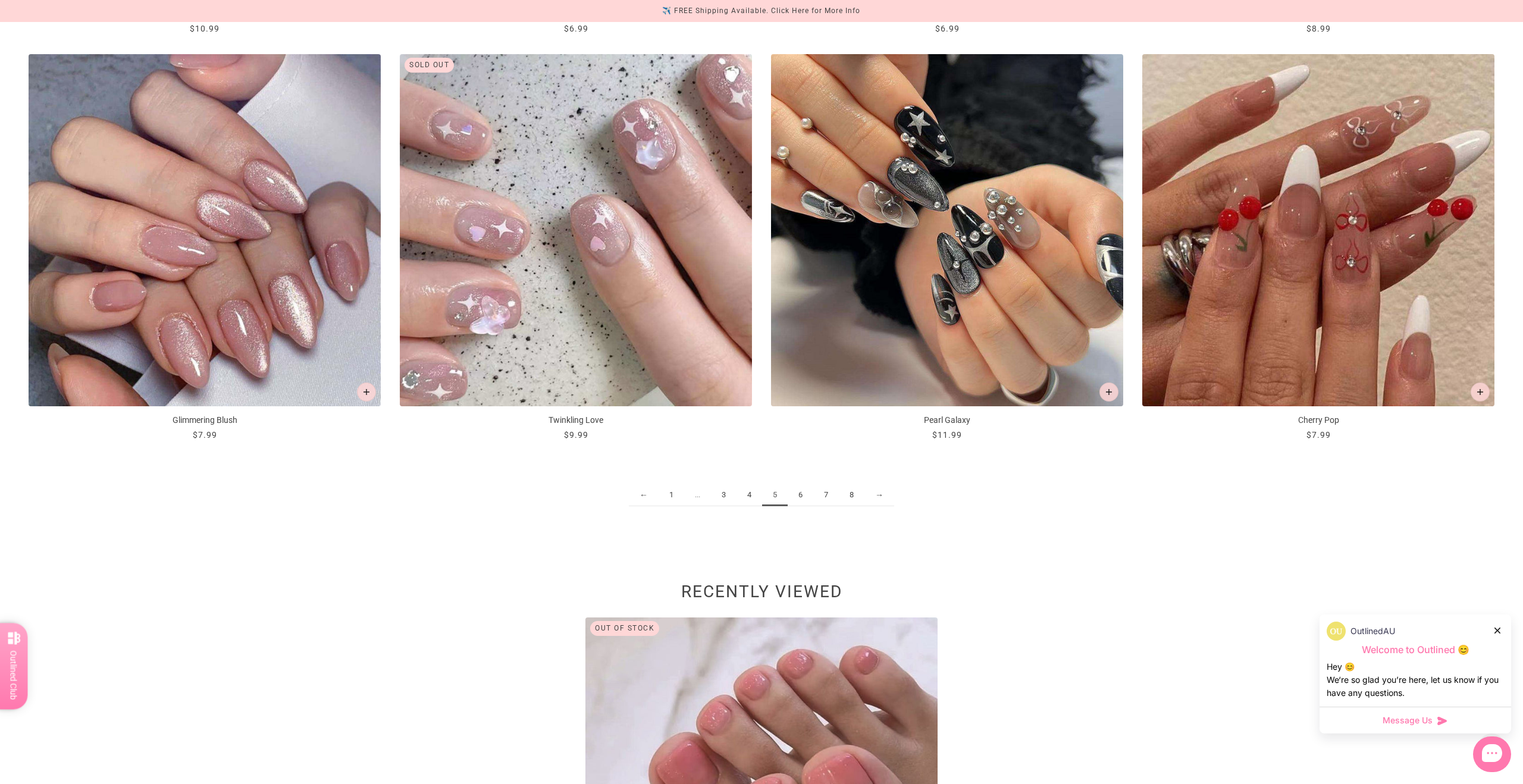
scroll to position [2223, 0]
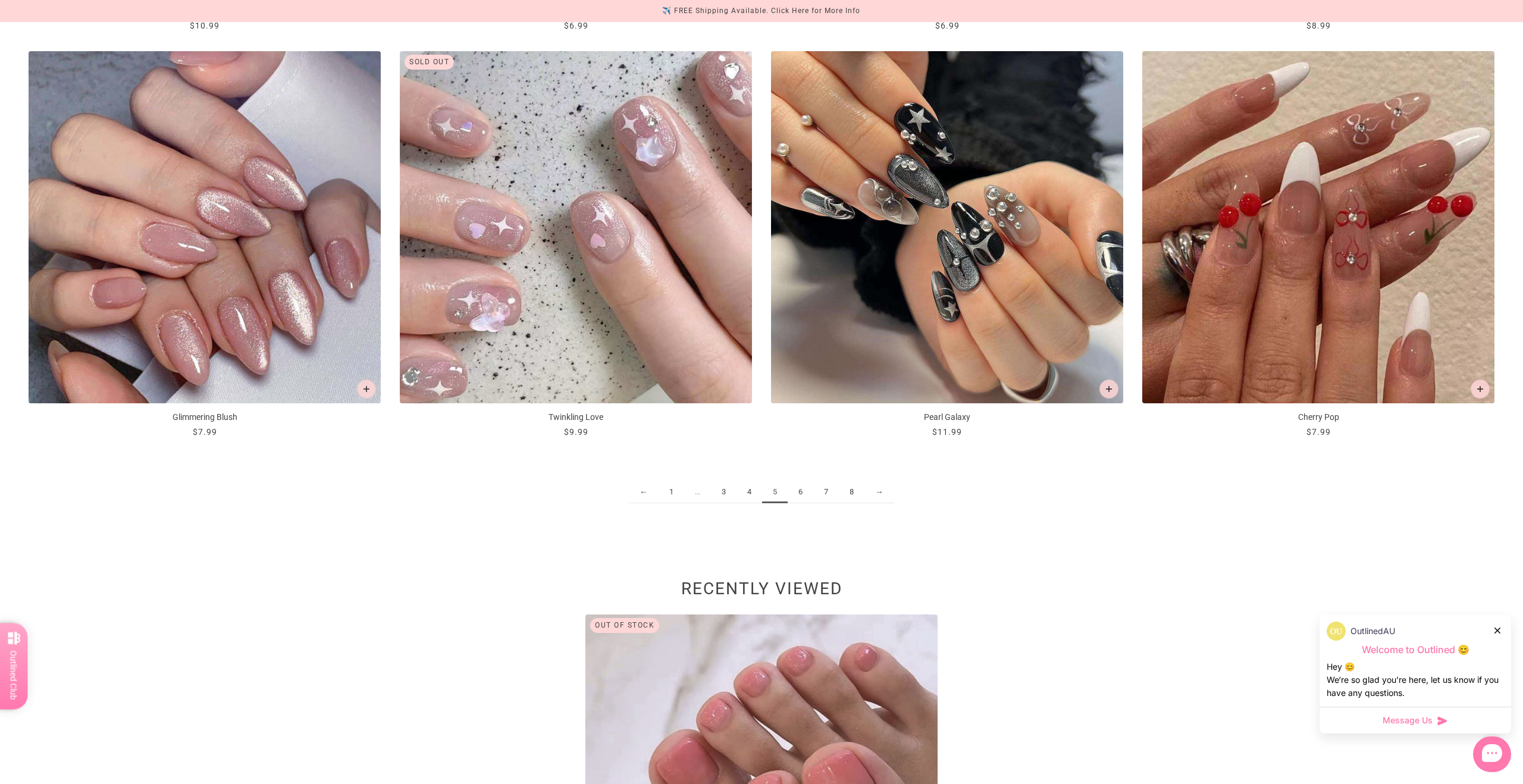
click at [801, 492] on link "6" at bounding box center [801, 492] width 26 height 22
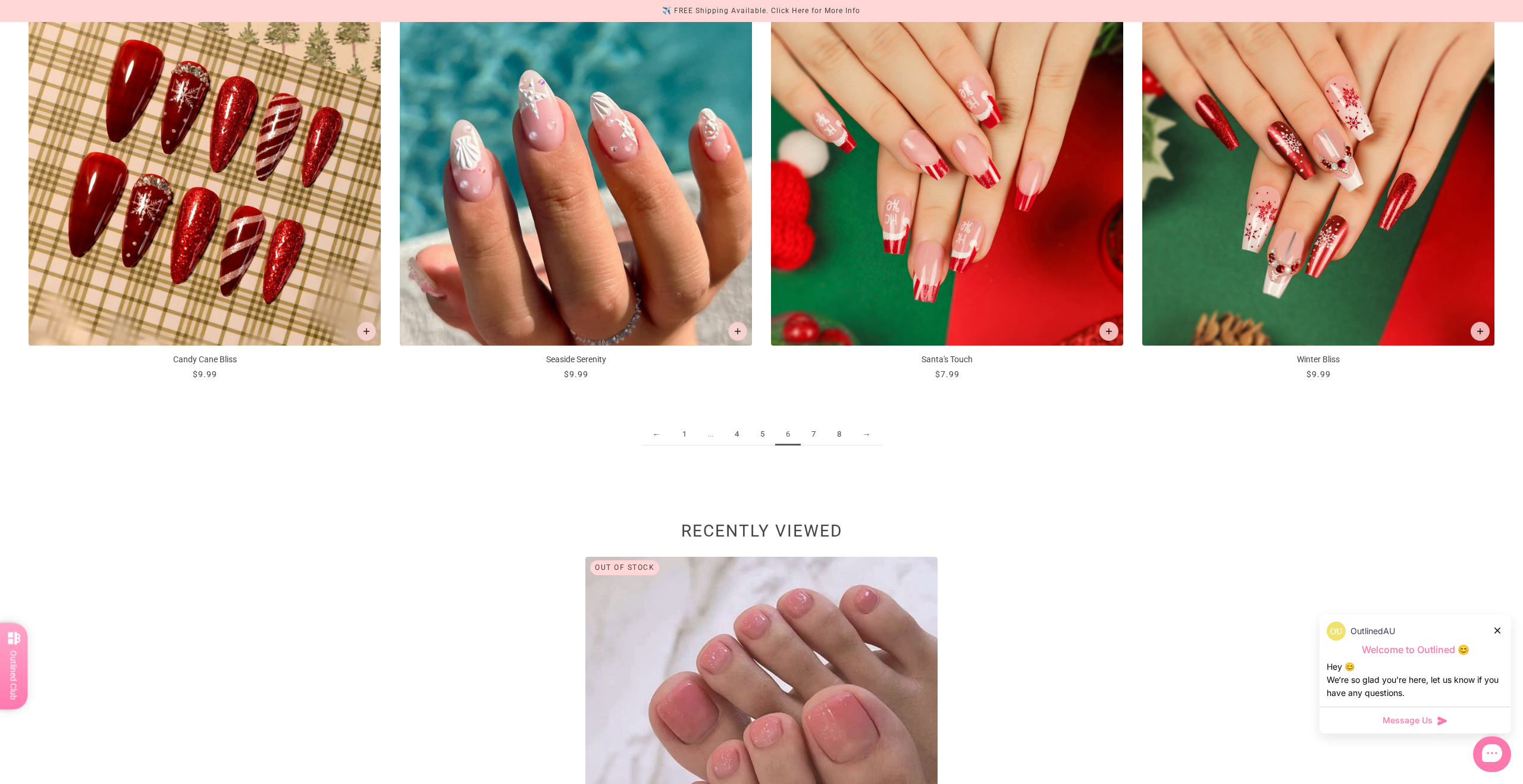
scroll to position [2284, 0]
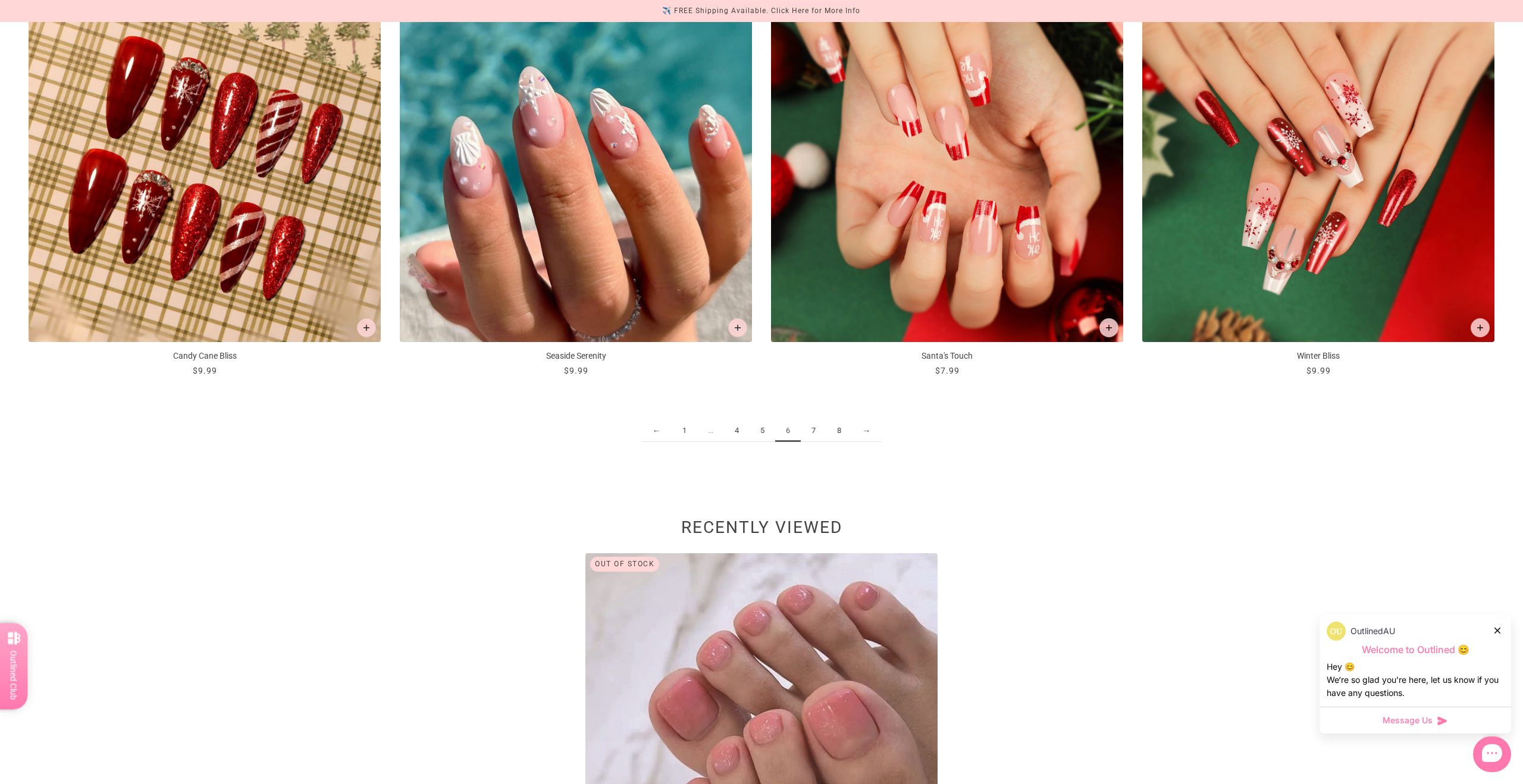
click at [818, 432] on link "7" at bounding box center [814, 431] width 26 height 22
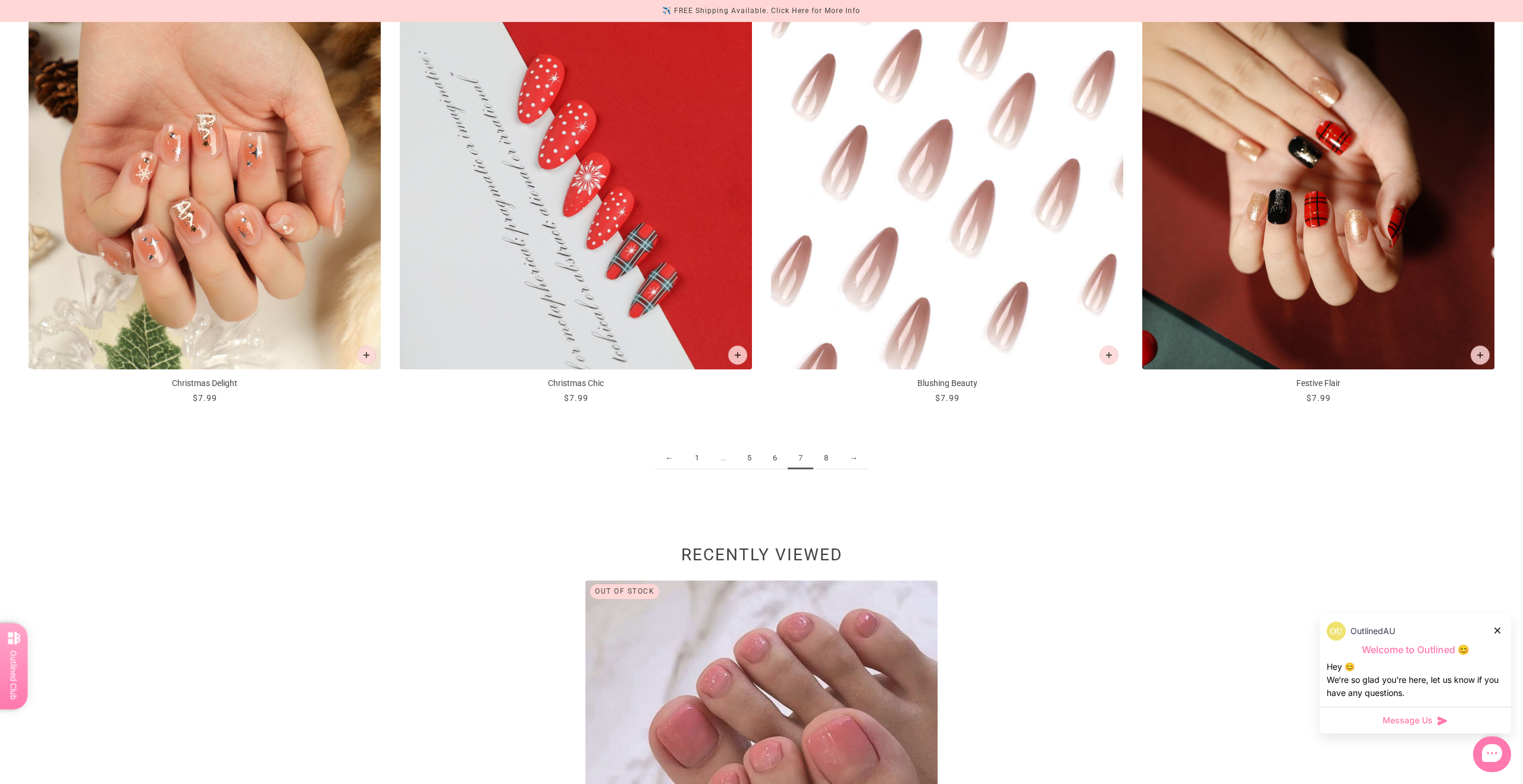
scroll to position [2273, 0]
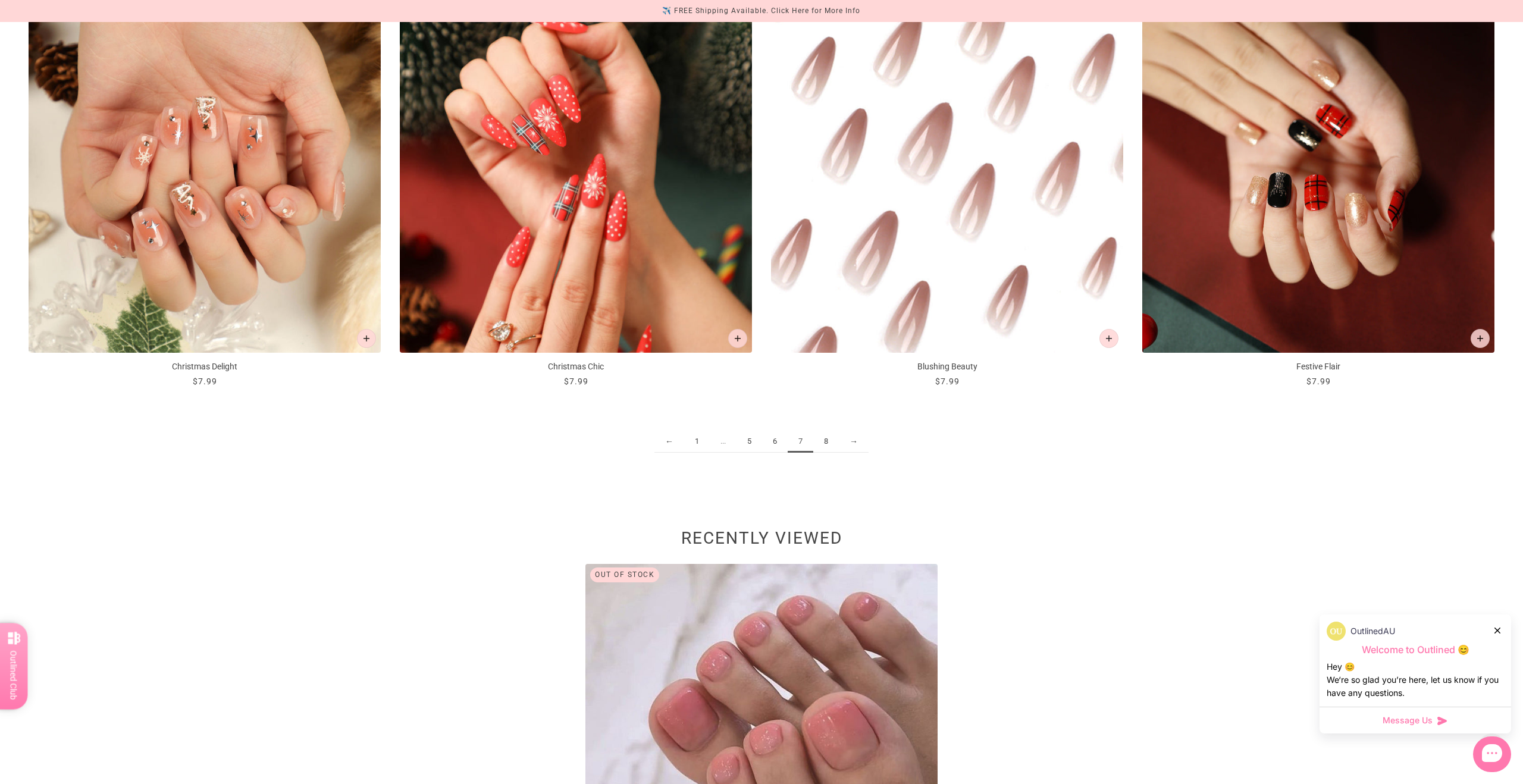
click at [830, 442] on link "8" at bounding box center [826, 442] width 26 height 22
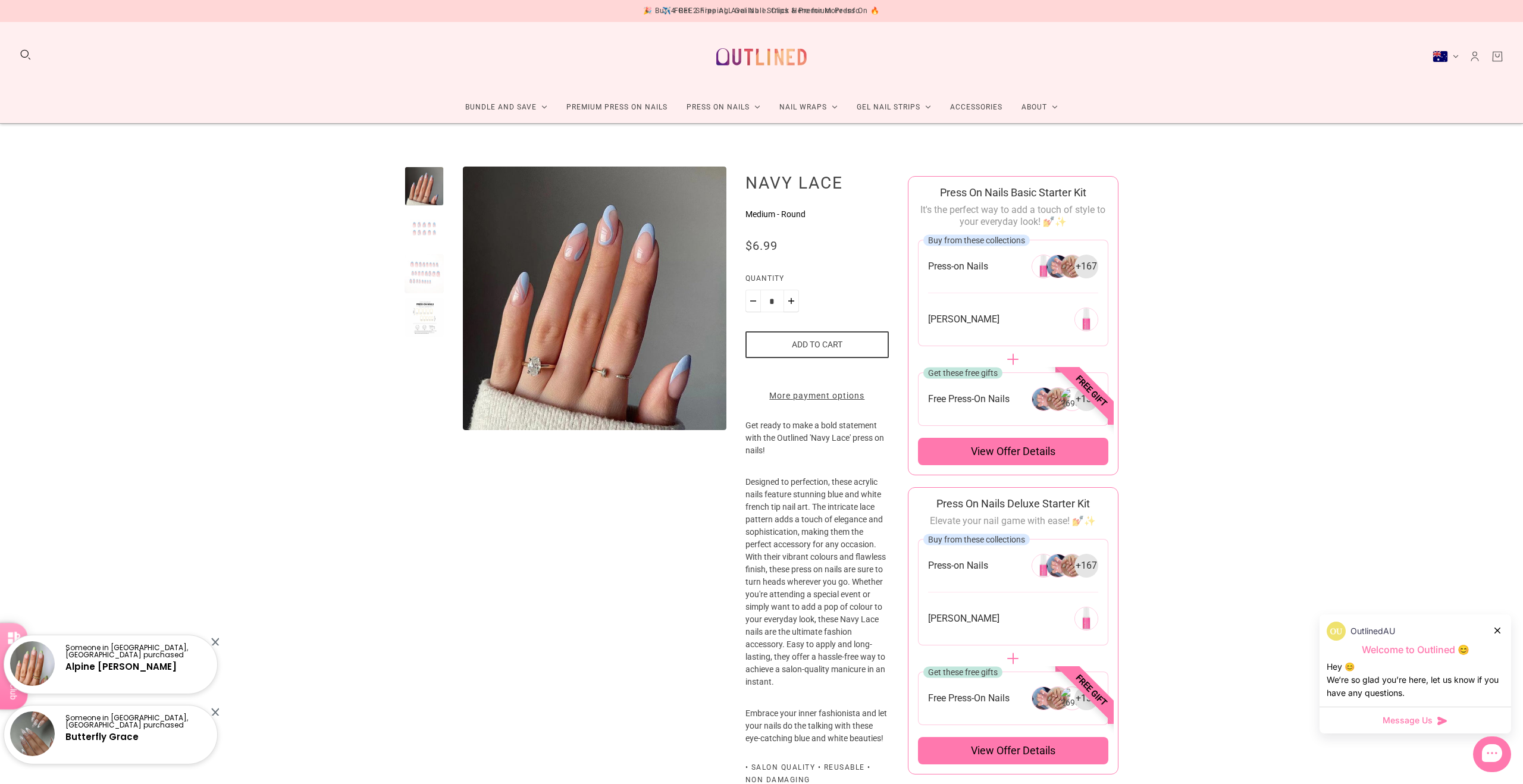
click at [414, 255] on div at bounding box center [424, 273] width 39 height 39
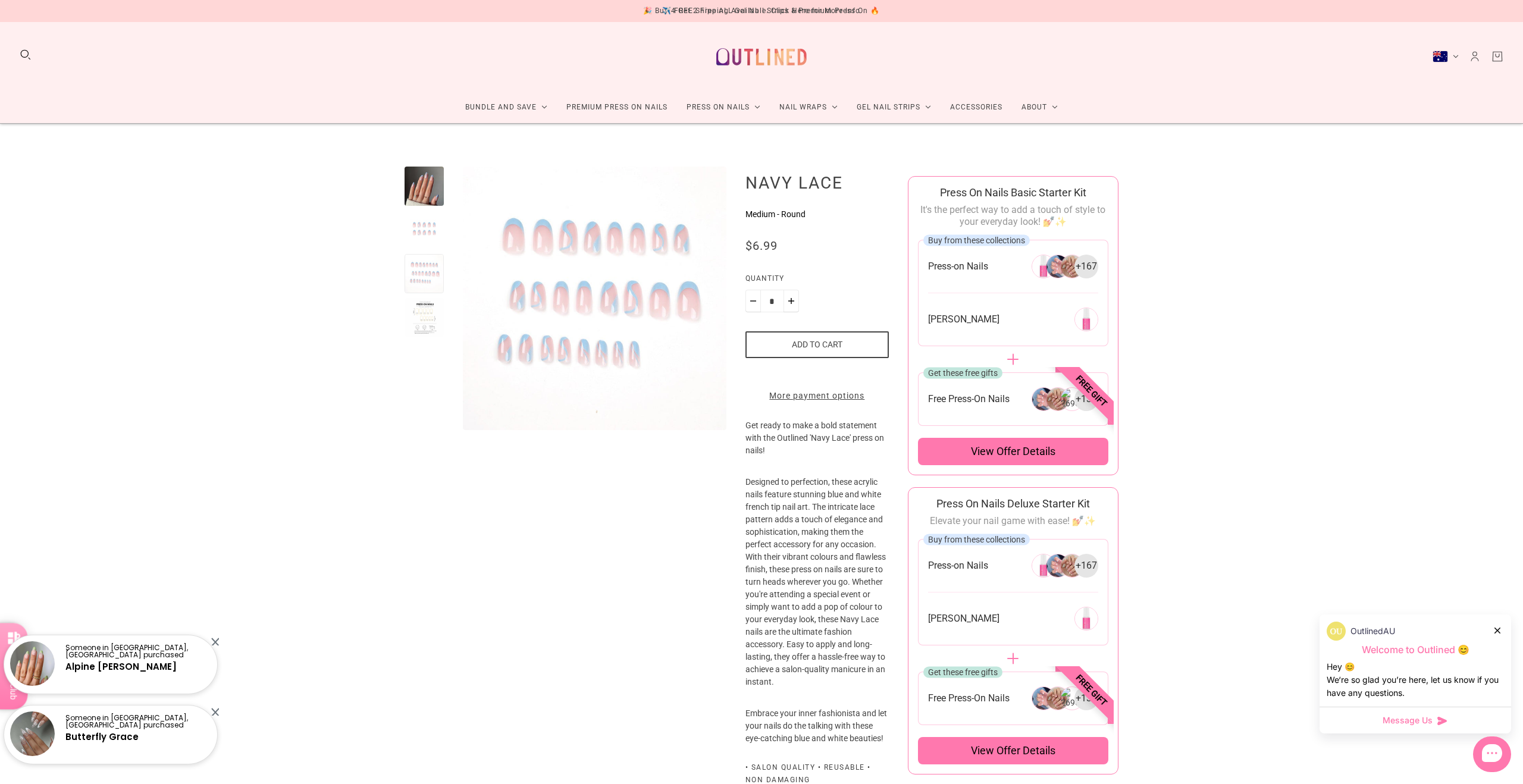
click at [419, 320] on div at bounding box center [424, 318] width 39 height 39
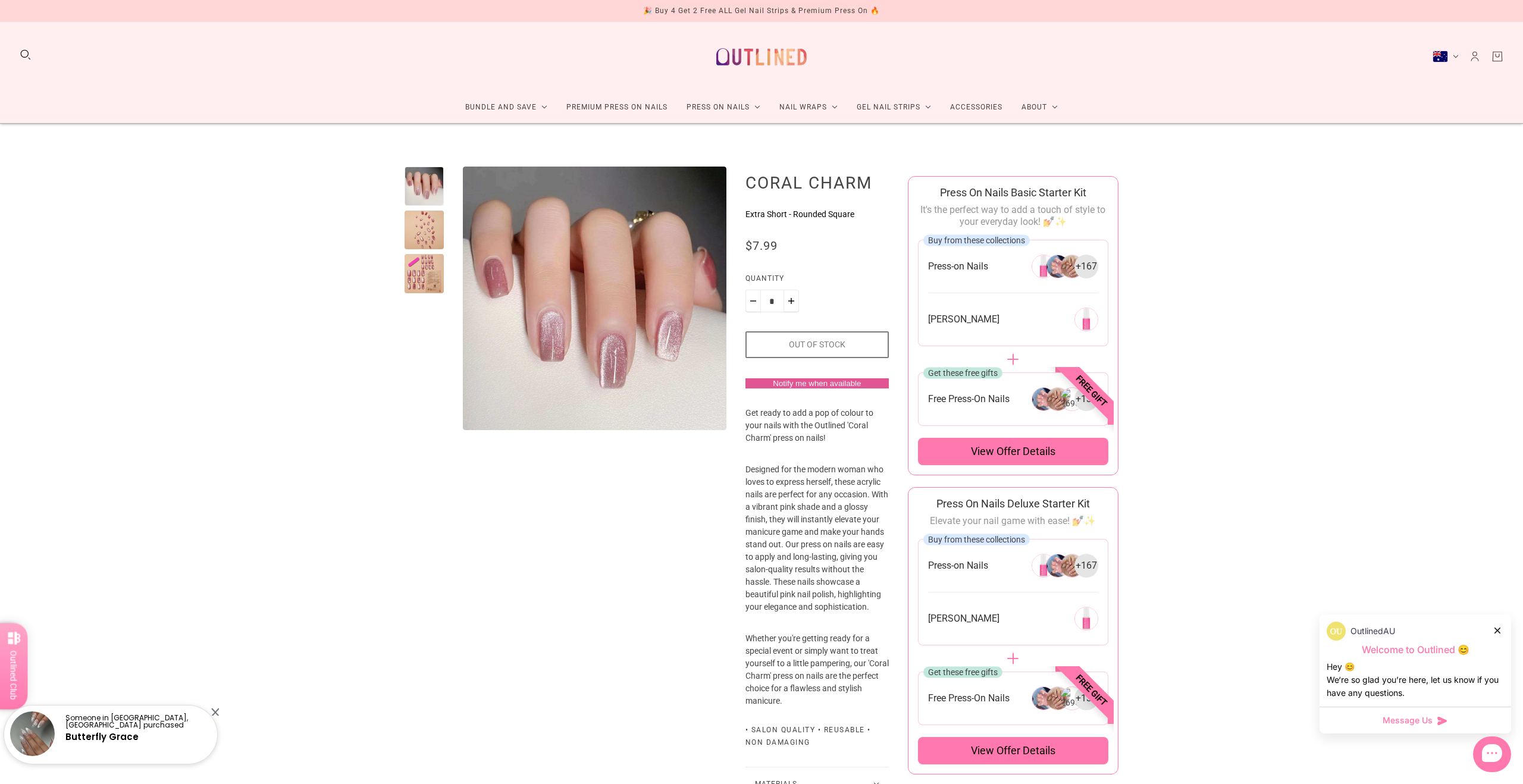
click at [416, 233] on div at bounding box center [424, 230] width 39 height 39
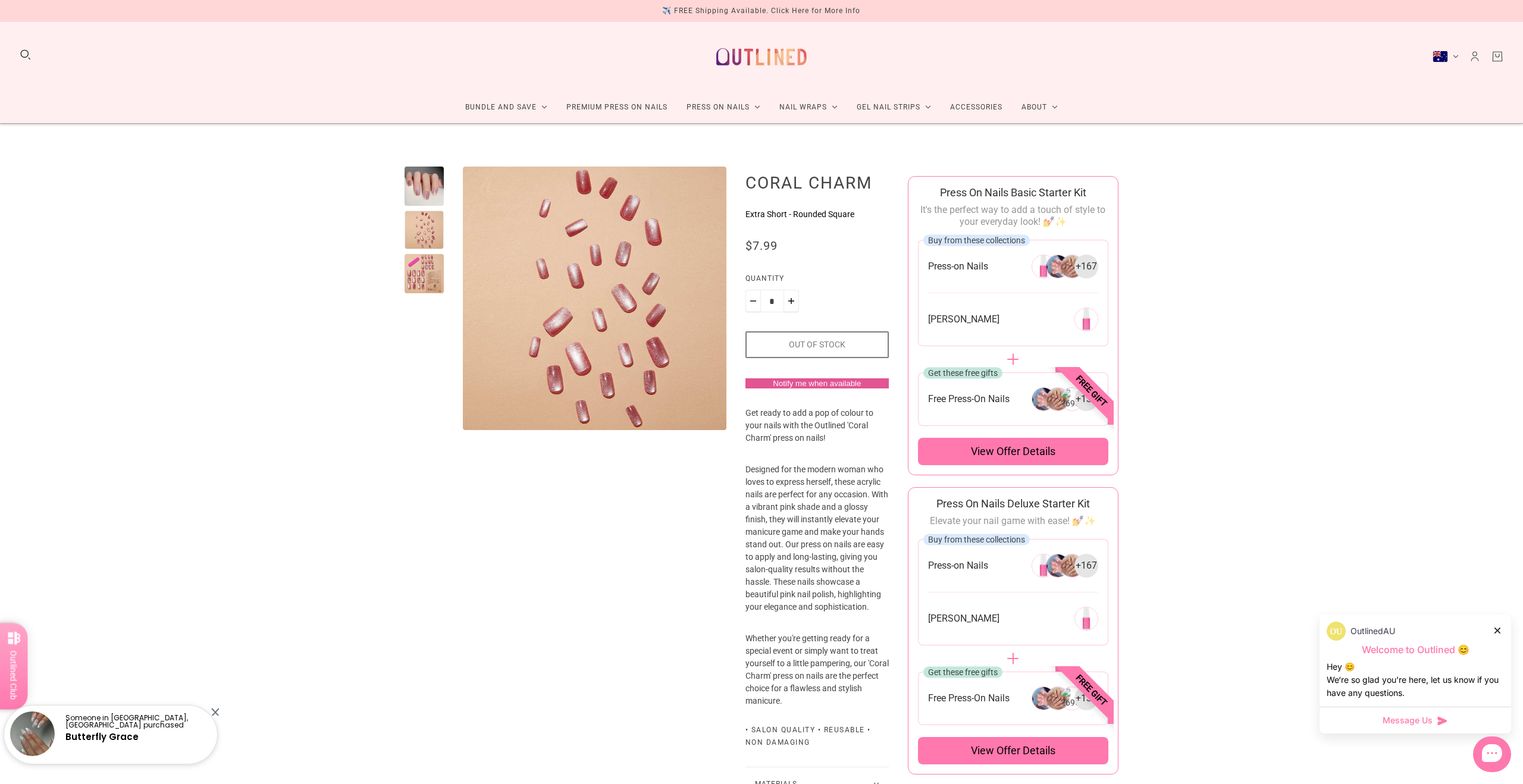
click at [418, 273] on div at bounding box center [424, 273] width 39 height 39
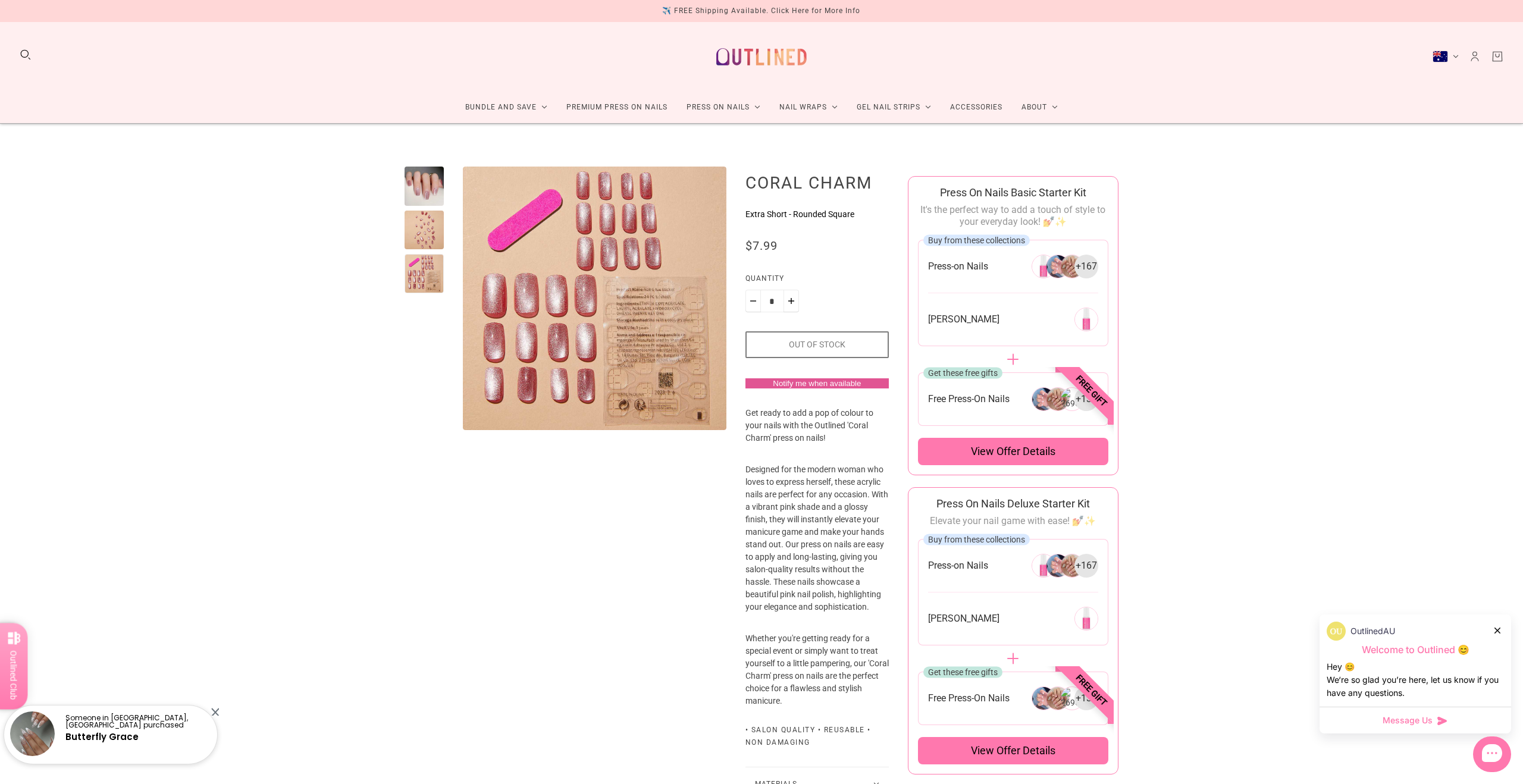
click at [430, 185] on div at bounding box center [424, 186] width 39 height 39
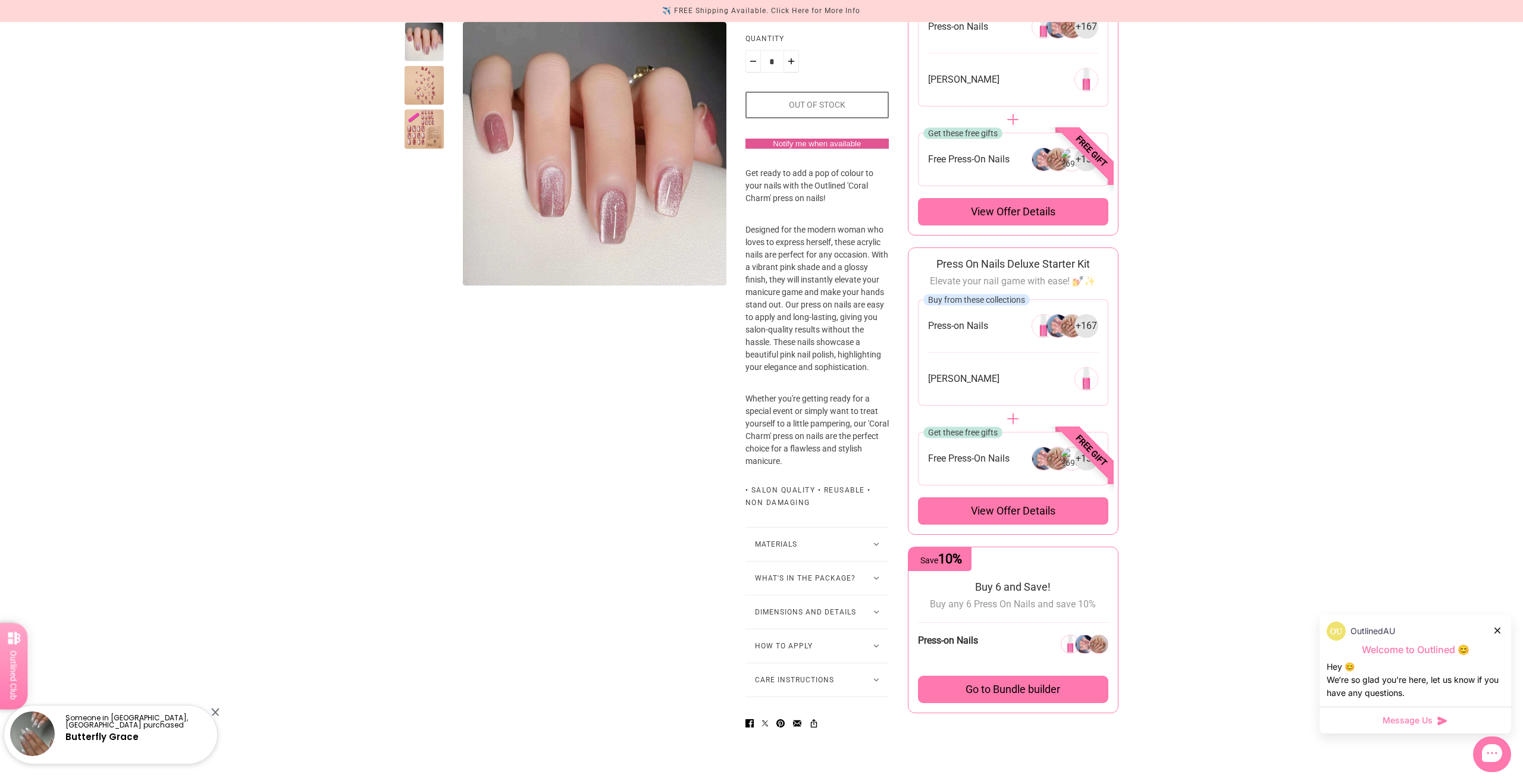
scroll to position [286, 0]
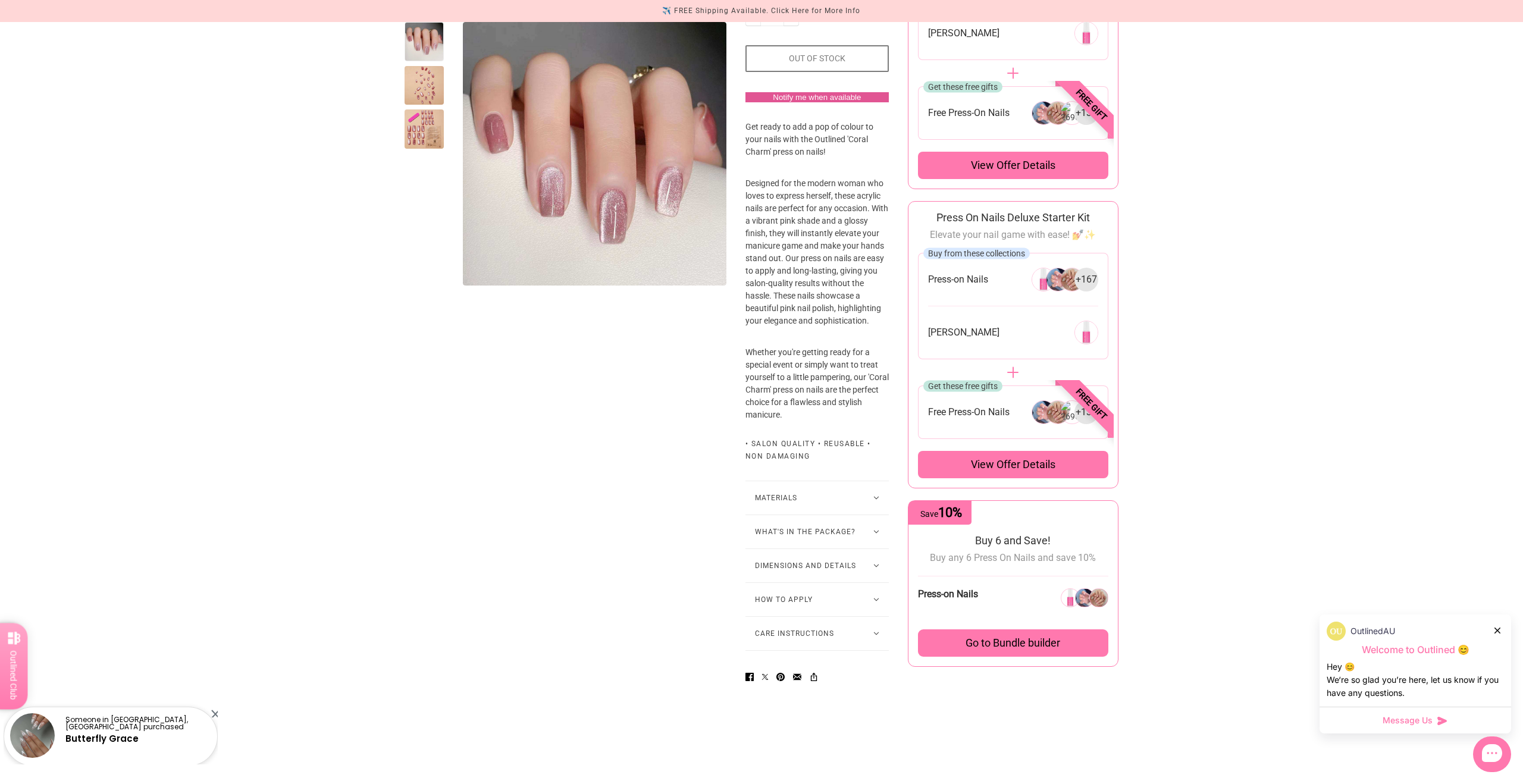
click at [771, 582] on button "Dimensions and Details" at bounding box center [817, 566] width 143 height 33
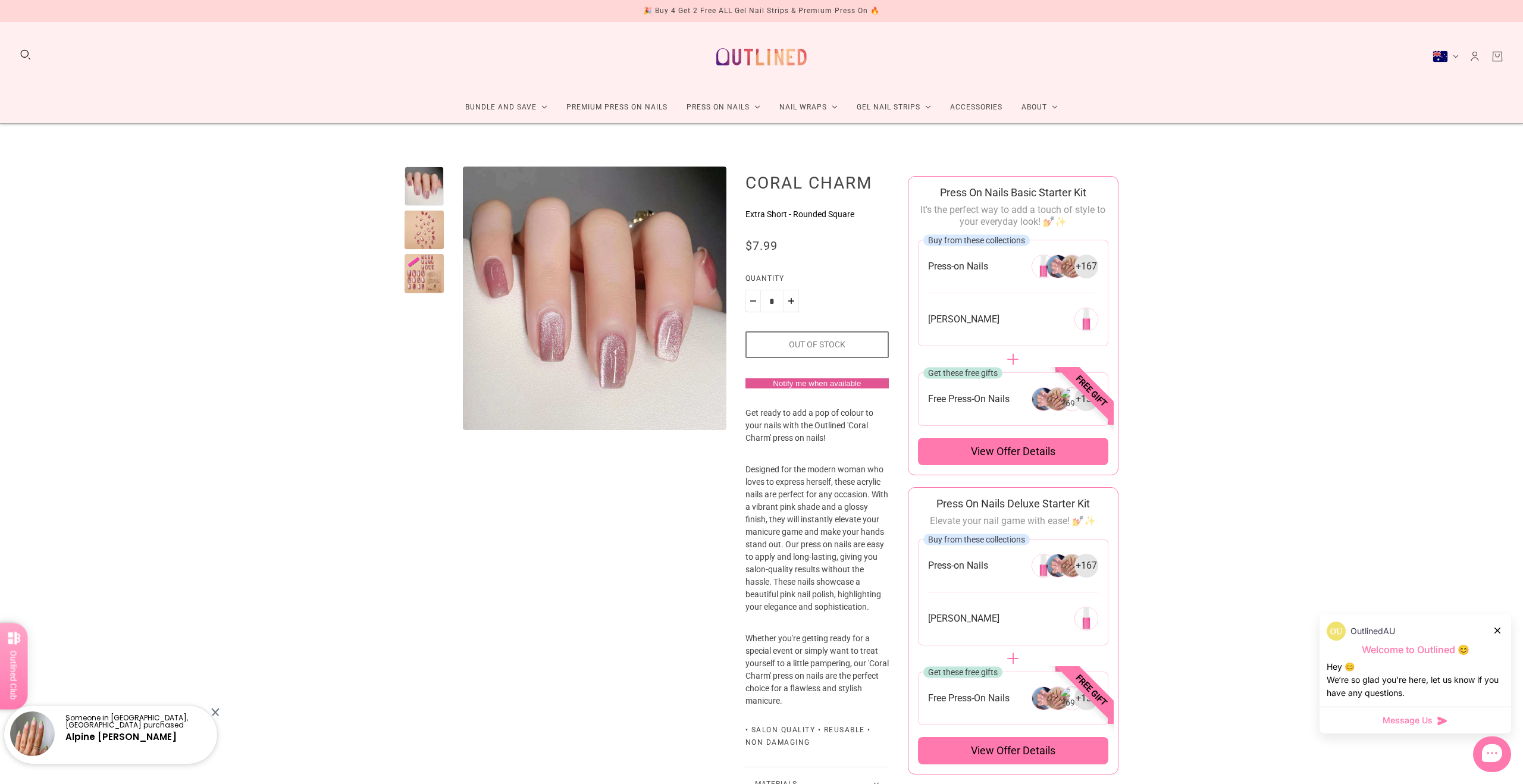
click at [417, 182] on div at bounding box center [424, 186] width 39 height 39
click at [415, 229] on div at bounding box center [424, 230] width 39 height 39
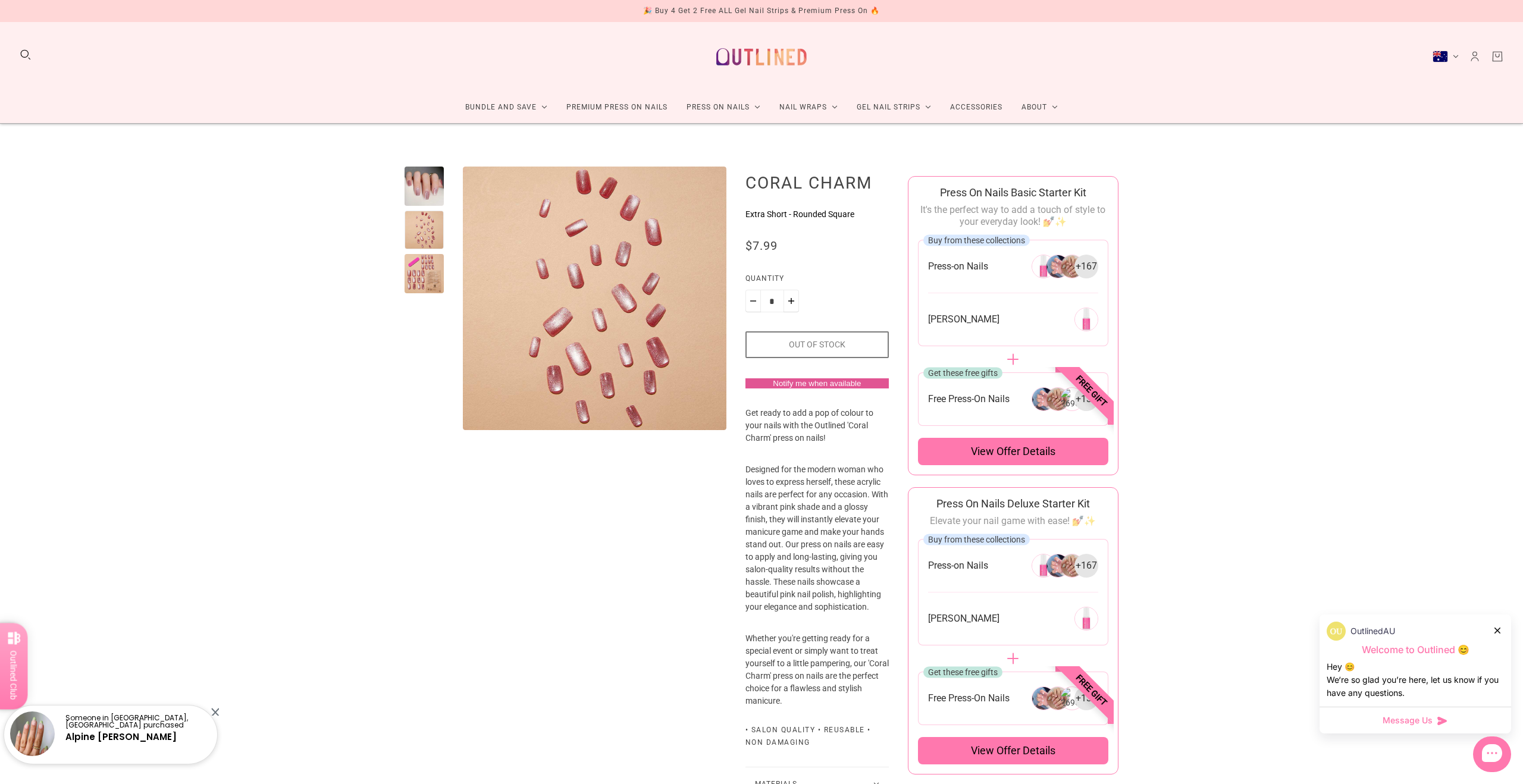
click at [422, 269] on div at bounding box center [424, 273] width 39 height 39
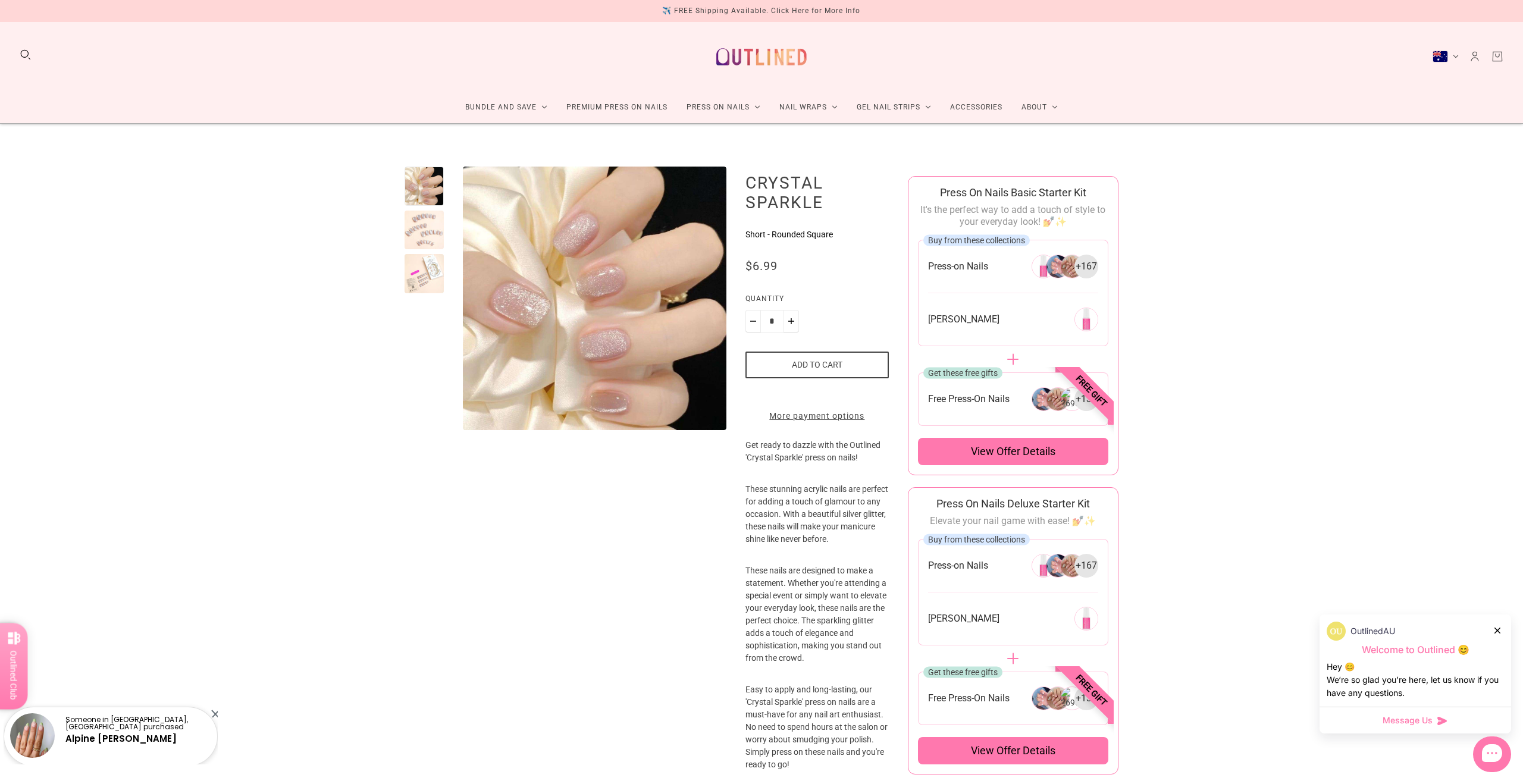
click at [415, 217] on div at bounding box center [424, 230] width 39 height 39
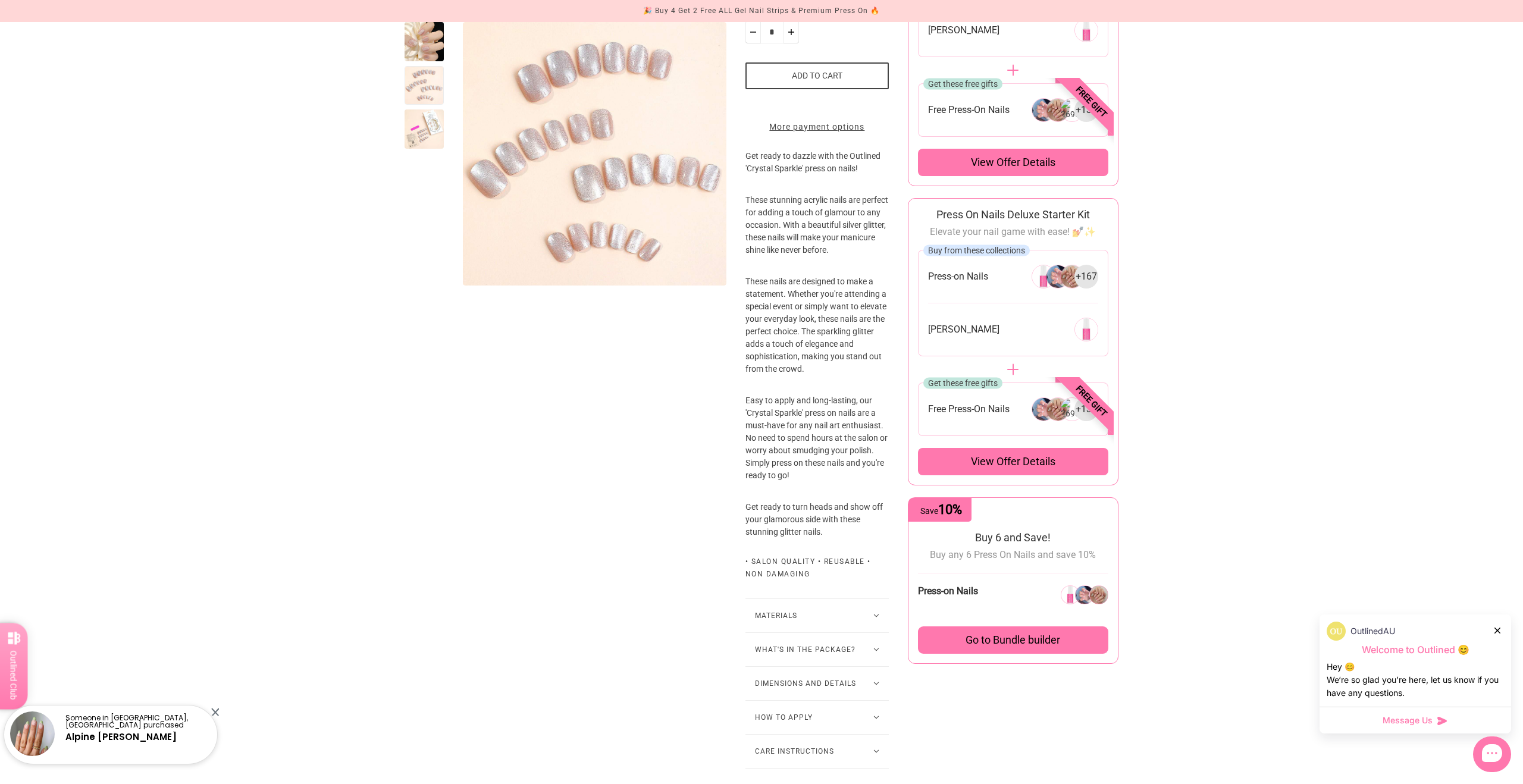
scroll to position [368, 0]
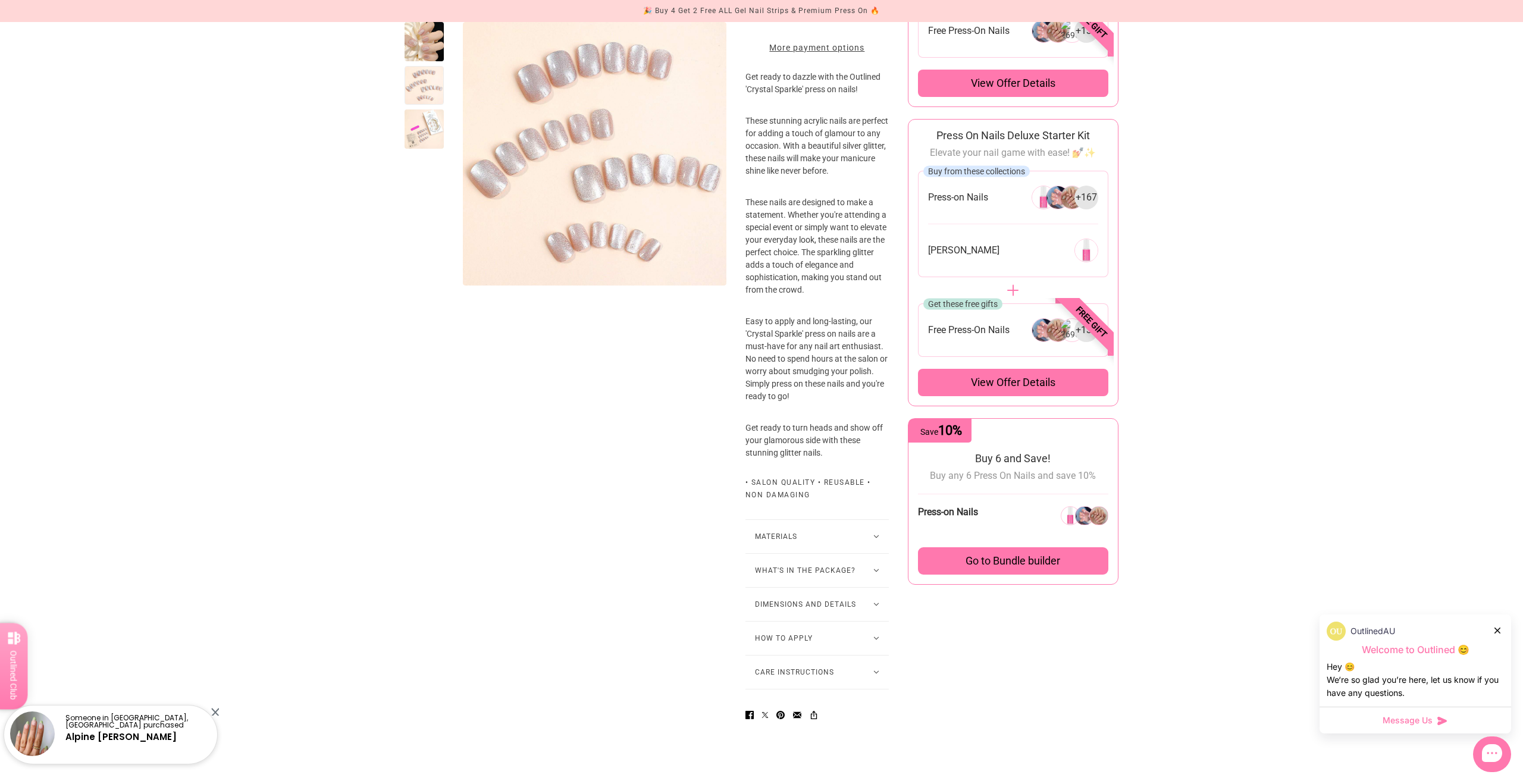
click at [774, 621] on button "Dimensions and Details" at bounding box center [817, 605] width 143 height 33
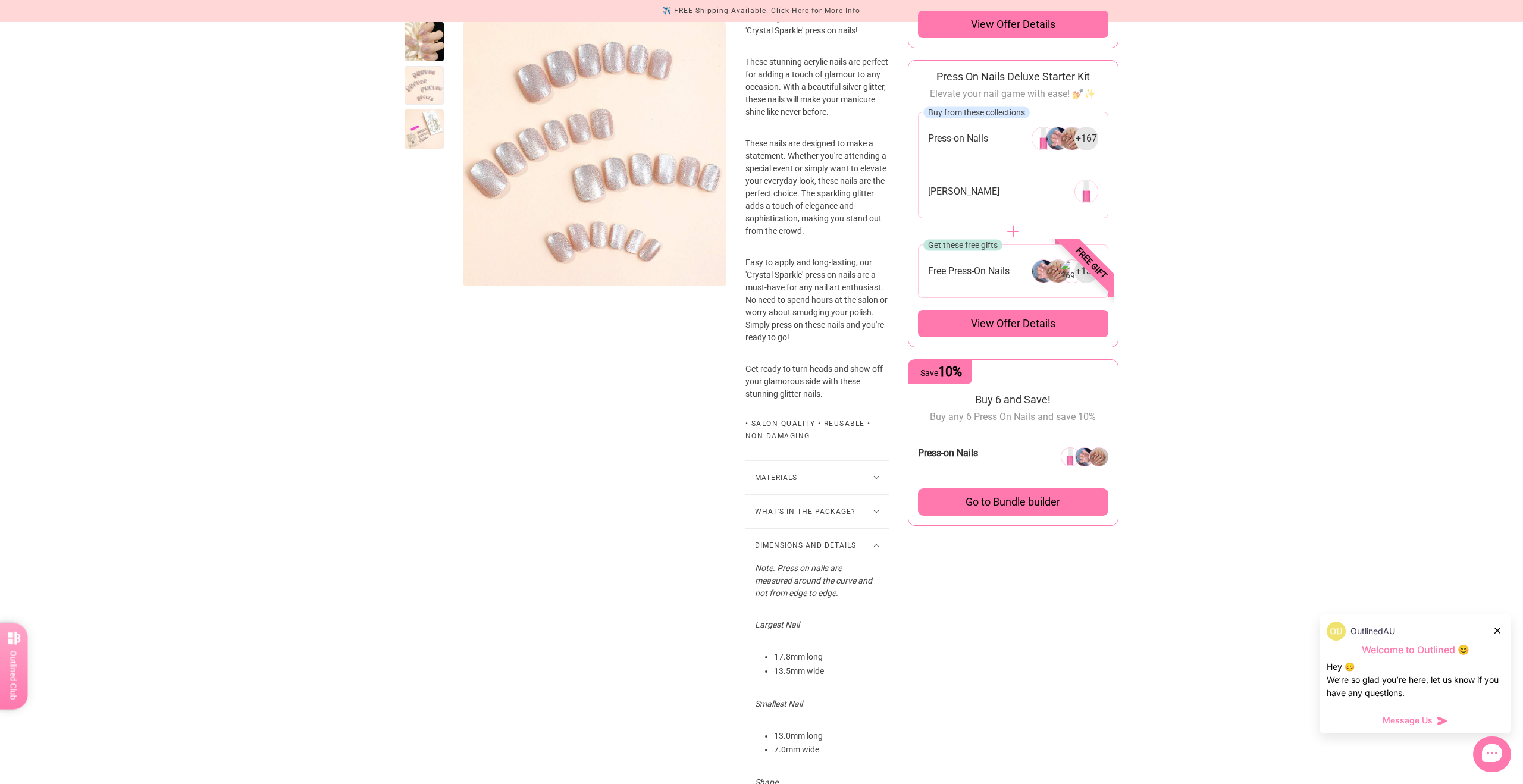
scroll to position [0, 0]
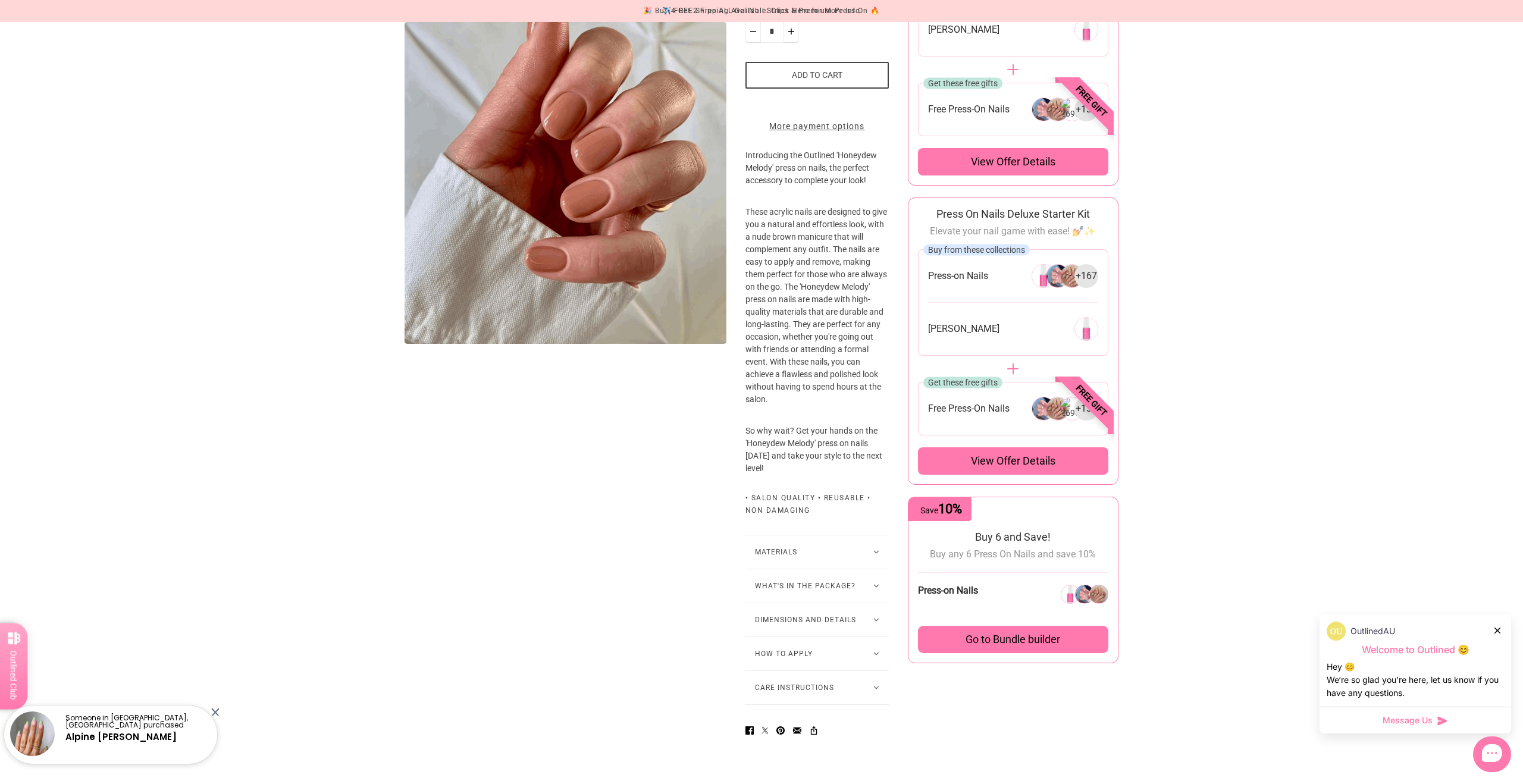
scroll to position [497, 0]
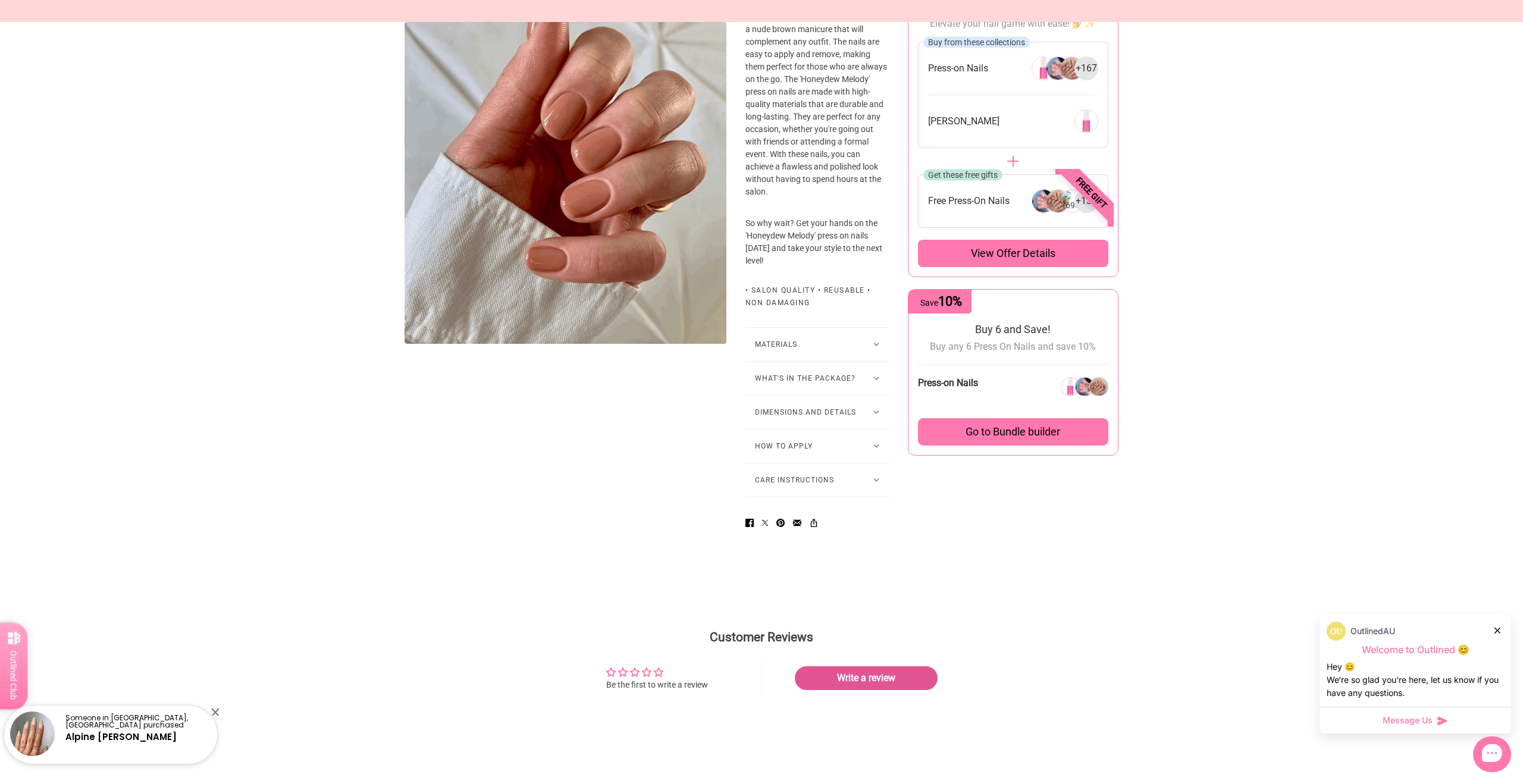
click at [798, 425] on button "Dimensions and Details" at bounding box center [817, 412] width 143 height 33
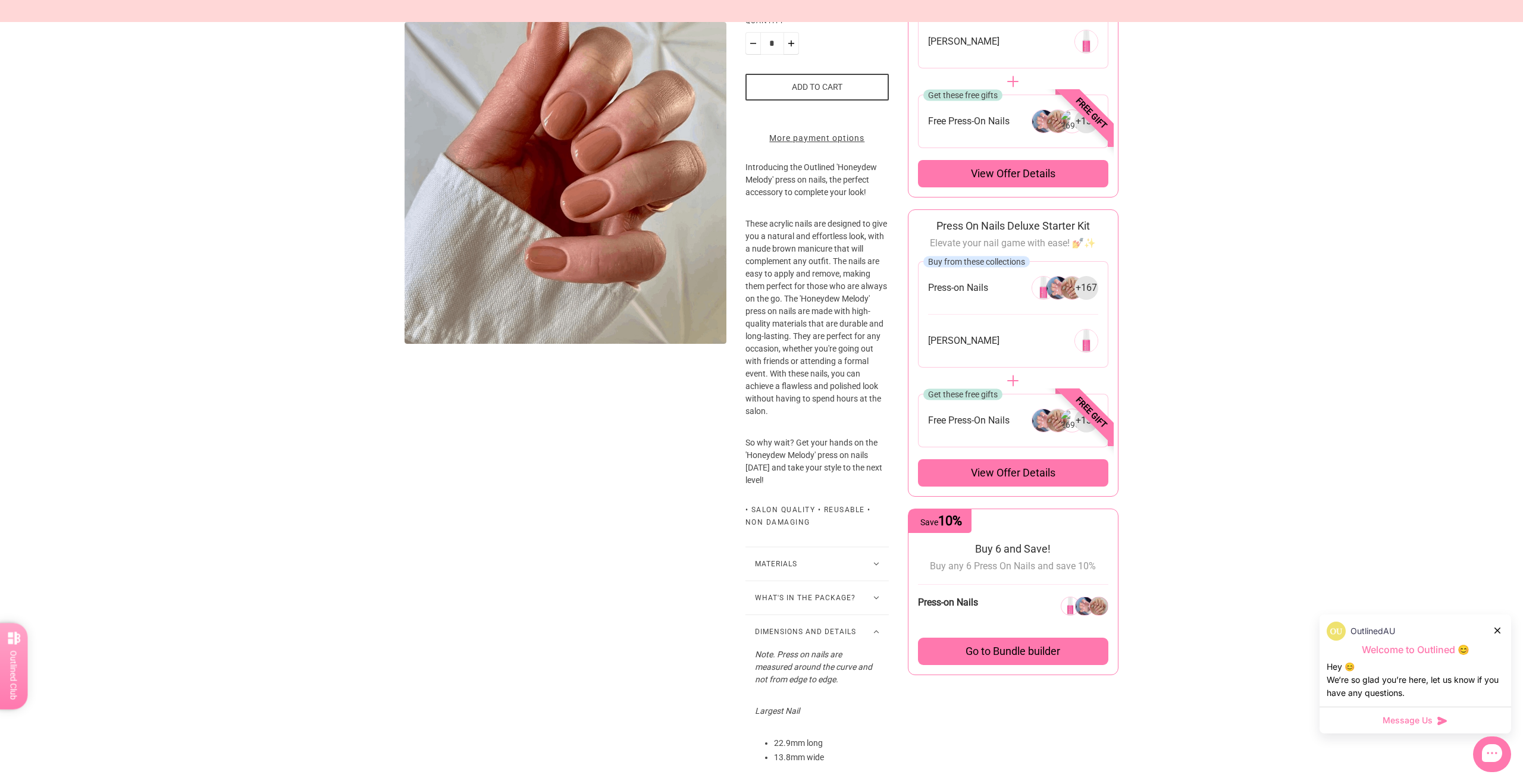
scroll to position [282, 0]
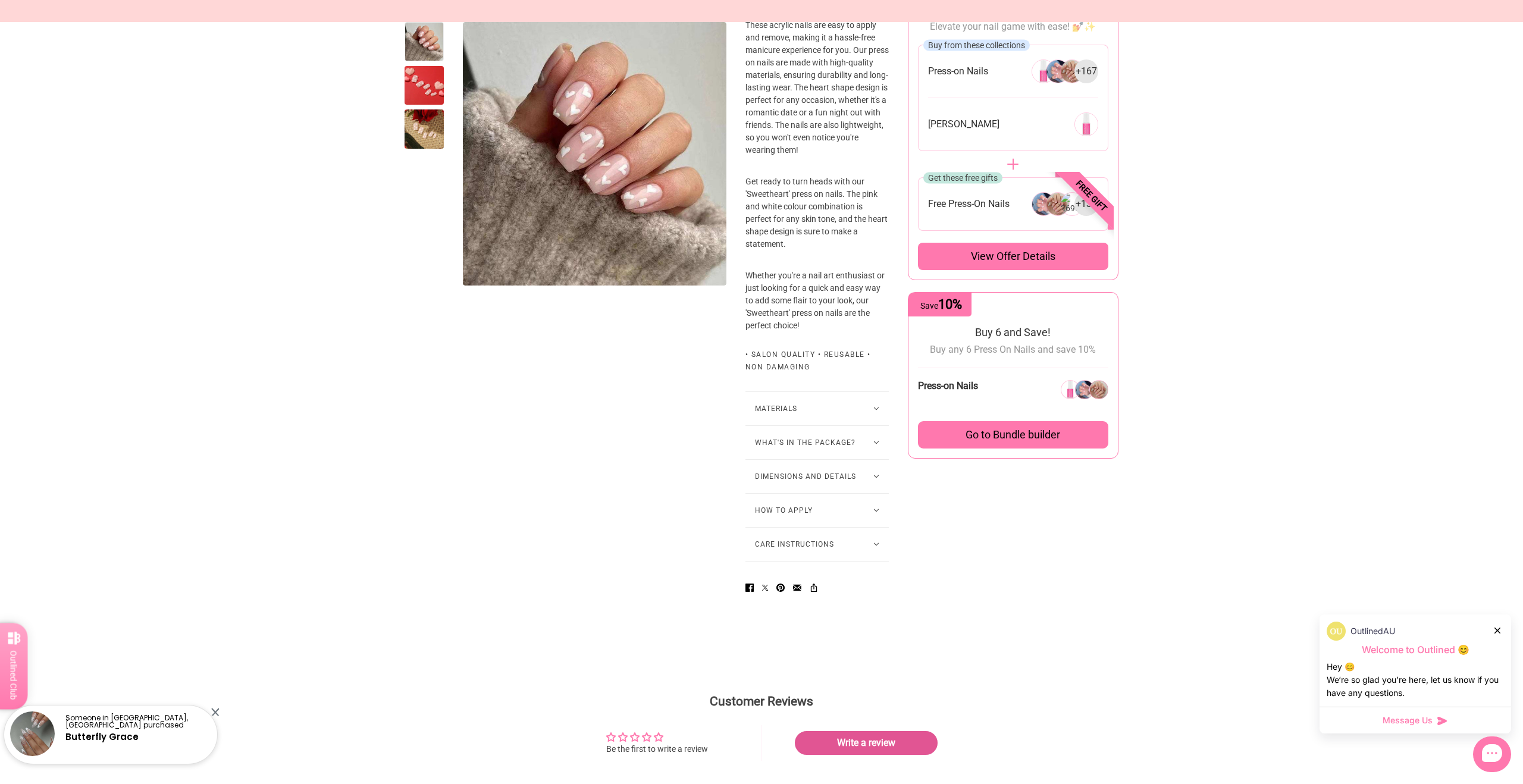
scroll to position [506, 0]
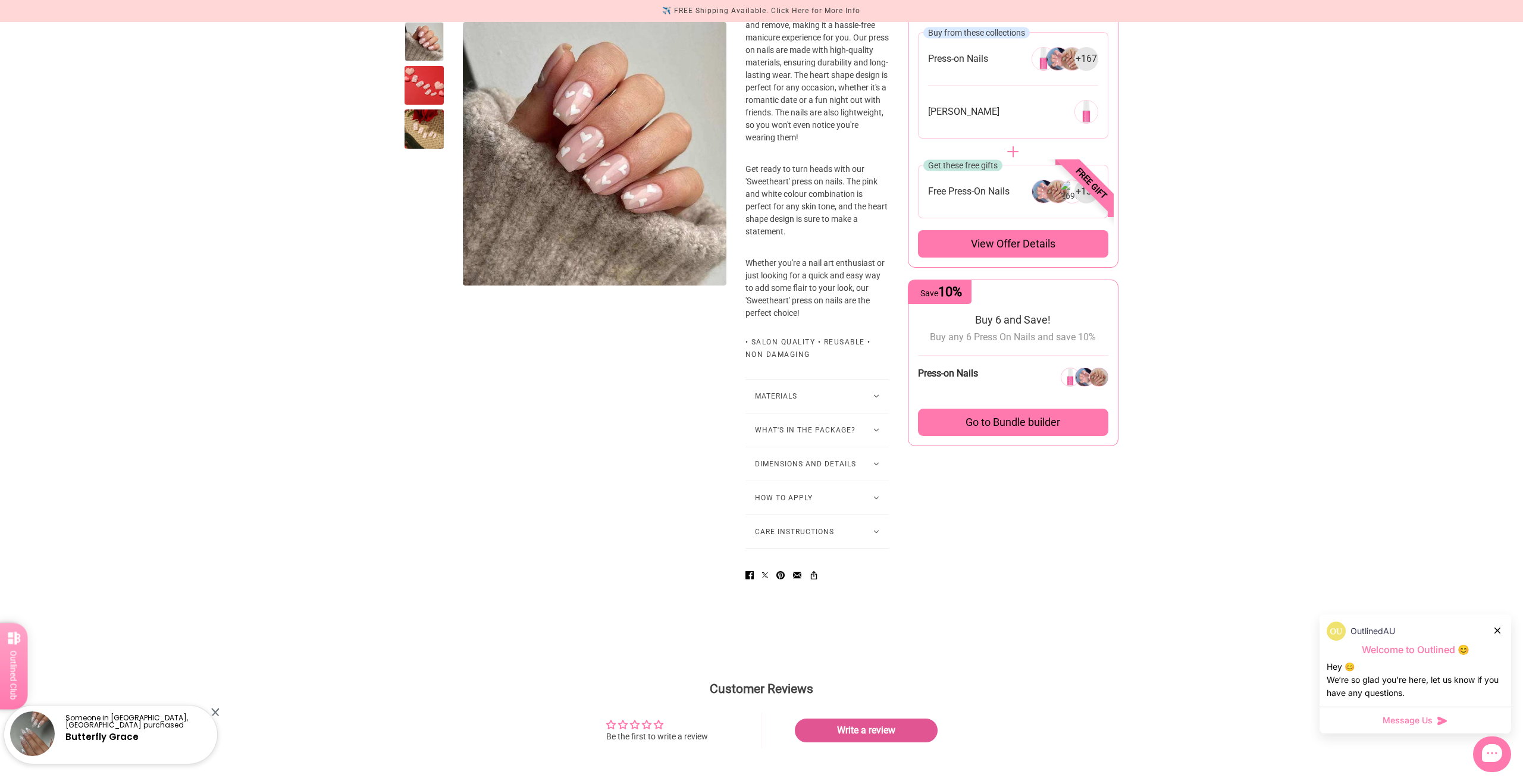
click at [780, 480] on button "Dimensions and Details" at bounding box center [817, 464] width 143 height 33
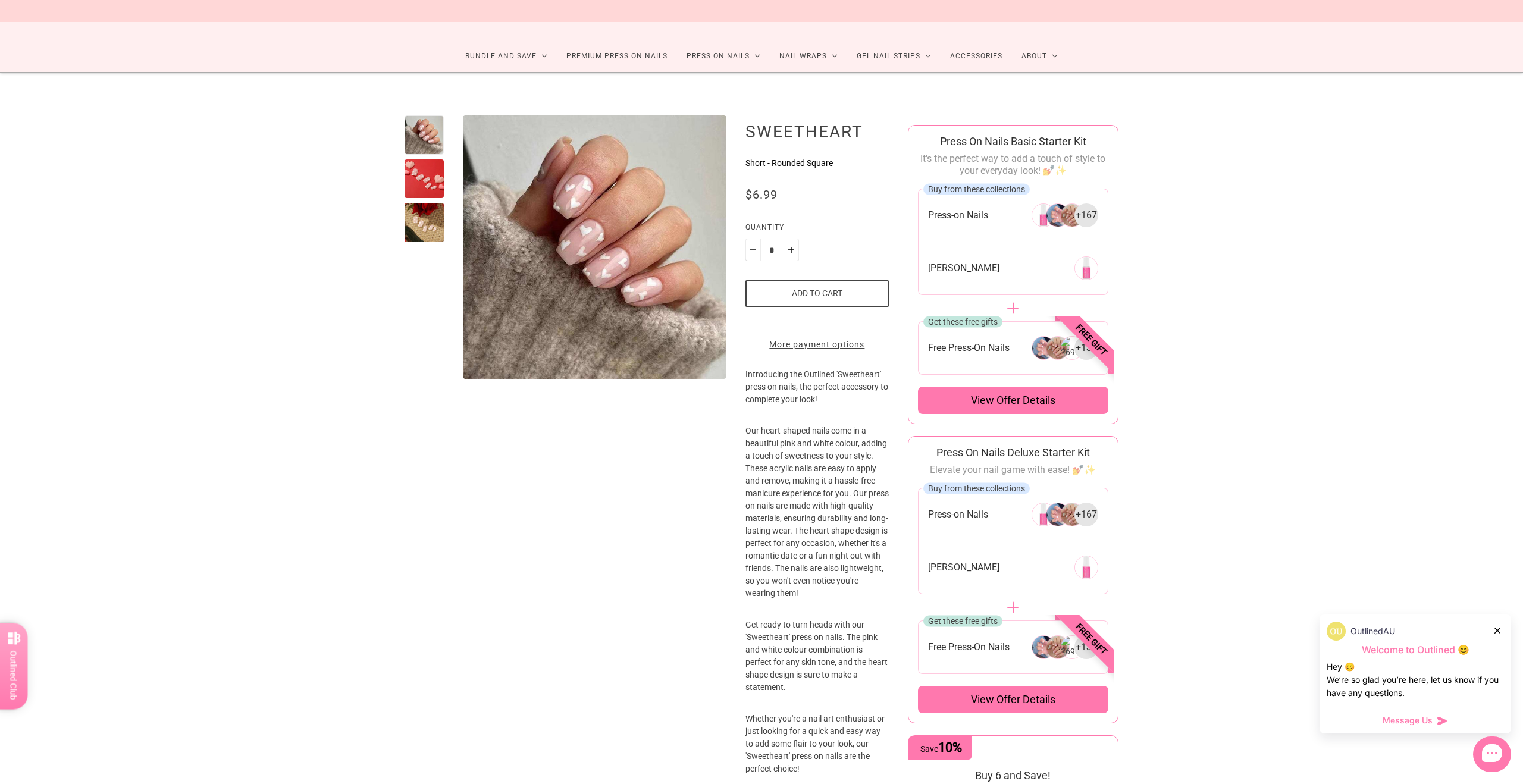
scroll to position [0, 0]
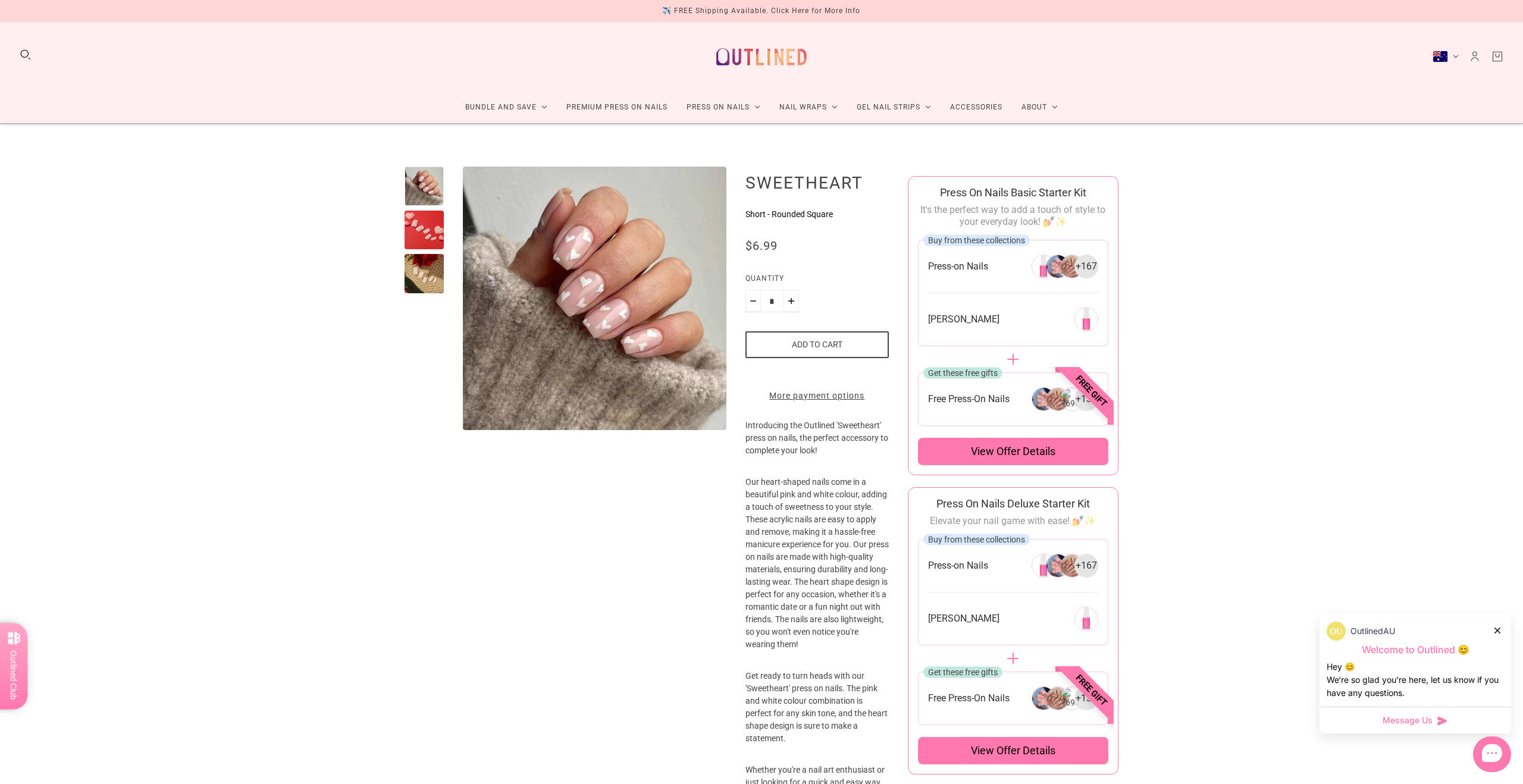
click at [427, 179] on div at bounding box center [424, 186] width 39 height 39
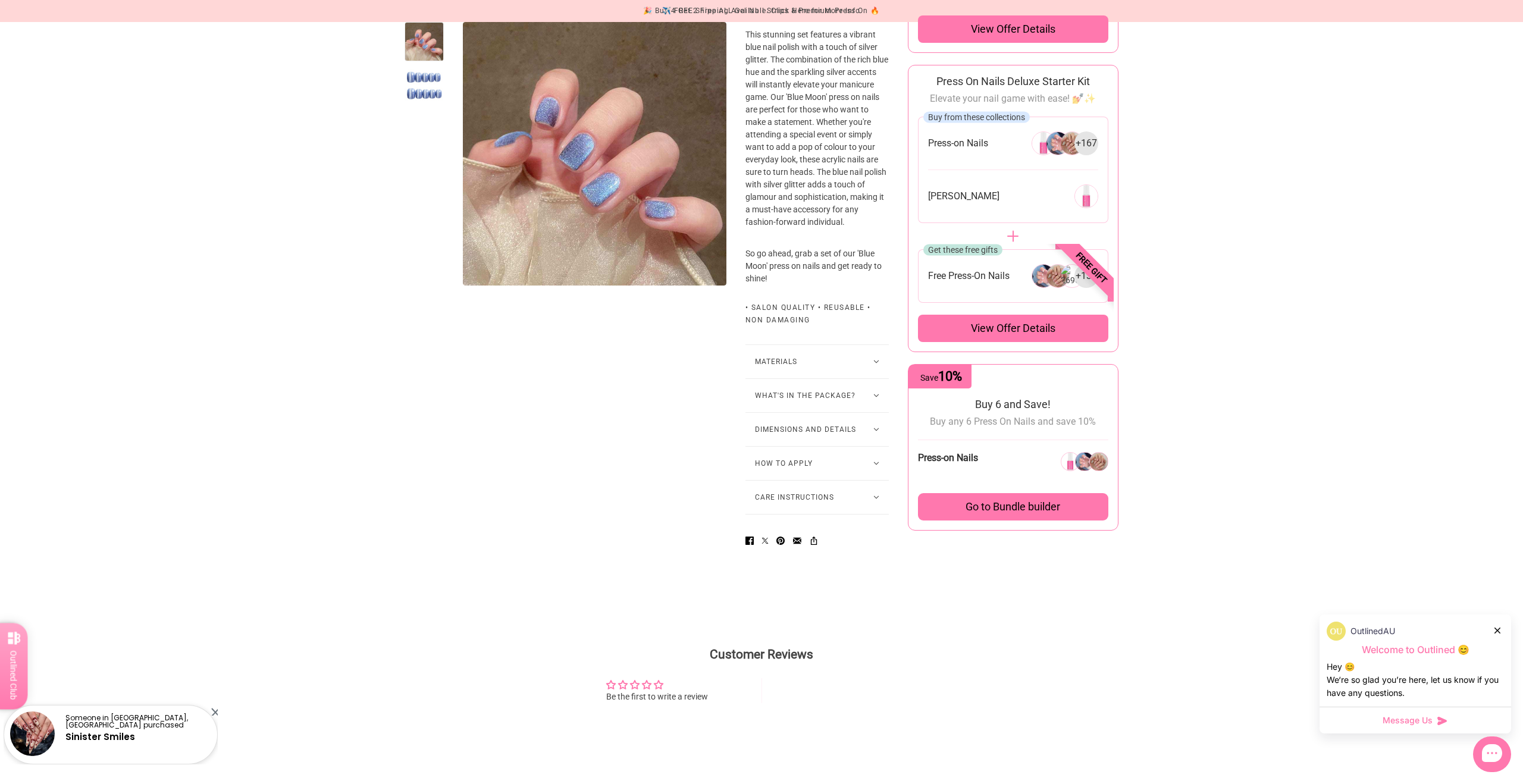
scroll to position [434, 0]
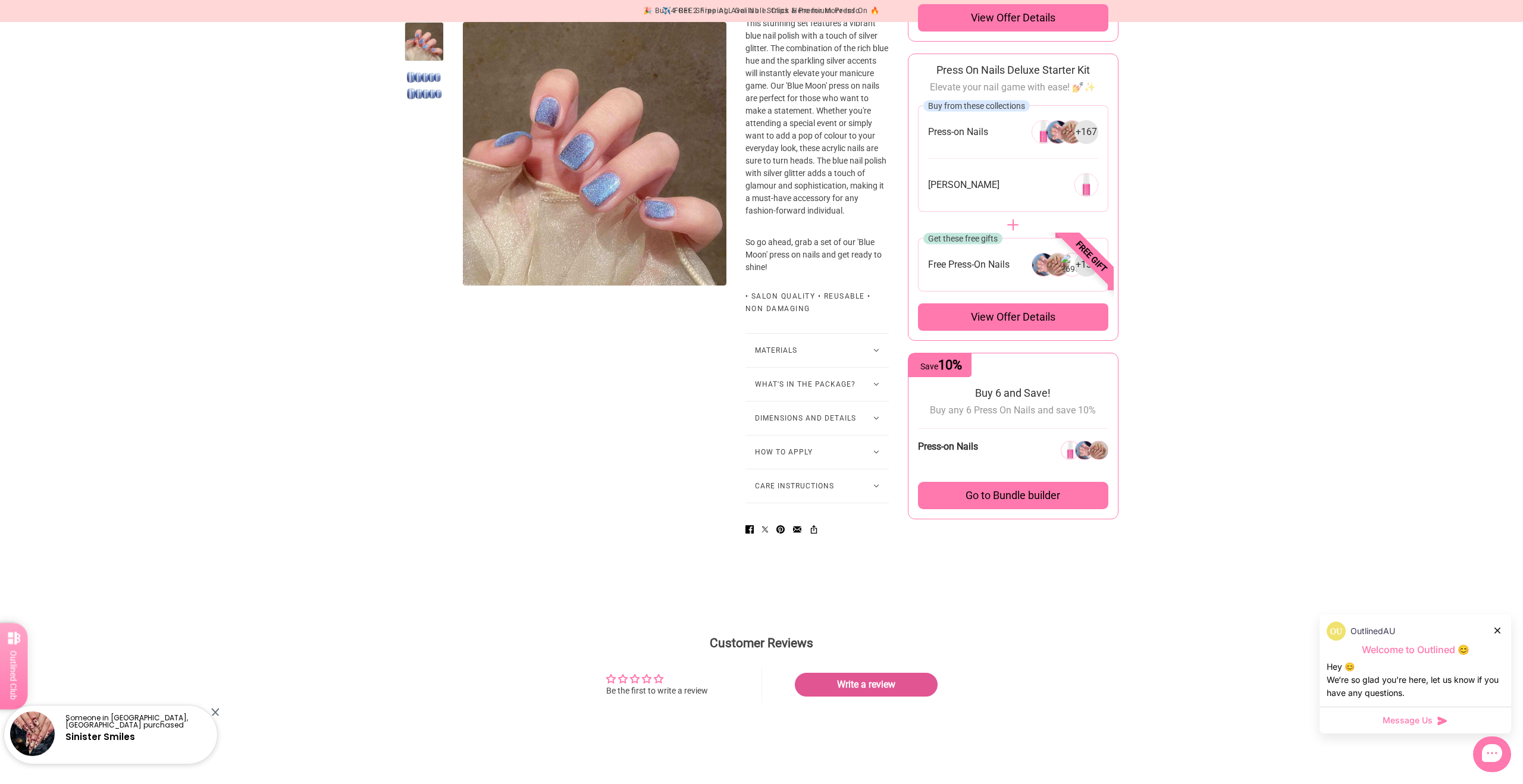
click at [824, 425] on button "Dimensions and Details" at bounding box center [817, 418] width 143 height 33
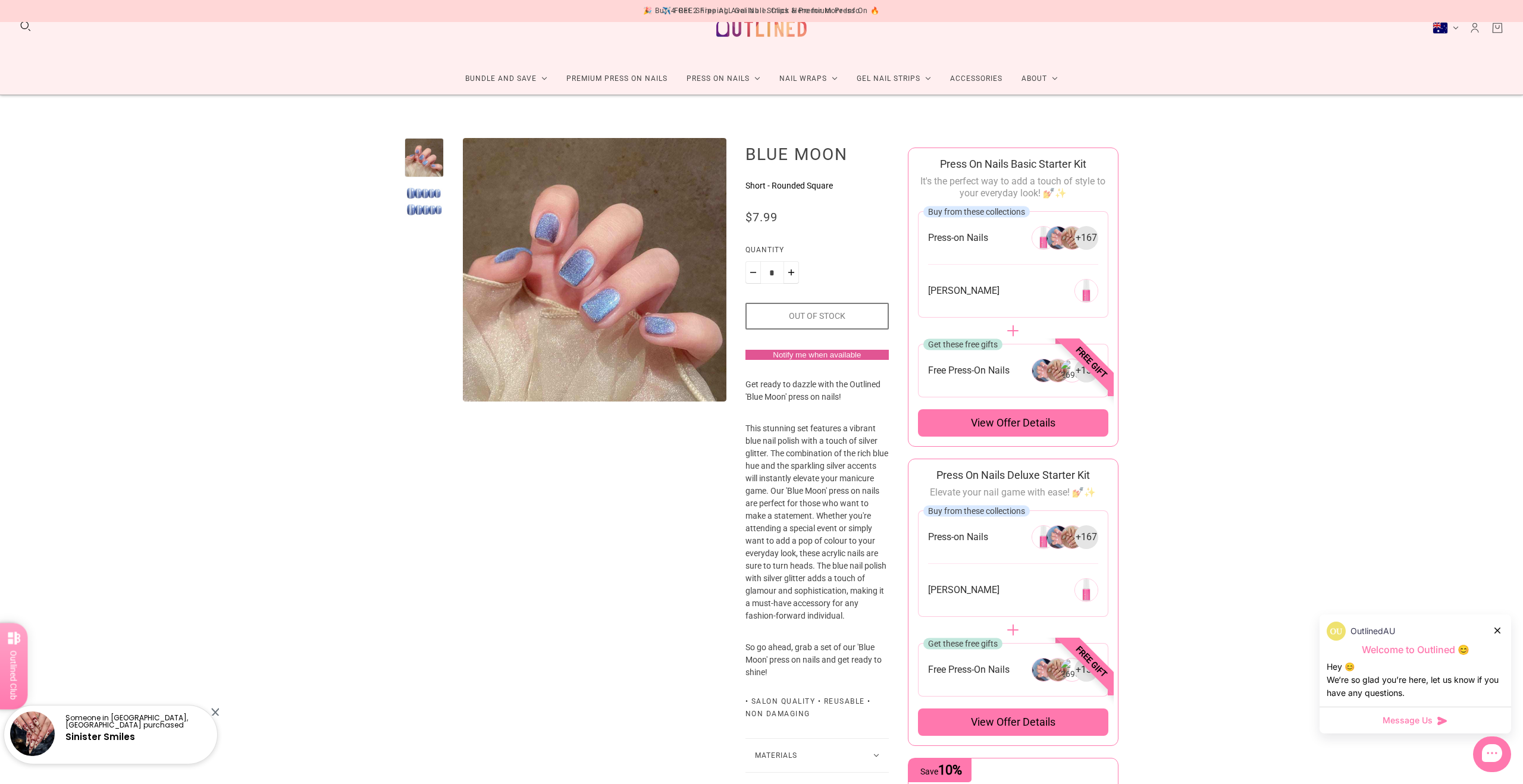
scroll to position [0, 0]
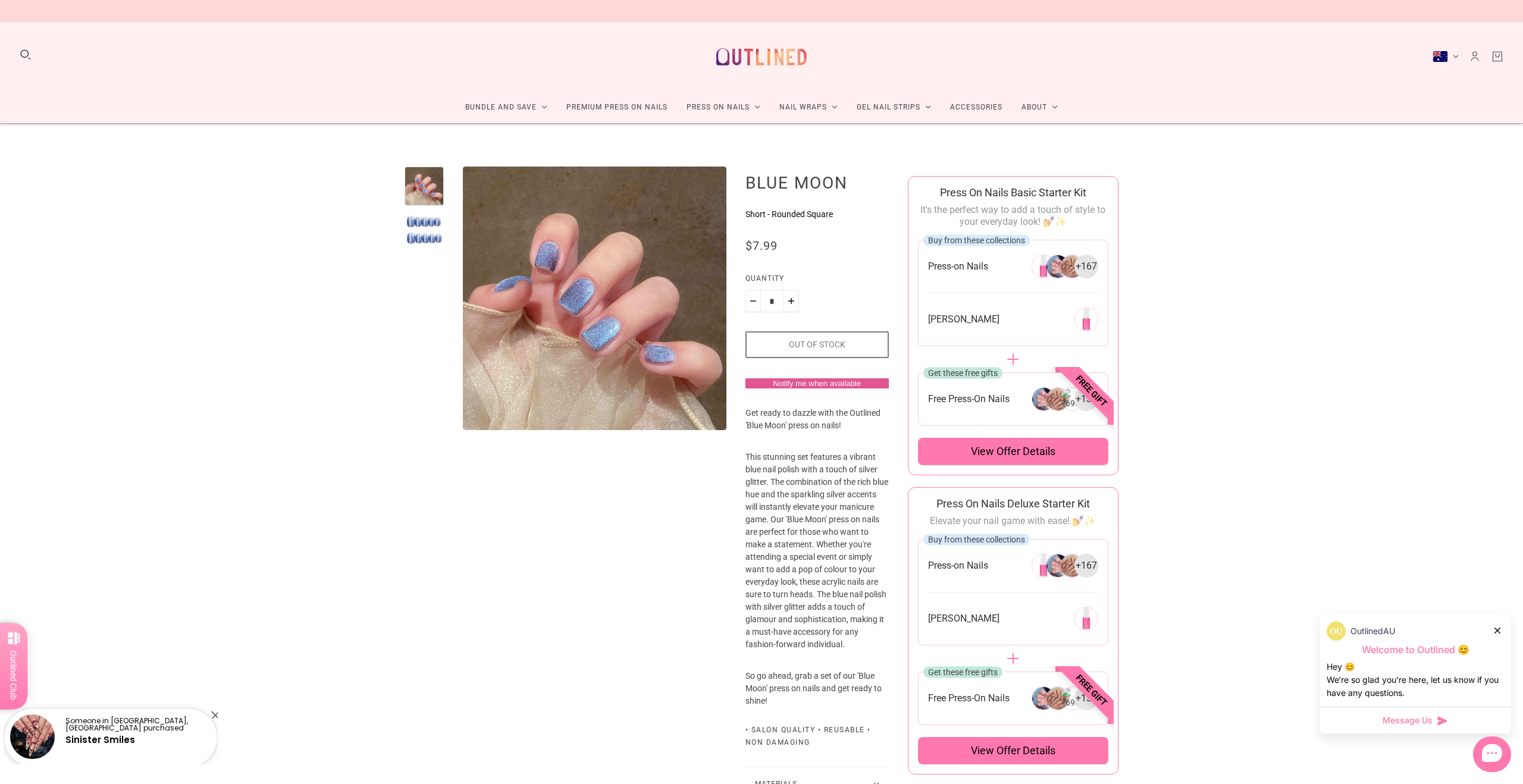
click at [421, 232] on div at bounding box center [424, 230] width 39 height 39
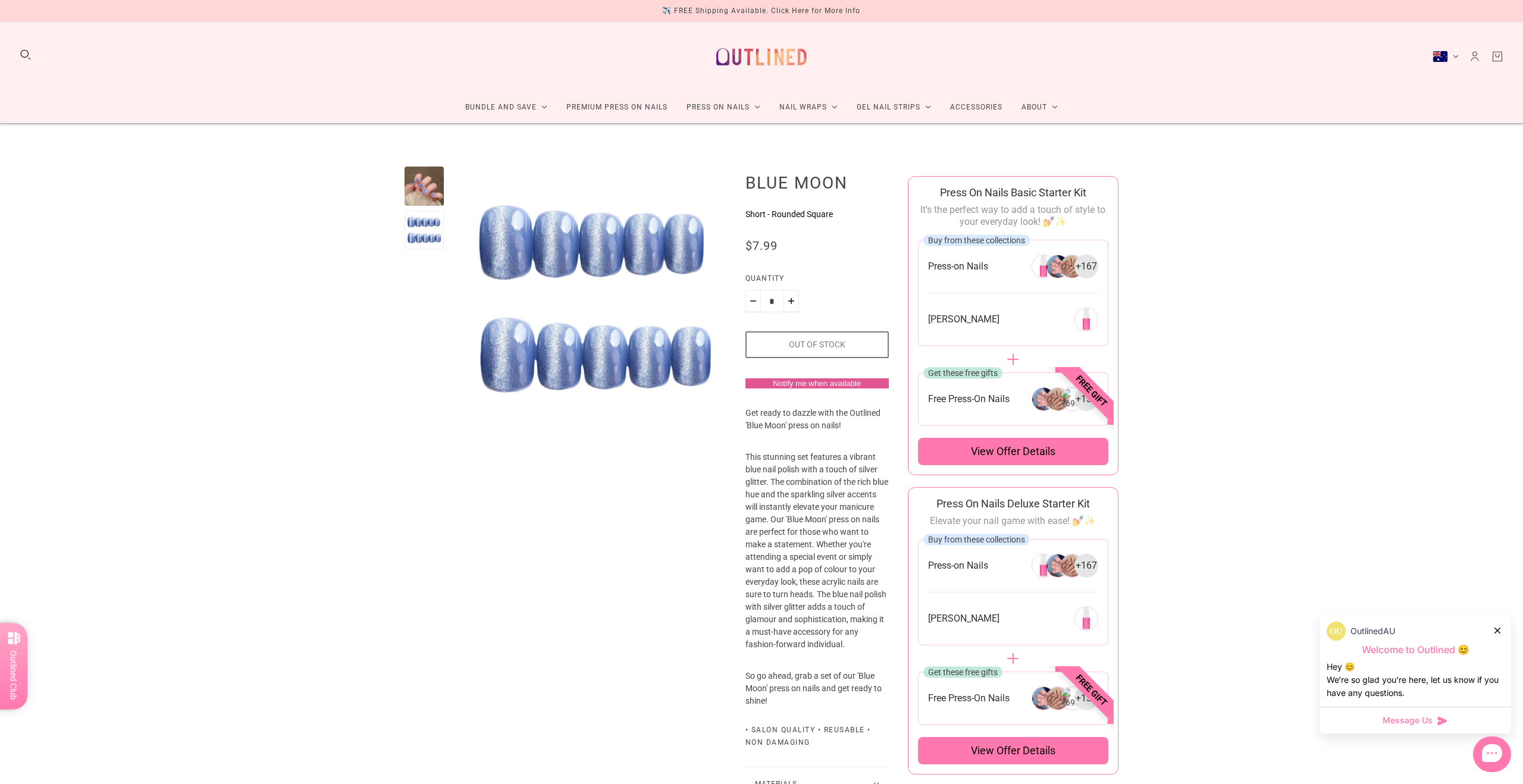
click at [422, 182] on div at bounding box center [424, 186] width 39 height 39
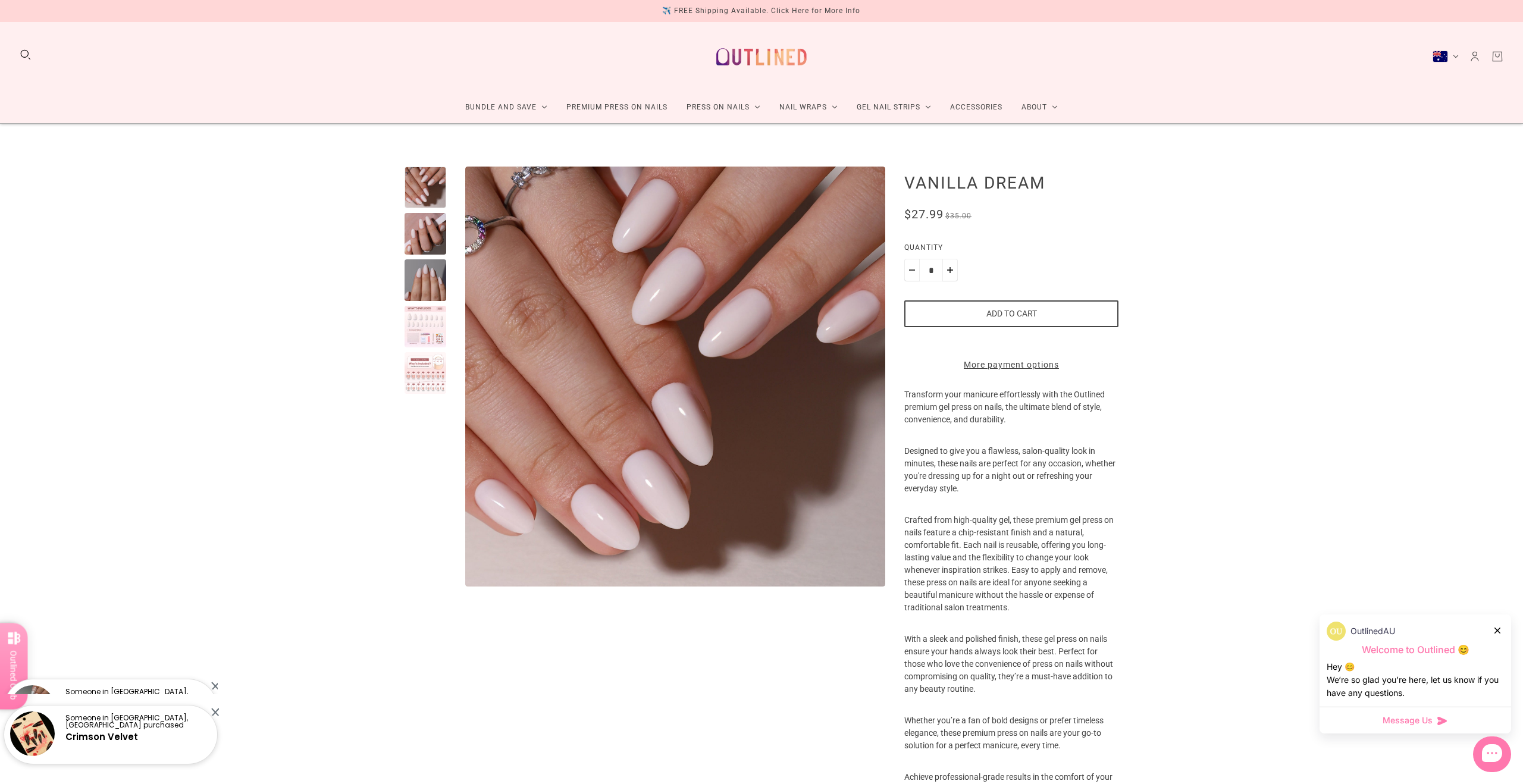
click at [429, 334] on div at bounding box center [425, 326] width 42 height 42
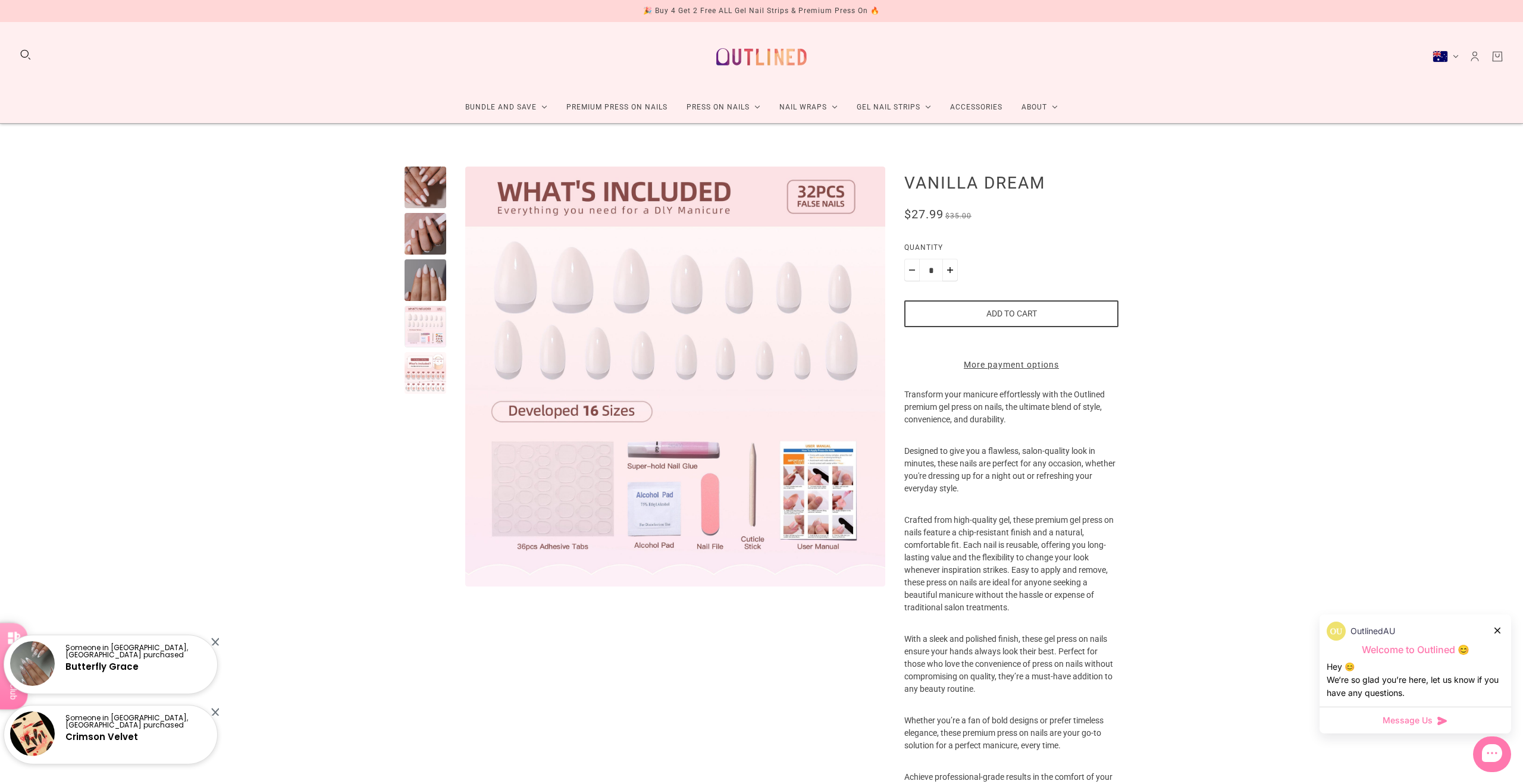
click at [423, 372] on div at bounding box center [425, 372] width 42 height 42
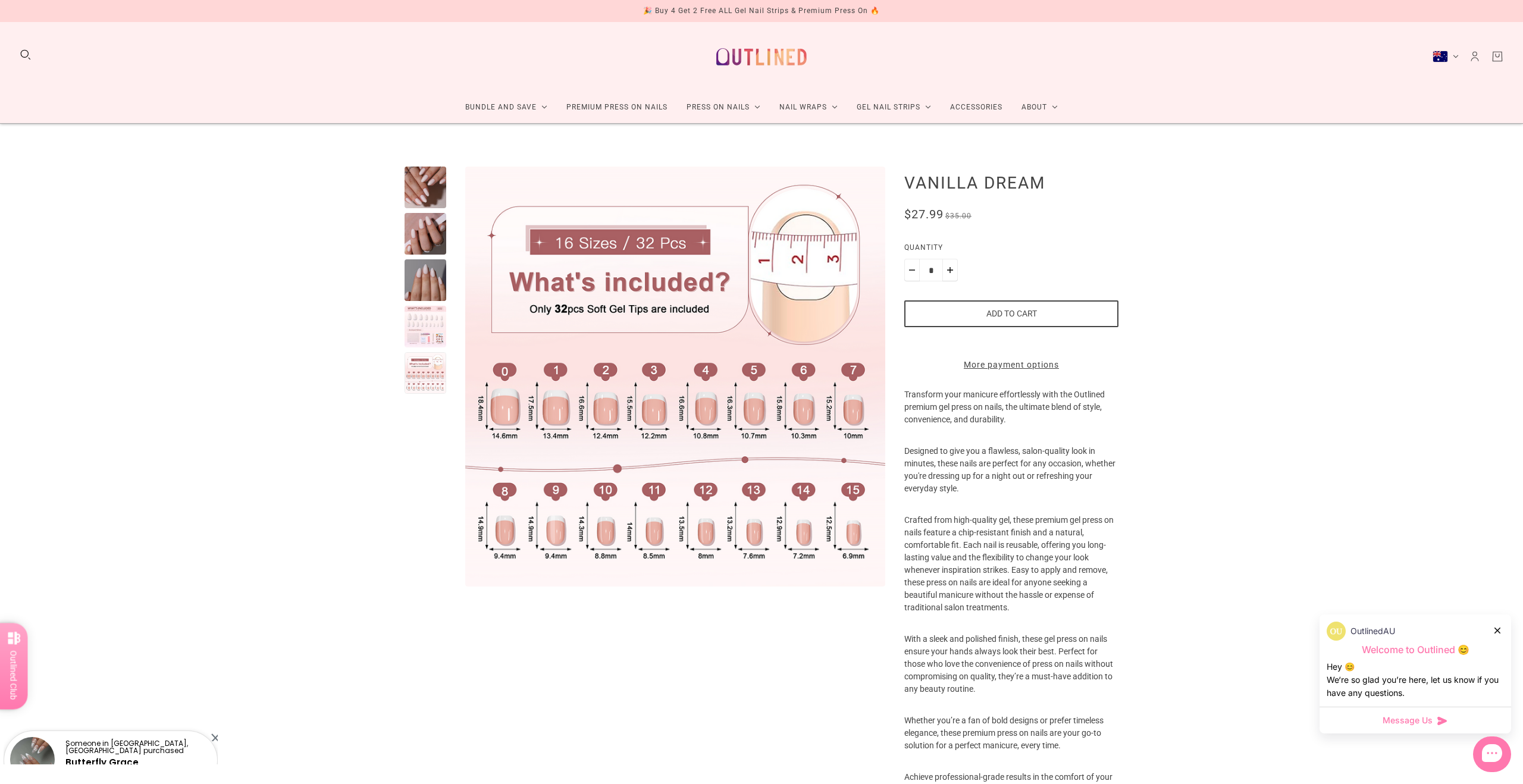
click at [427, 184] on div at bounding box center [425, 187] width 42 height 42
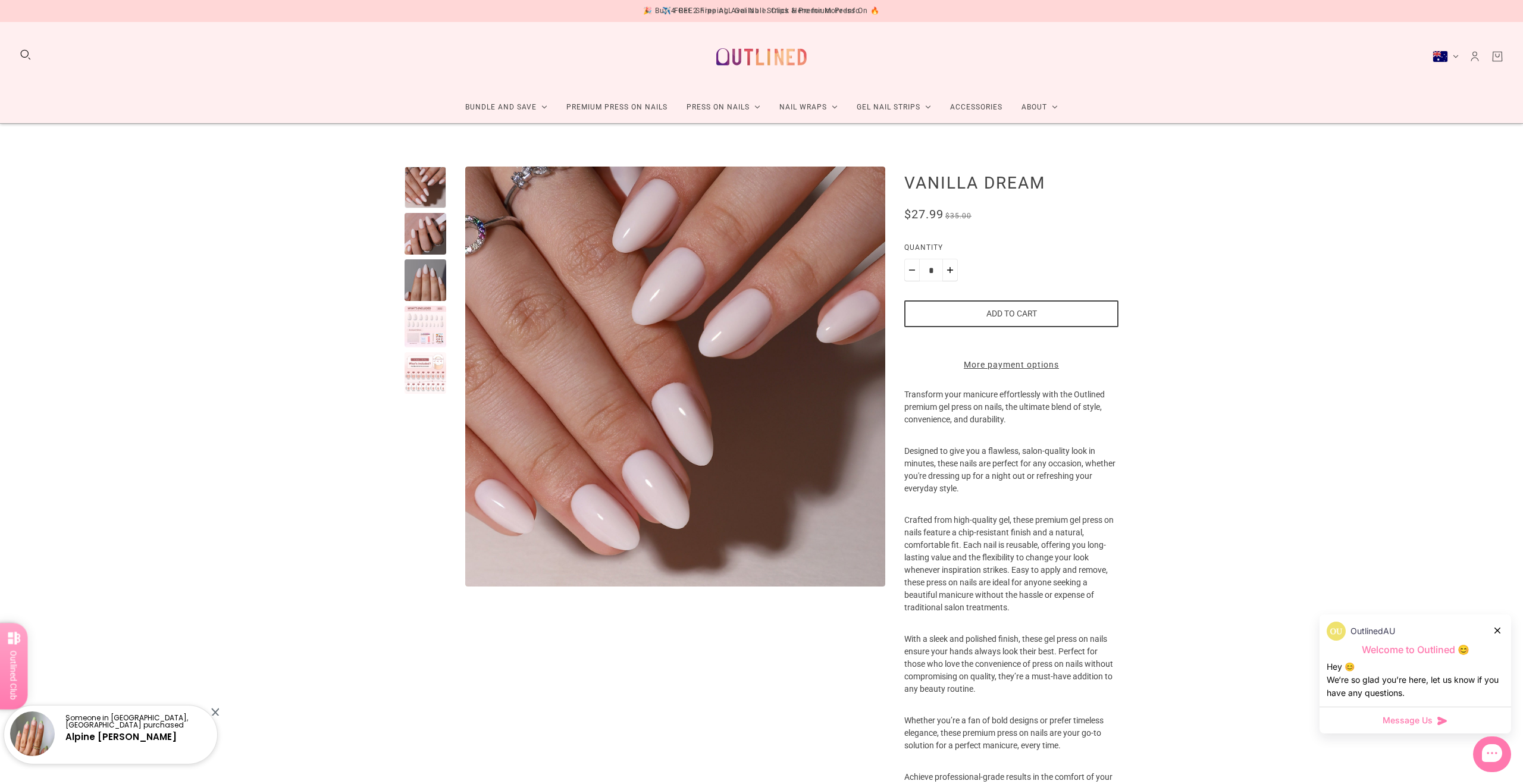
click at [420, 375] on div at bounding box center [425, 372] width 42 height 42
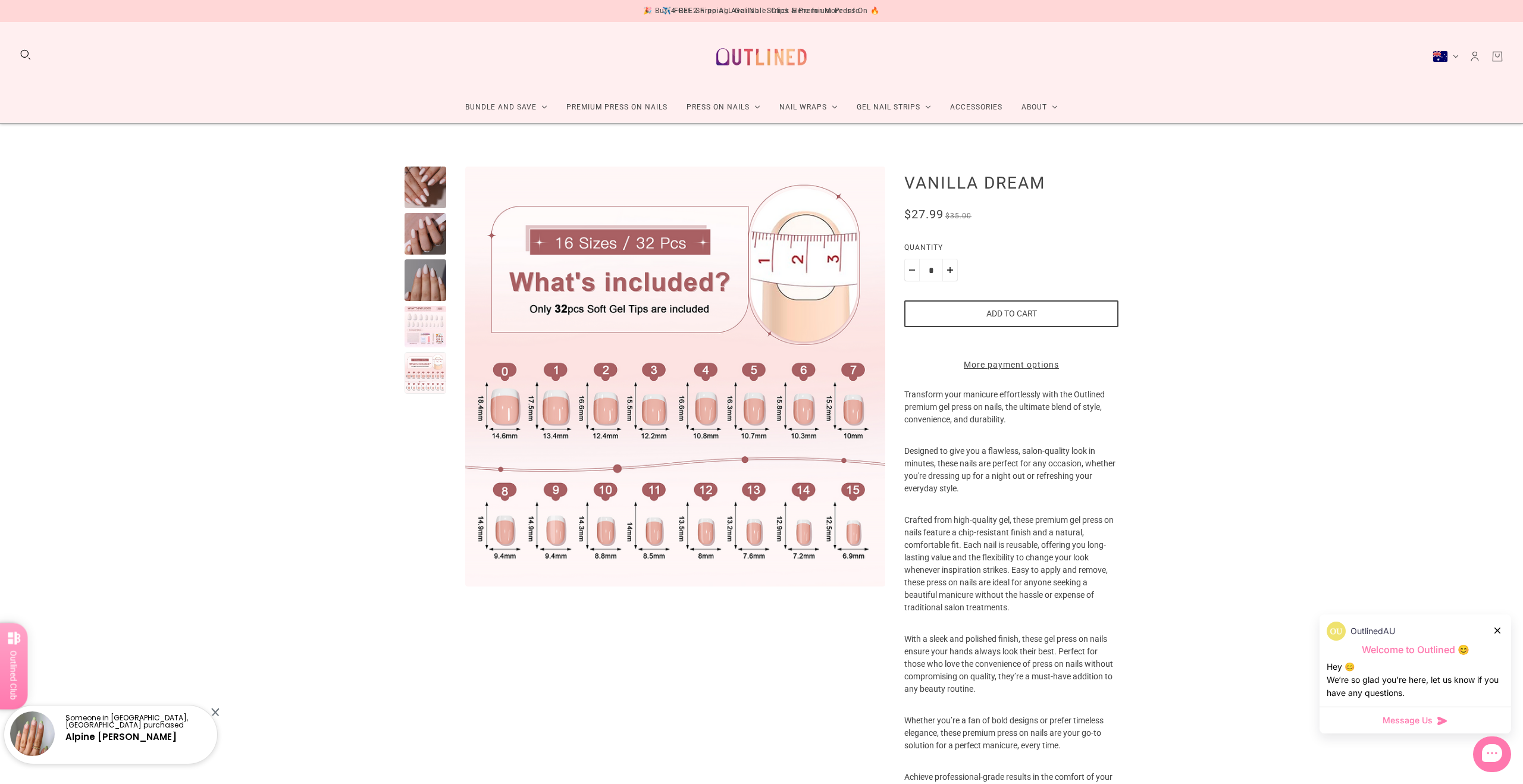
click at [429, 183] on div at bounding box center [425, 187] width 42 height 42
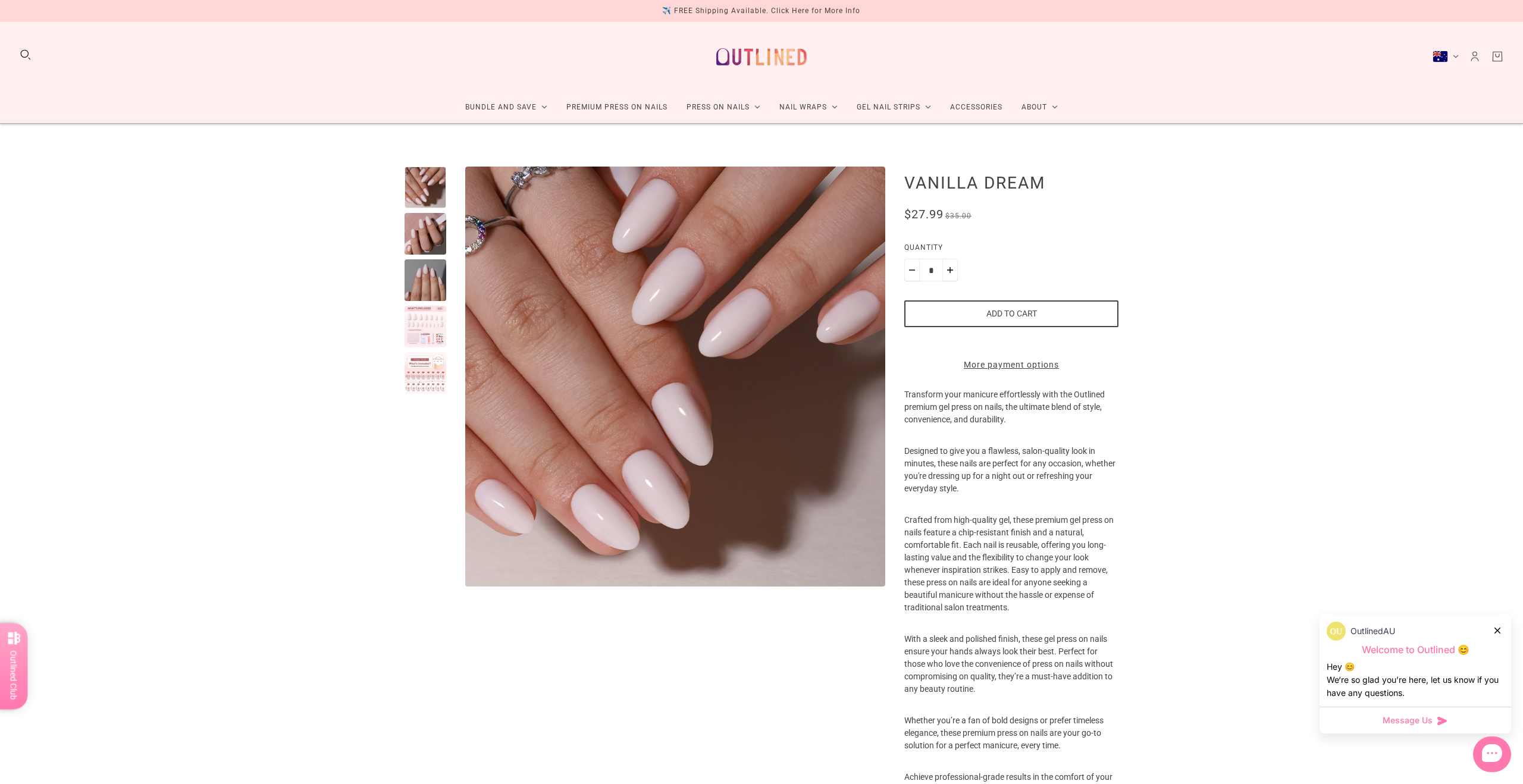
click at [418, 334] on div at bounding box center [425, 326] width 42 height 42
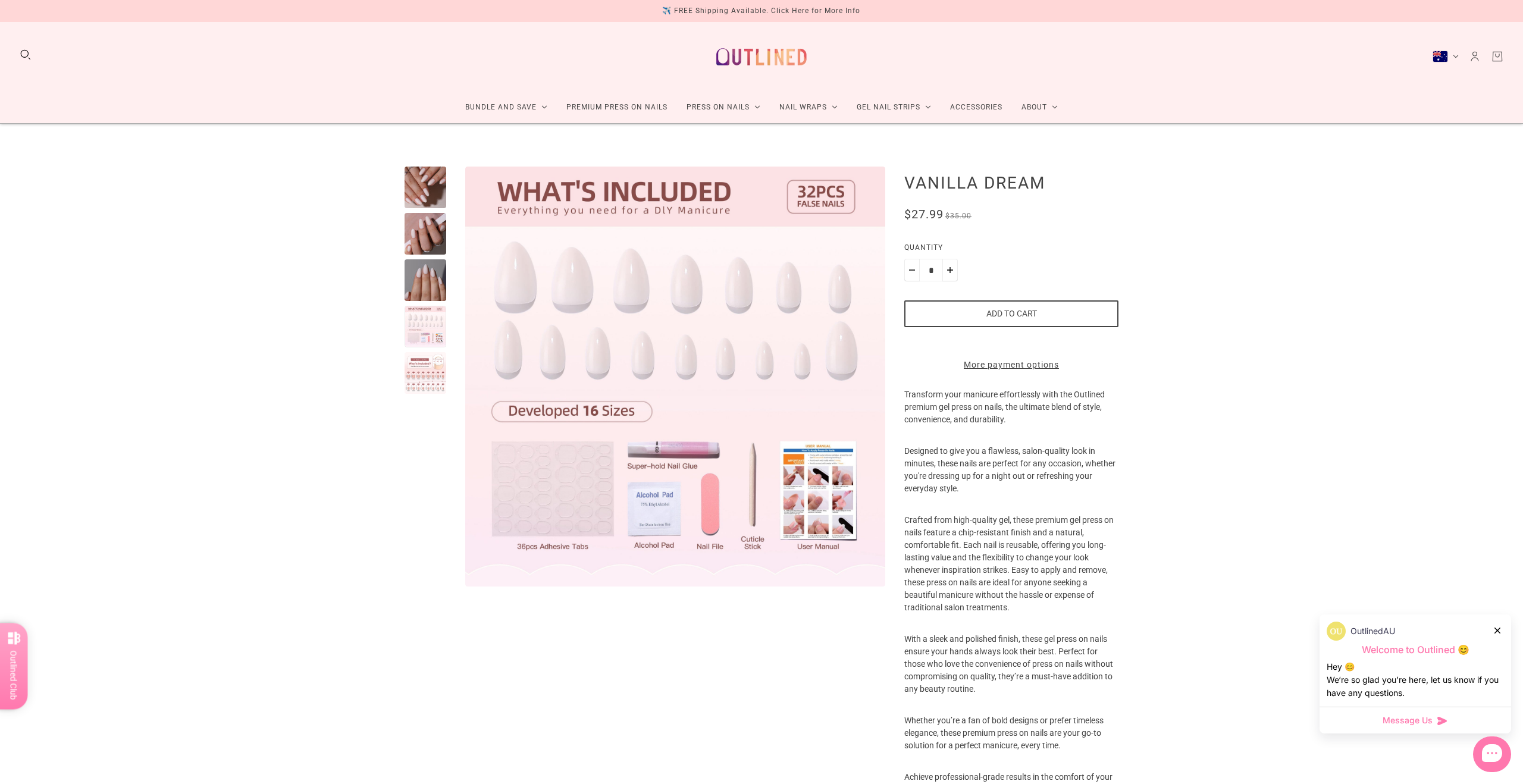
click at [418, 372] on div at bounding box center [425, 372] width 42 height 42
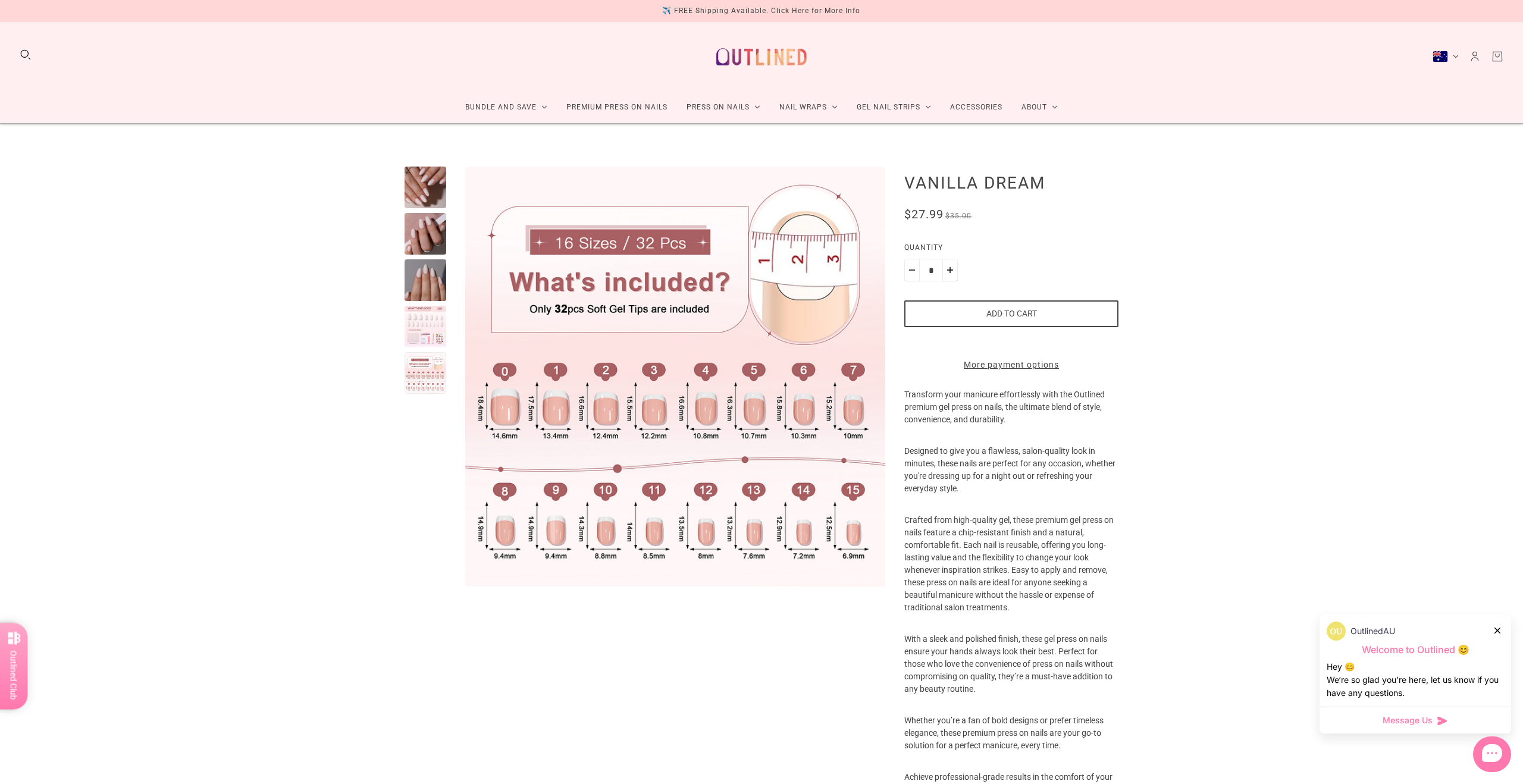
click at [423, 189] on div at bounding box center [425, 187] width 42 height 42
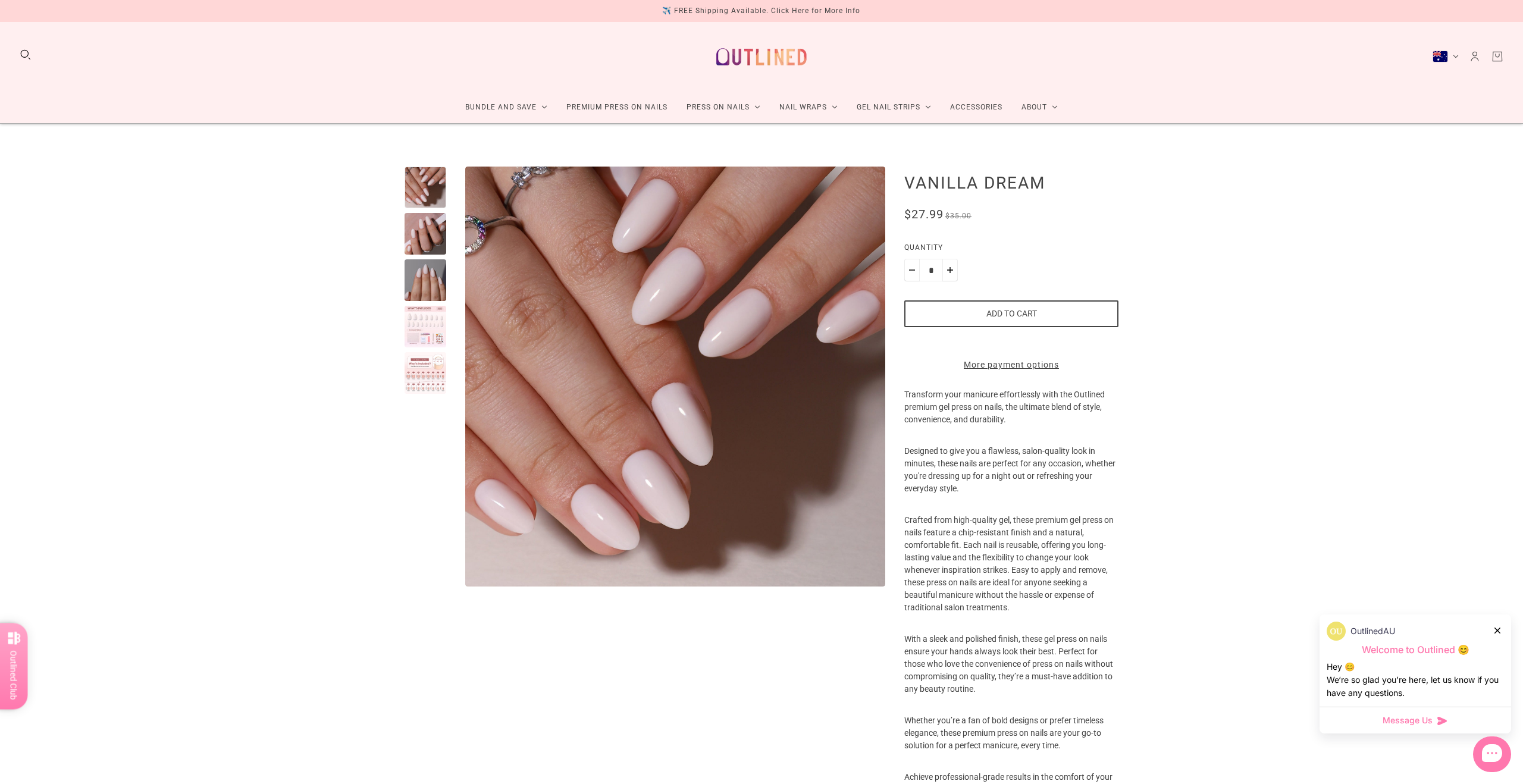
click at [424, 234] on div at bounding box center [425, 233] width 42 height 42
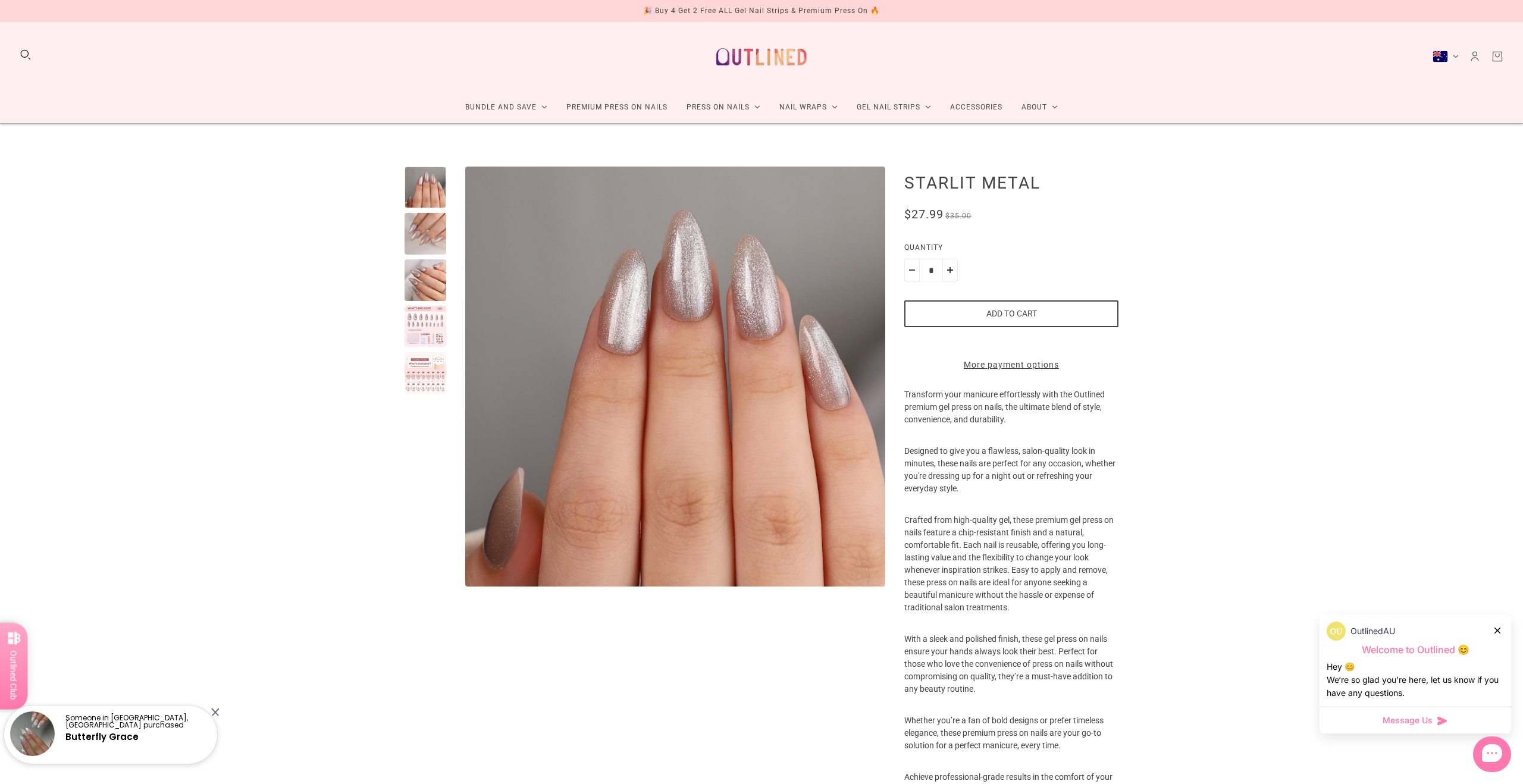
click at [417, 369] on div at bounding box center [425, 372] width 42 height 42
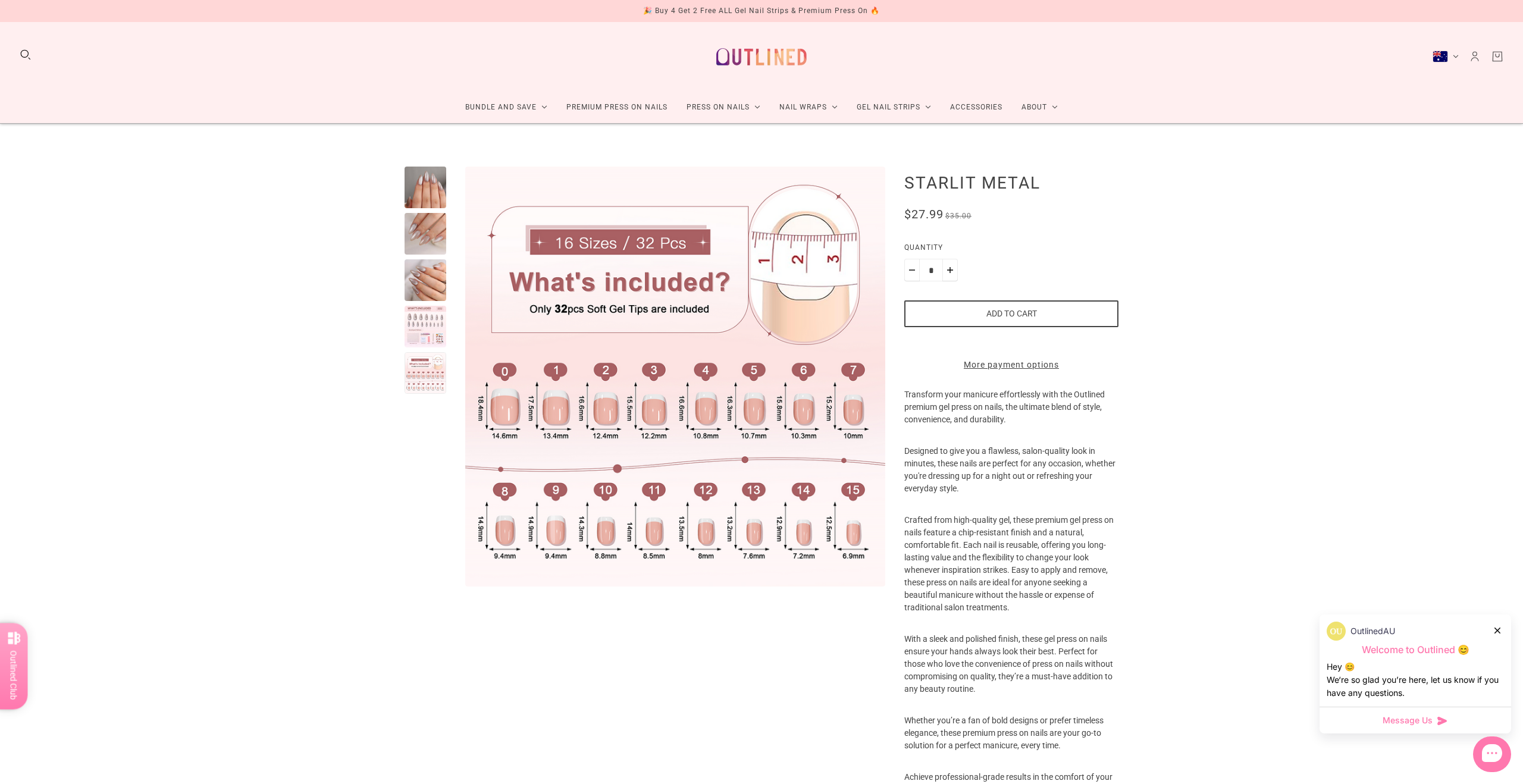
click at [429, 191] on div at bounding box center [425, 187] width 42 height 42
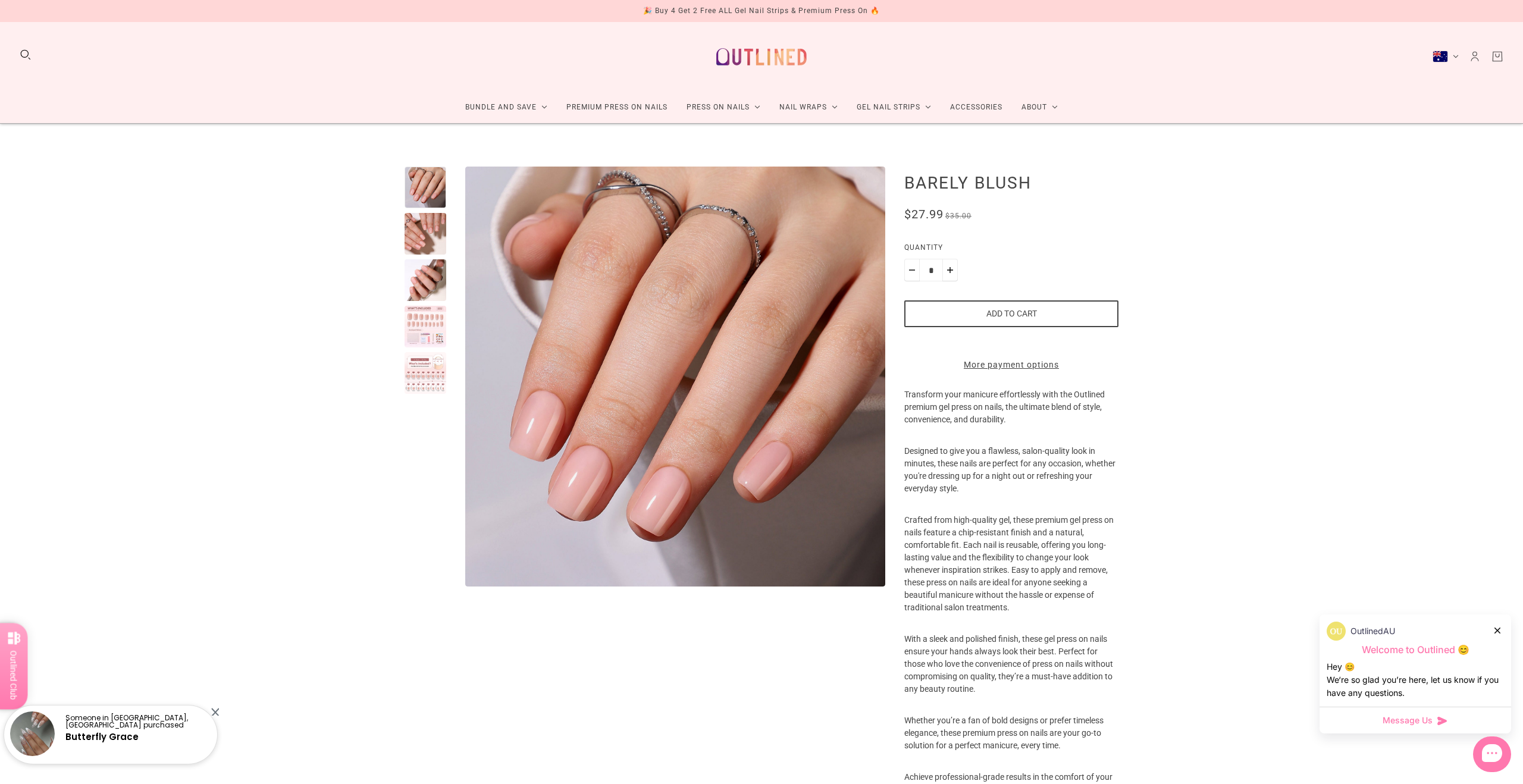
click at [417, 371] on div at bounding box center [425, 372] width 42 height 42
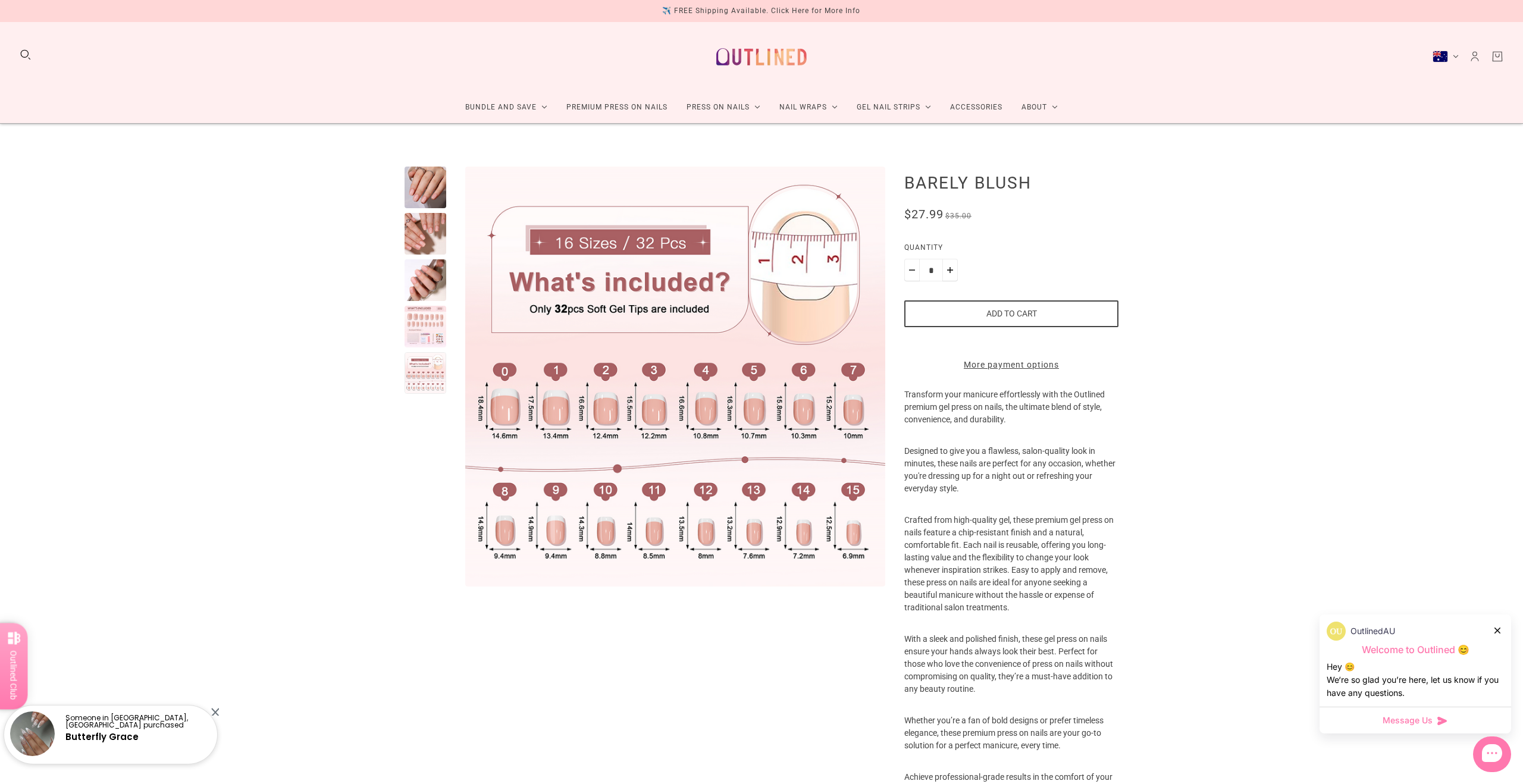
click at [427, 184] on div at bounding box center [425, 187] width 42 height 42
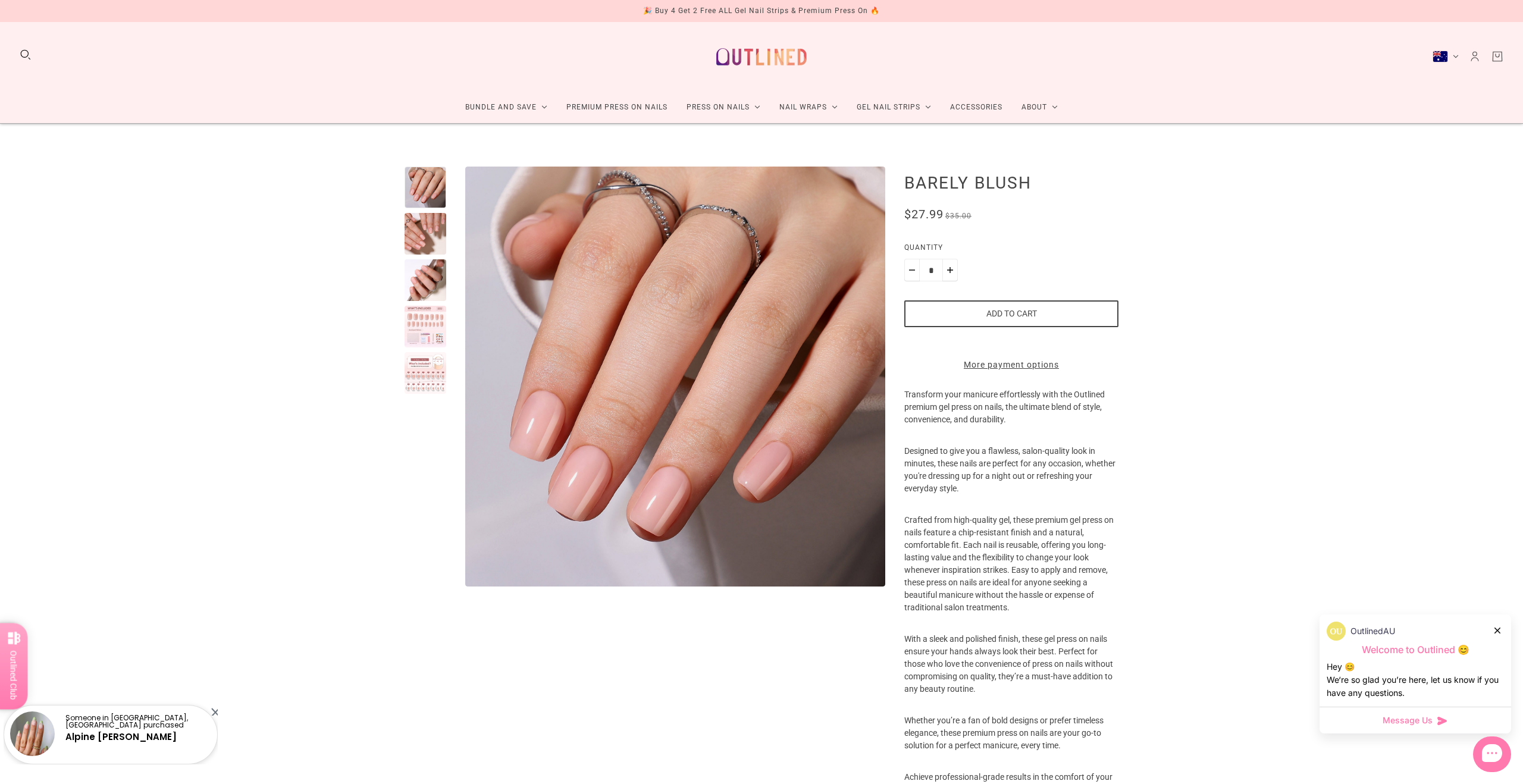
click at [410, 378] on div at bounding box center [425, 372] width 42 height 42
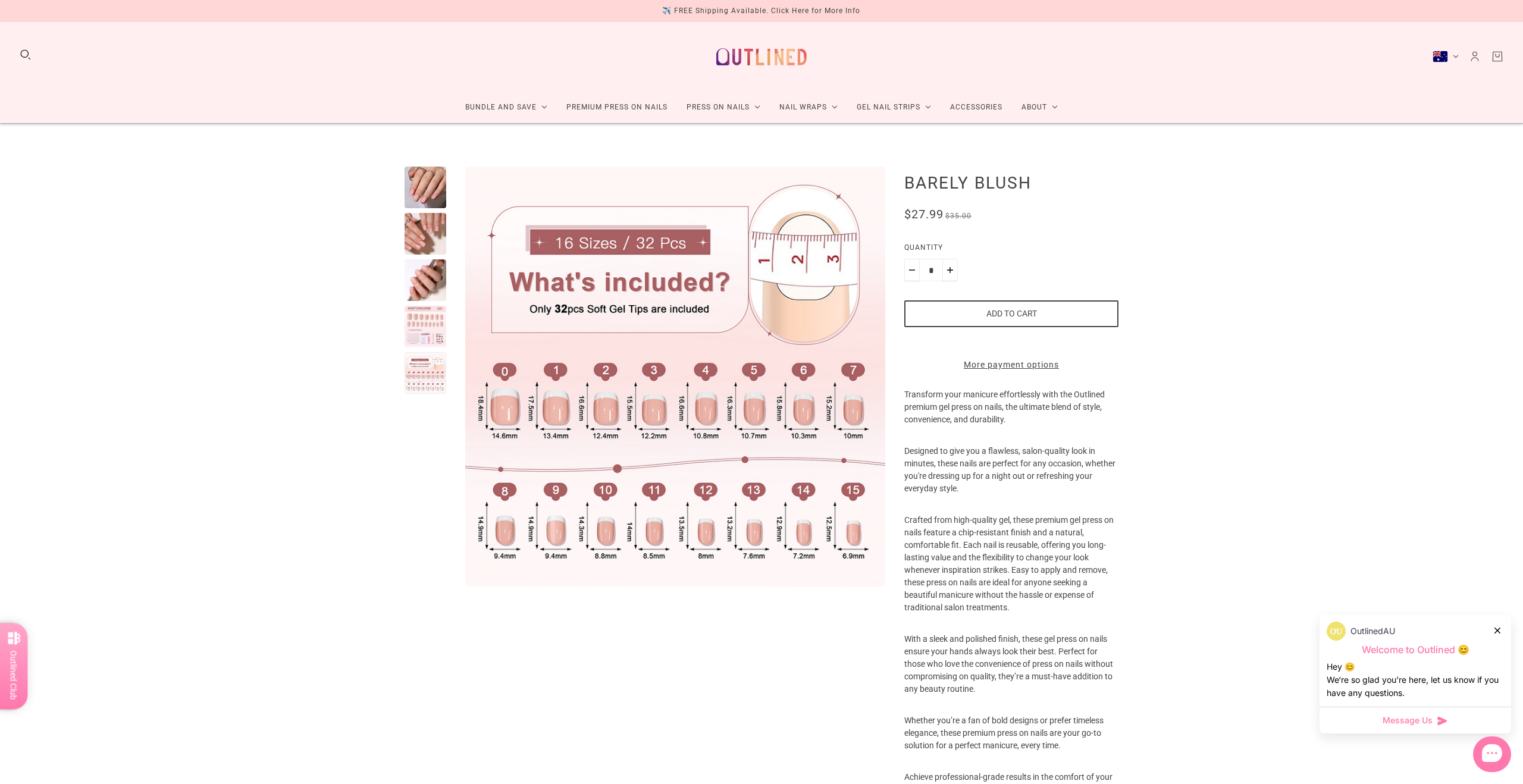
click at [422, 183] on div at bounding box center [425, 187] width 42 height 42
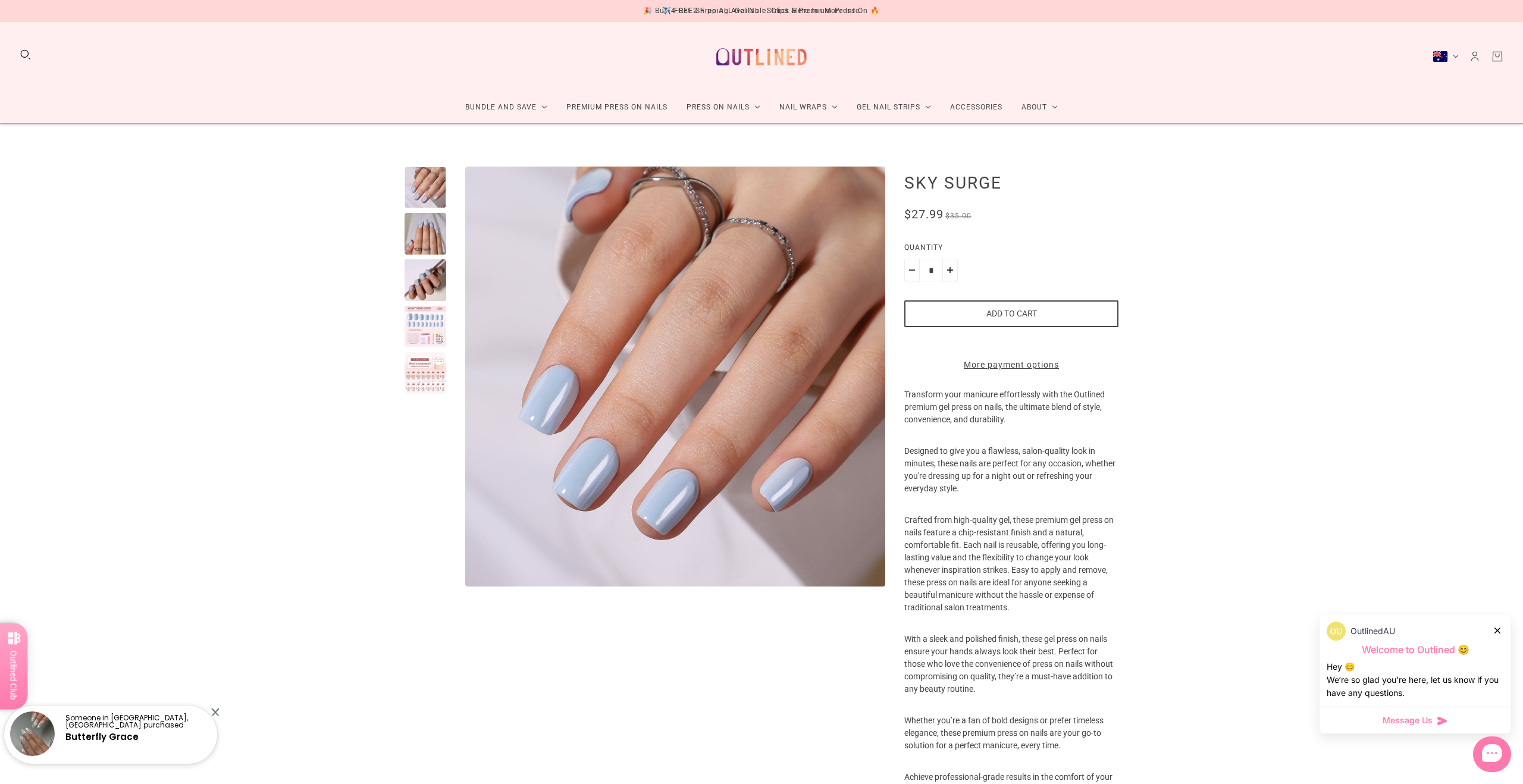
click at [403, 381] on div "Home Collections Premium Press-on Nails Sky Surge Sky Surge No reviews $27.99 $…" at bounding box center [761, 502] width 1523 height 756
click at [413, 371] on div at bounding box center [425, 372] width 42 height 42
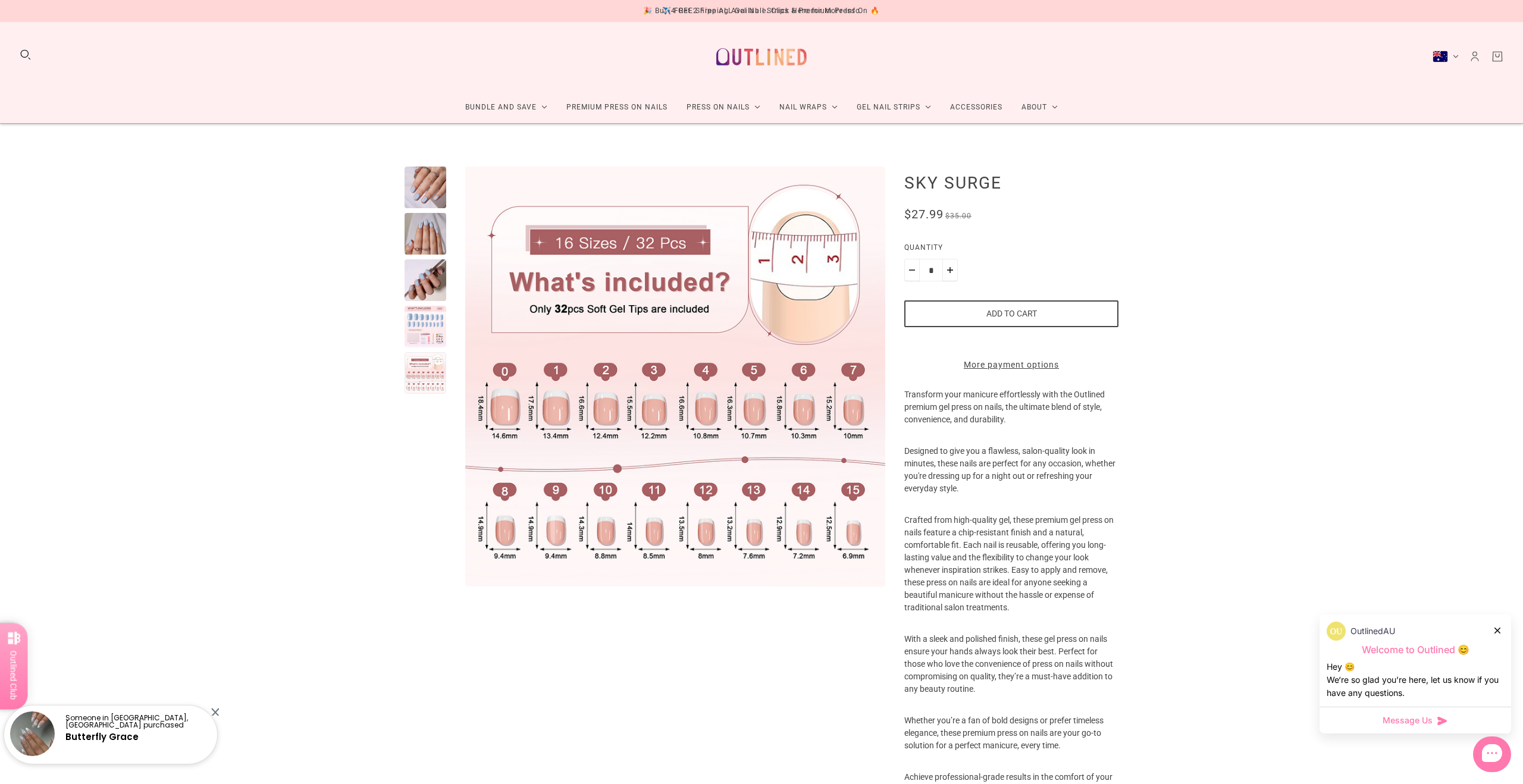
click at [414, 326] on div at bounding box center [425, 326] width 42 height 42
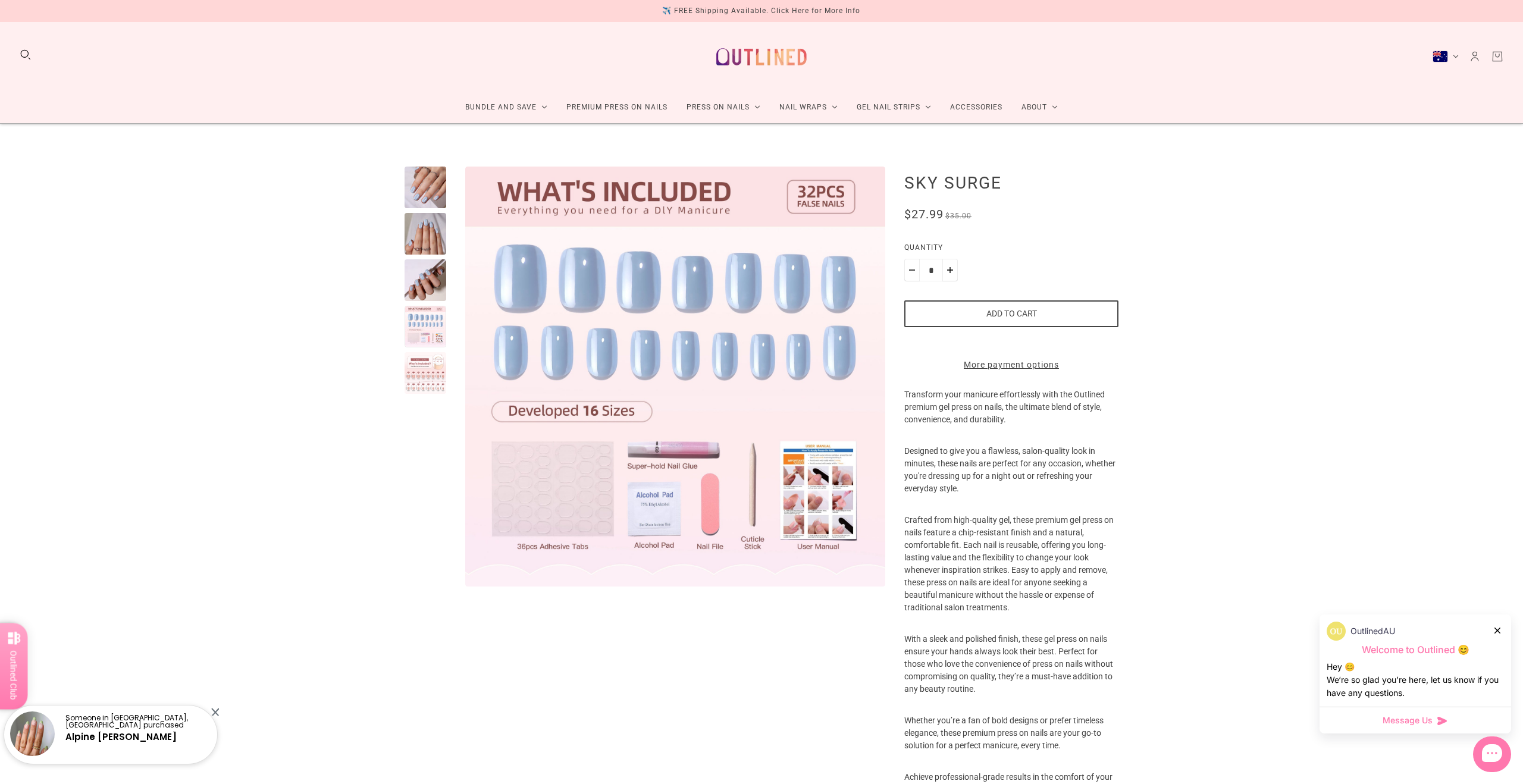
click at [434, 179] on div at bounding box center [425, 187] width 42 height 42
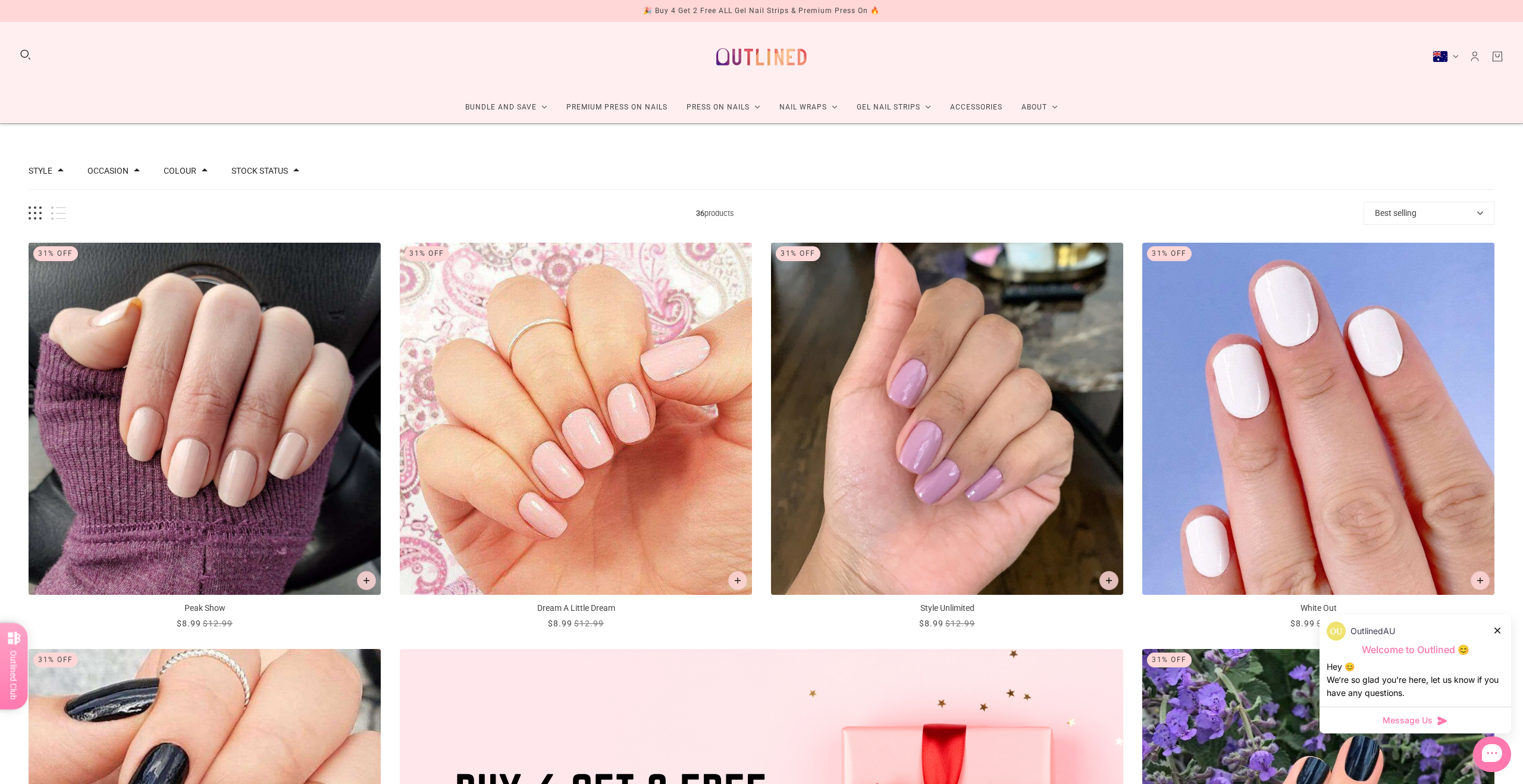
click at [1233, 416] on img "White Out" at bounding box center [1318, 418] width 352 height 352
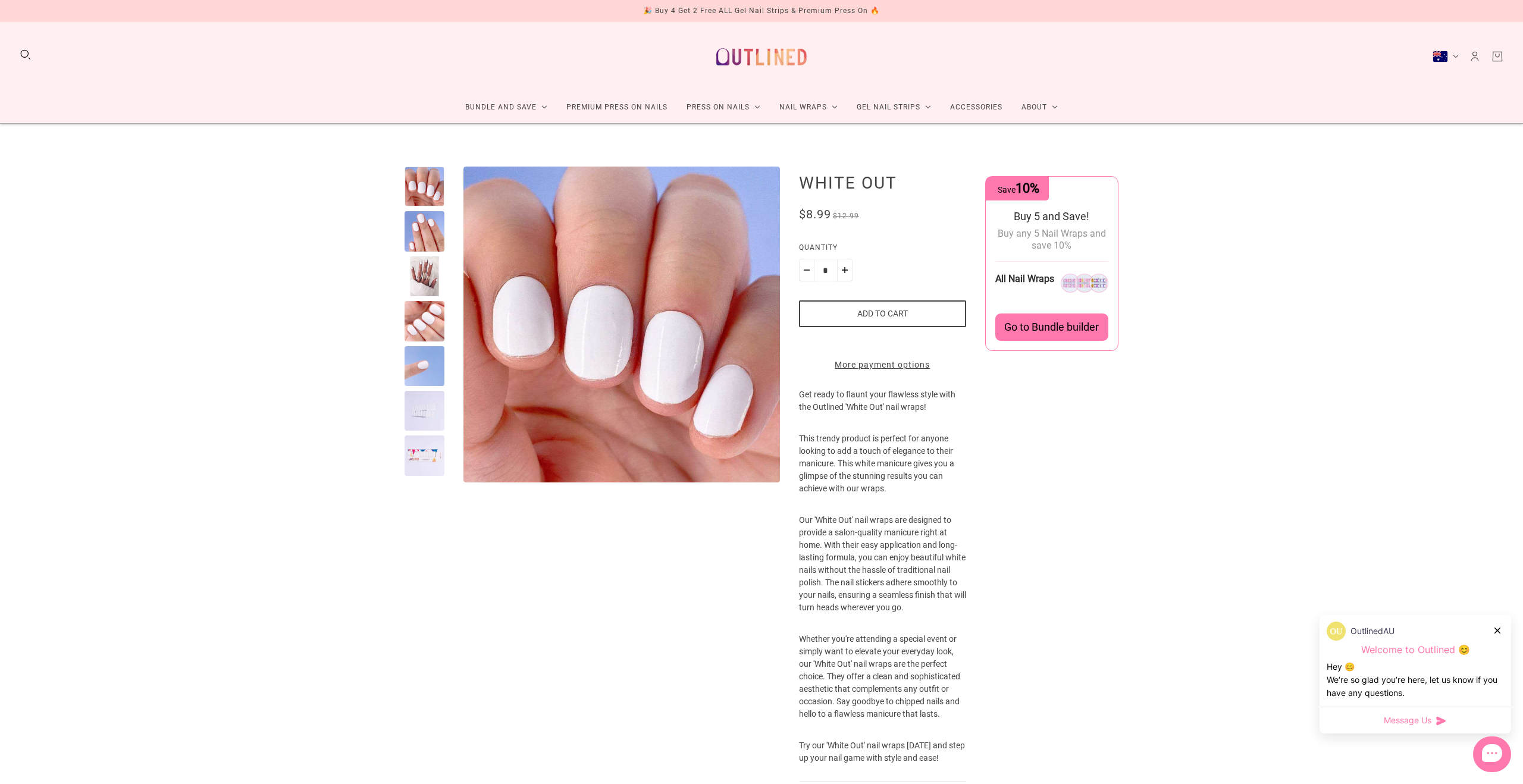
click at [416, 403] on div at bounding box center [424, 411] width 40 height 40
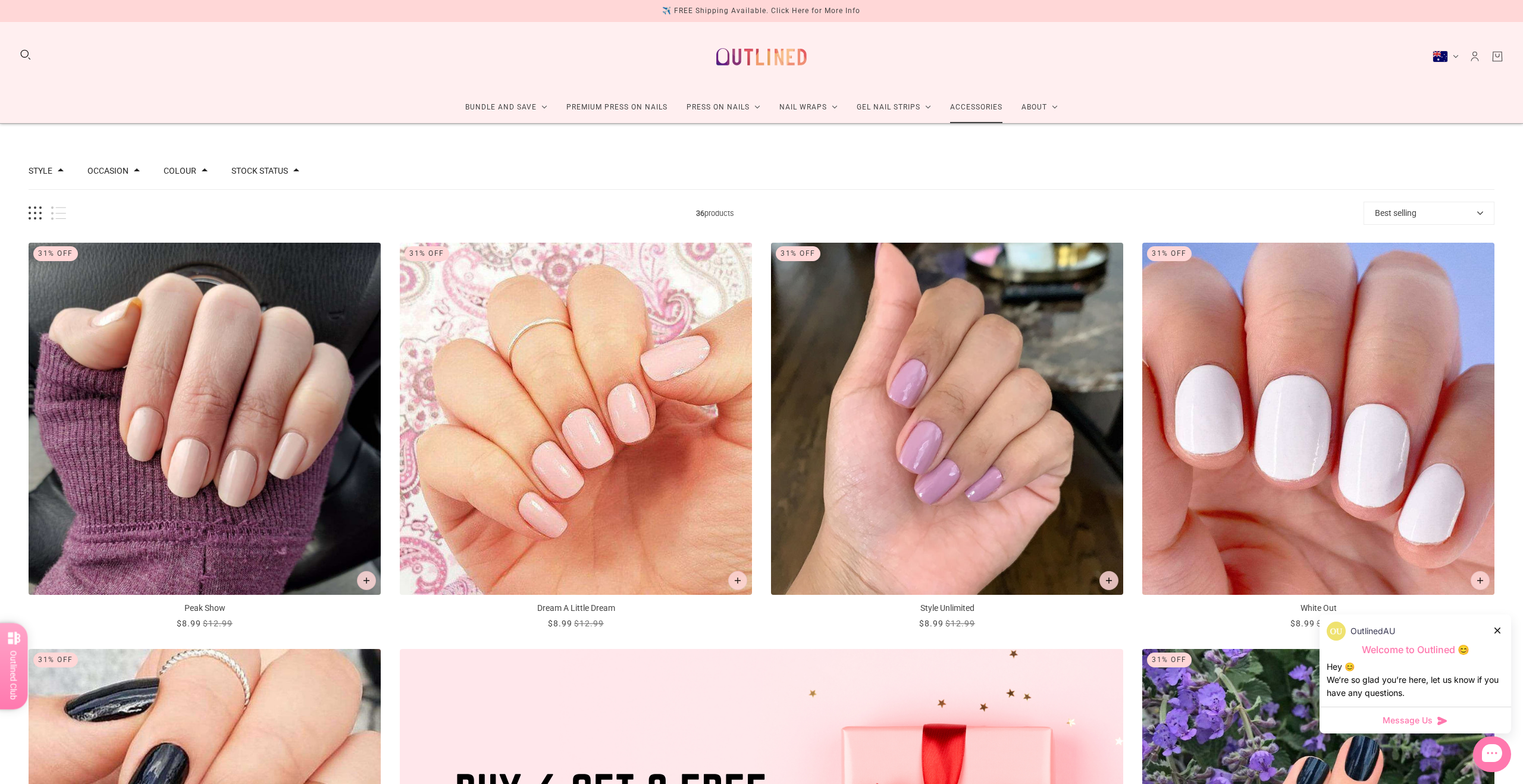
click at [970, 101] on link "Accessories" at bounding box center [976, 108] width 72 height 32
